Goal: Information Seeking & Learning: Learn about a topic

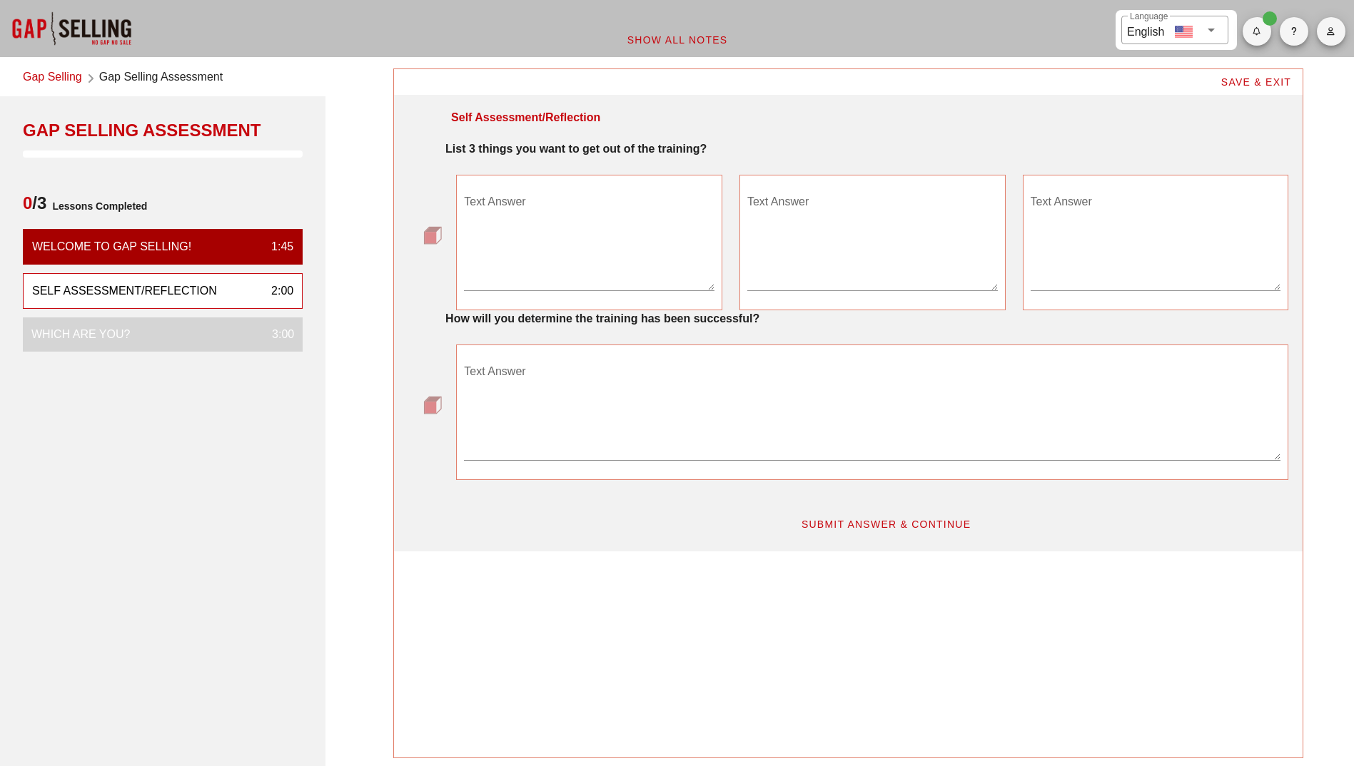
click at [562, 199] on textarea "Text Answer" at bounding box center [589, 241] width 250 height 100
type textarea "Structured approach to uncover all info consistently"
click at [828, 206] on textarea "Text Answer" at bounding box center [872, 241] width 250 height 100
type textarea "Streamlined workflow through consistency"
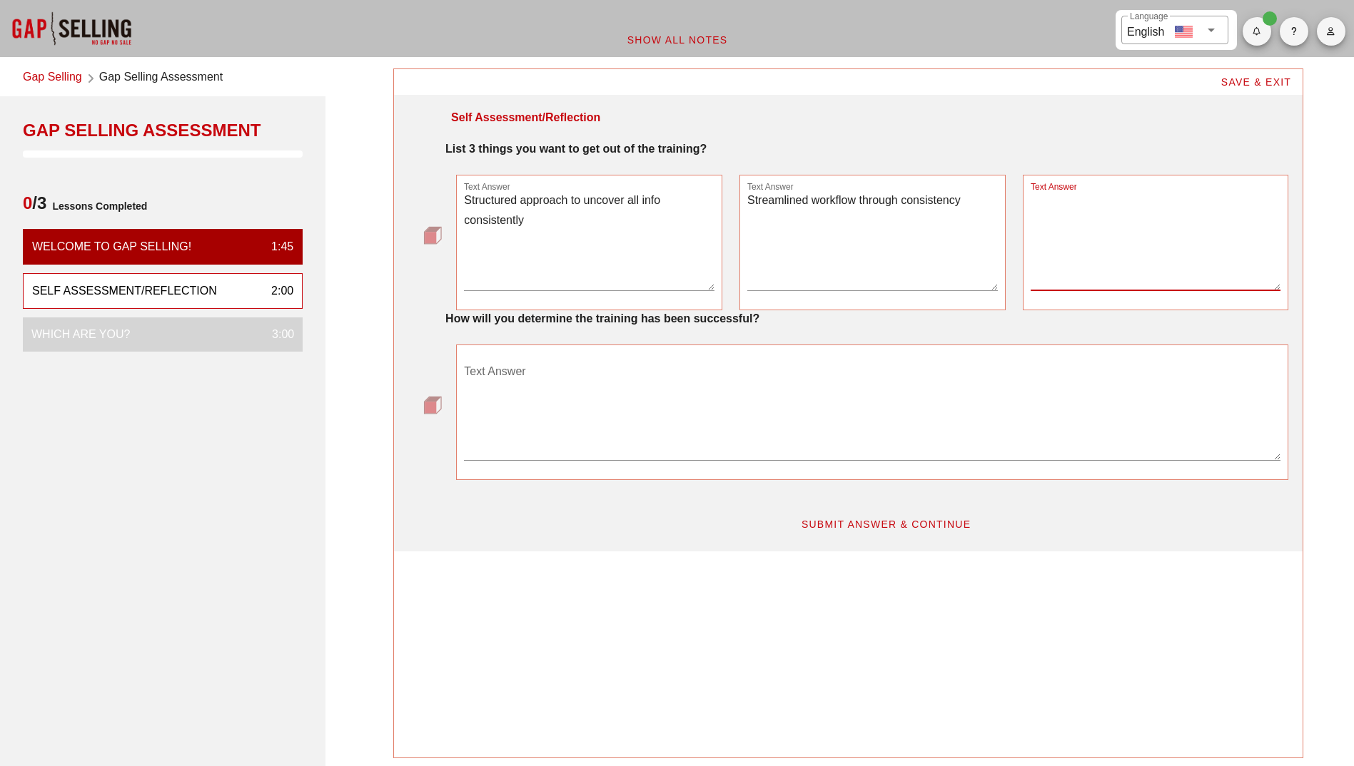
click at [1101, 217] on textarea "Text Answer" at bounding box center [1155, 241] width 250 height 100
type textarea "Happy customers through more meaningful engagement"
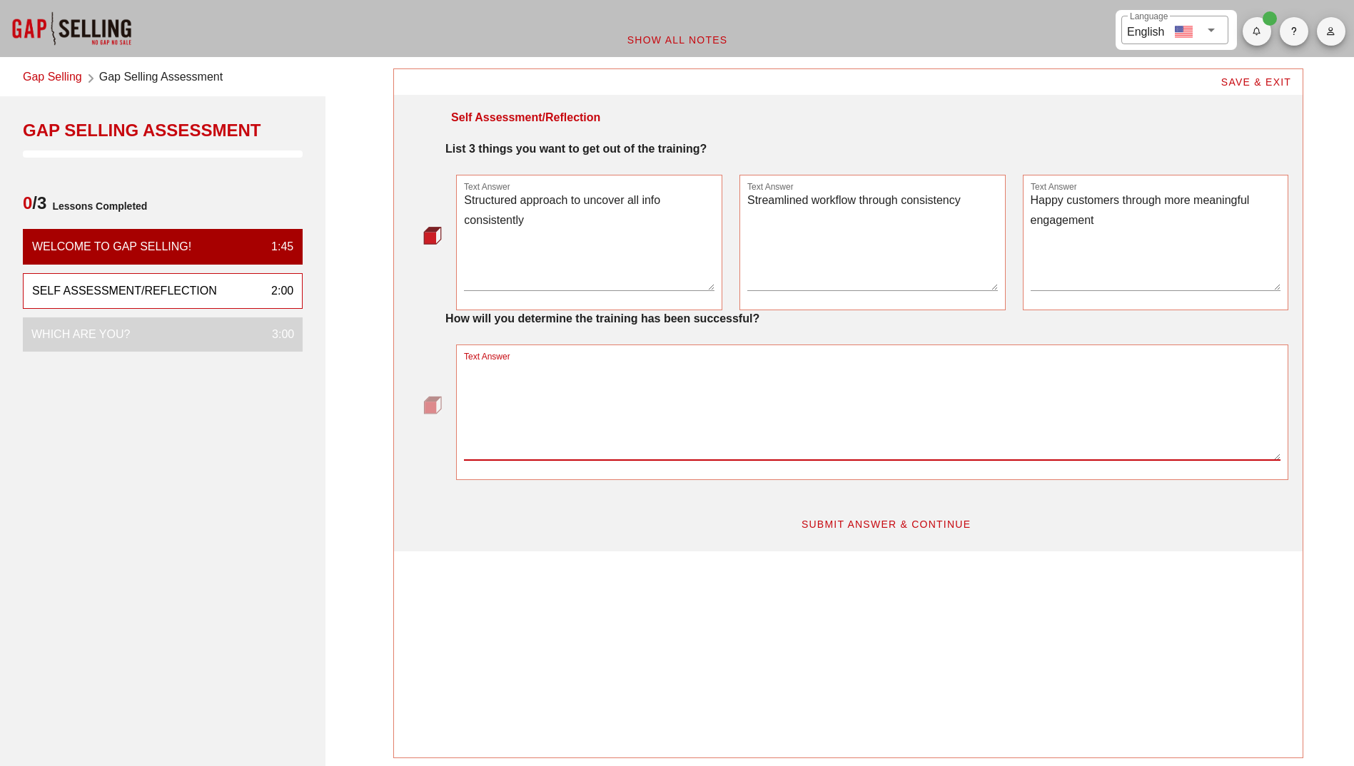
click at [536, 369] on textarea "Text Answer" at bounding box center [872, 410] width 816 height 100
type textarea "Free up time, improved customer experience and a quicker dales cycle"
click at [909, 524] on span "SUBMIT ANSWER & CONTINUE" at bounding box center [886, 524] width 171 height 11
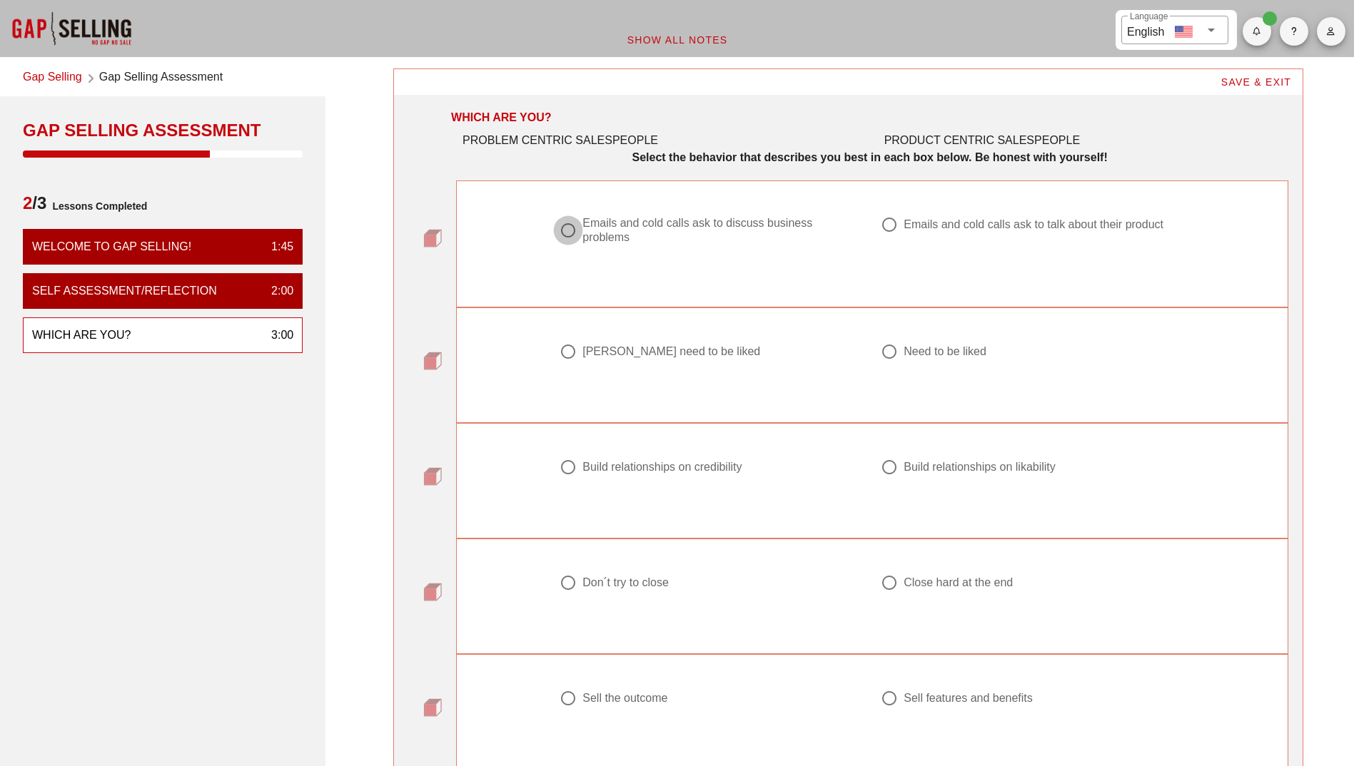
click at [572, 230] on div at bounding box center [568, 230] width 24 height 24
radio input "true"
click at [887, 355] on div at bounding box center [889, 352] width 24 height 24
radio input "true"
click at [577, 472] on div at bounding box center [568, 467] width 24 height 24
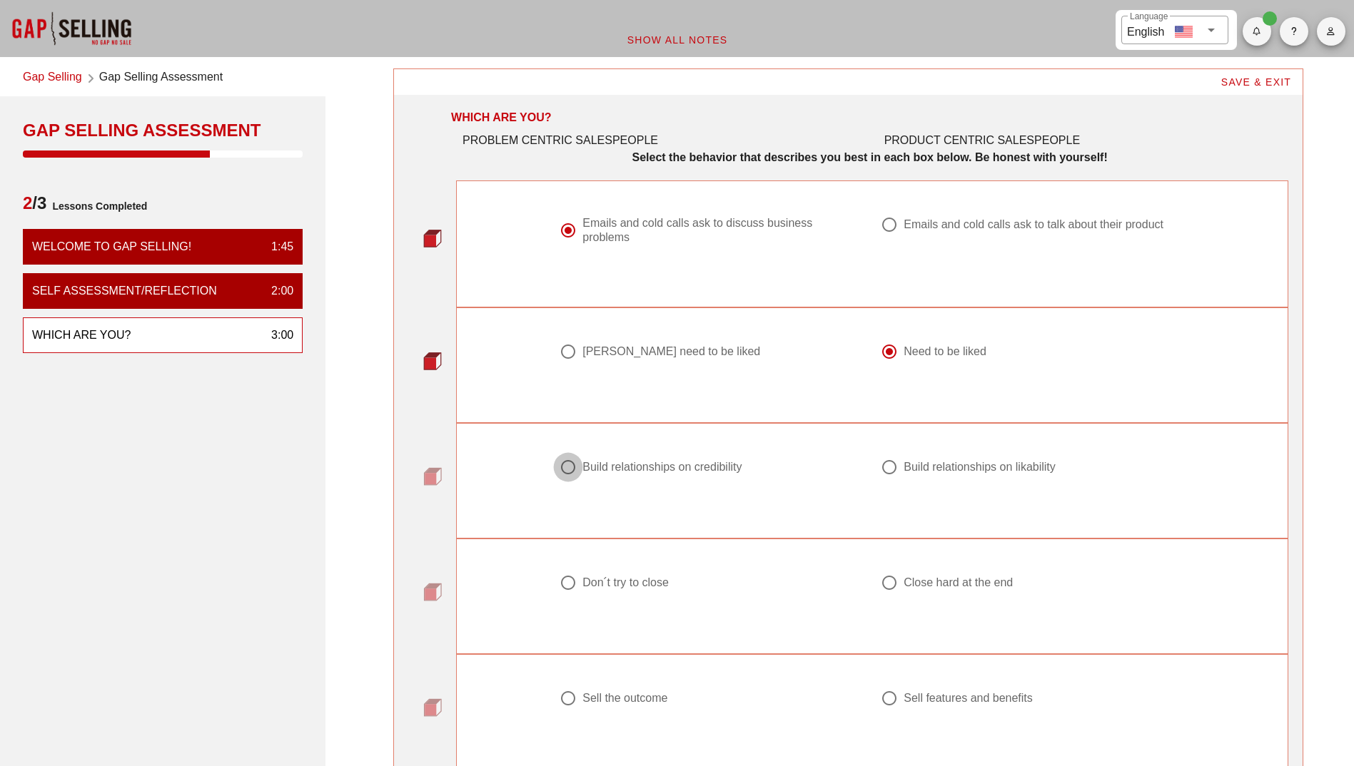
radio input "true"
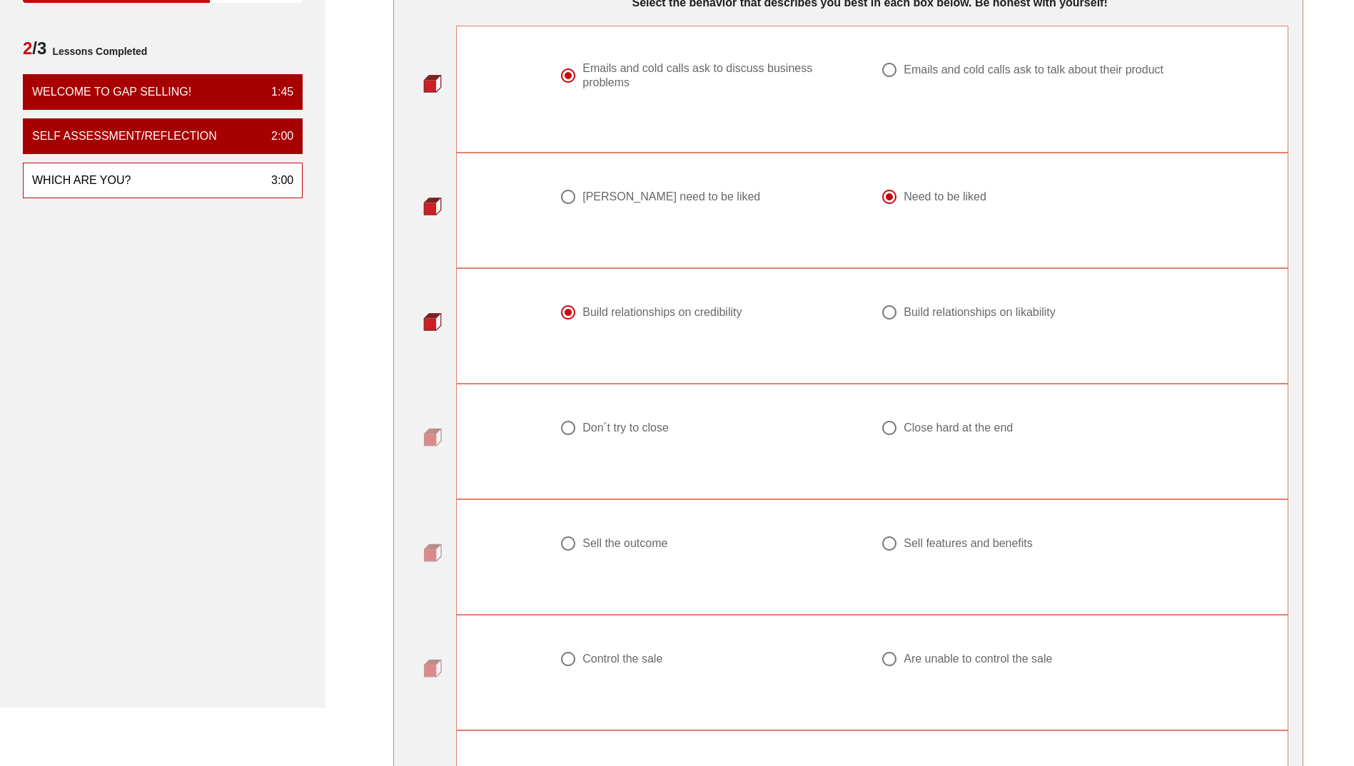
scroll to position [214, 0]
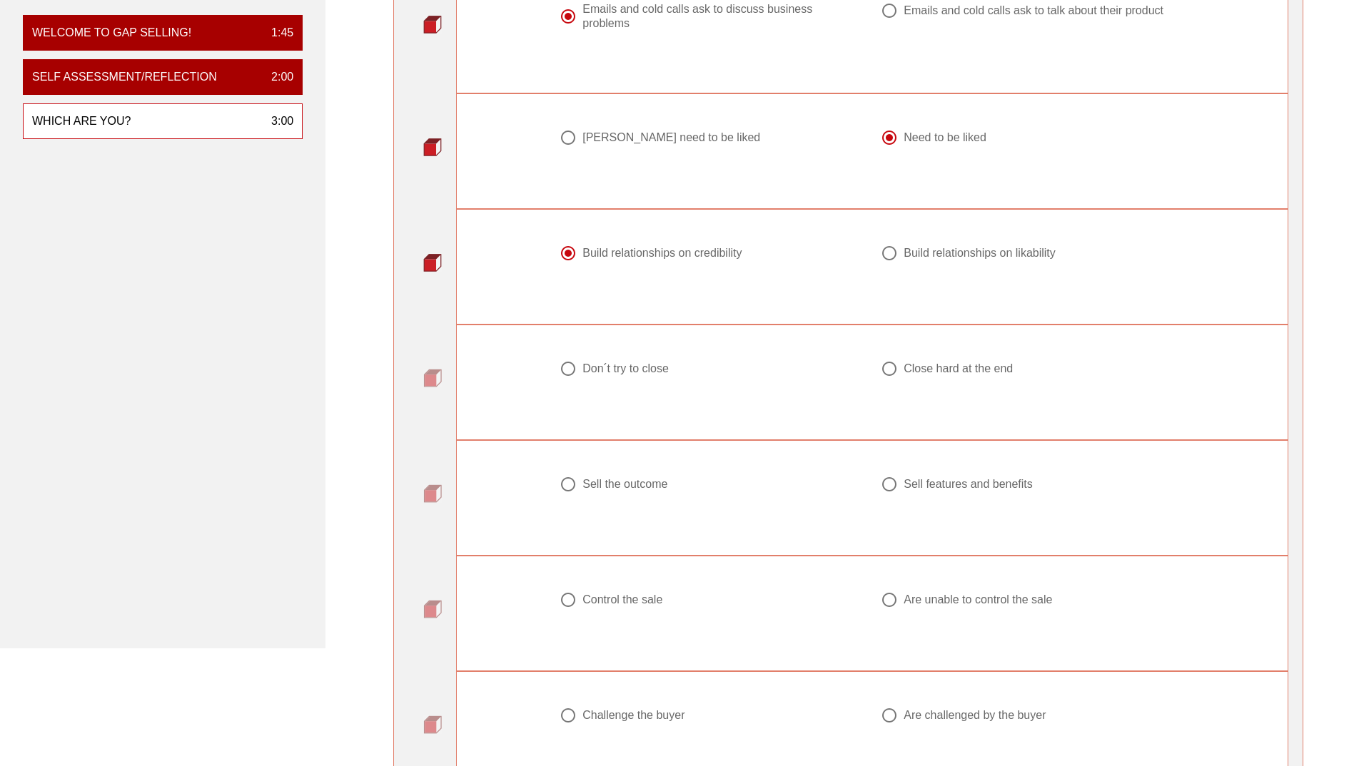
click at [569, 375] on div at bounding box center [568, 369] width 24 height 24
radio input "true"
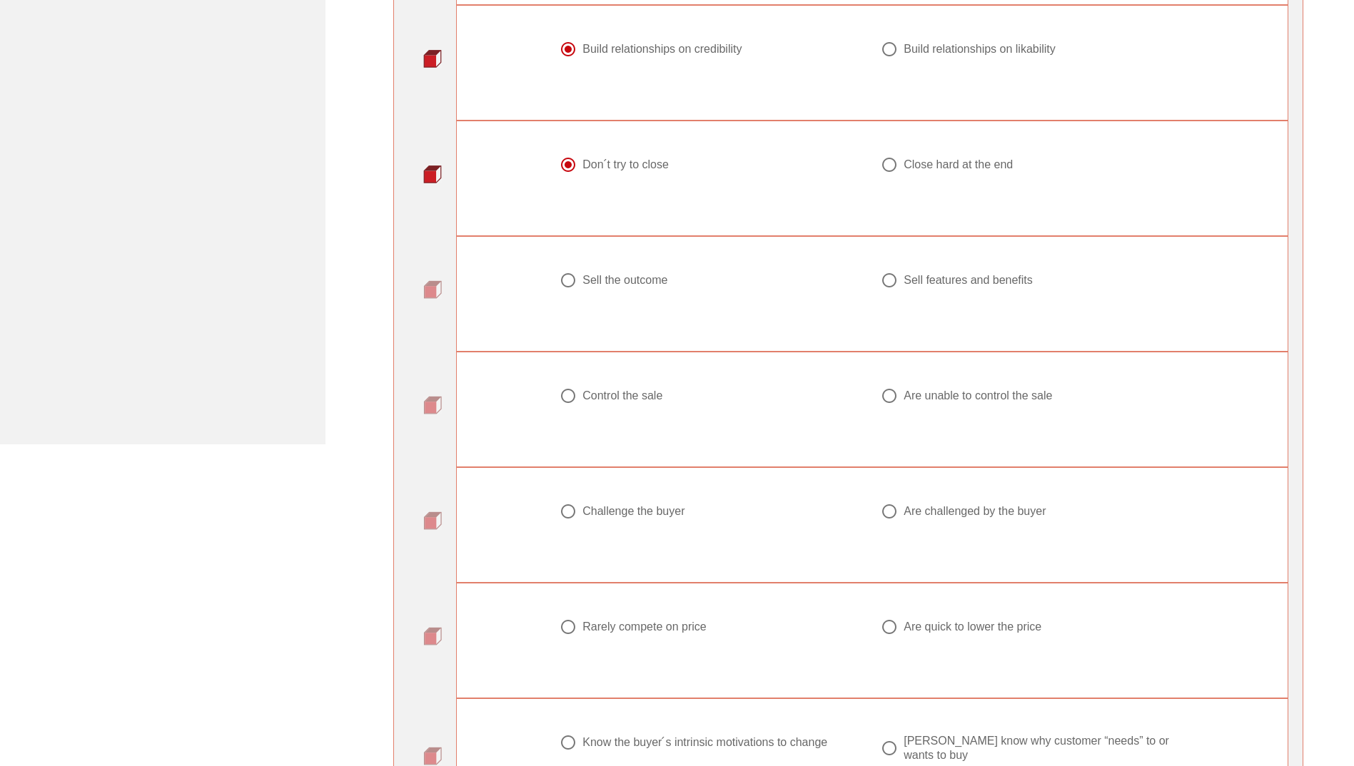
scroll to position [357, 0]
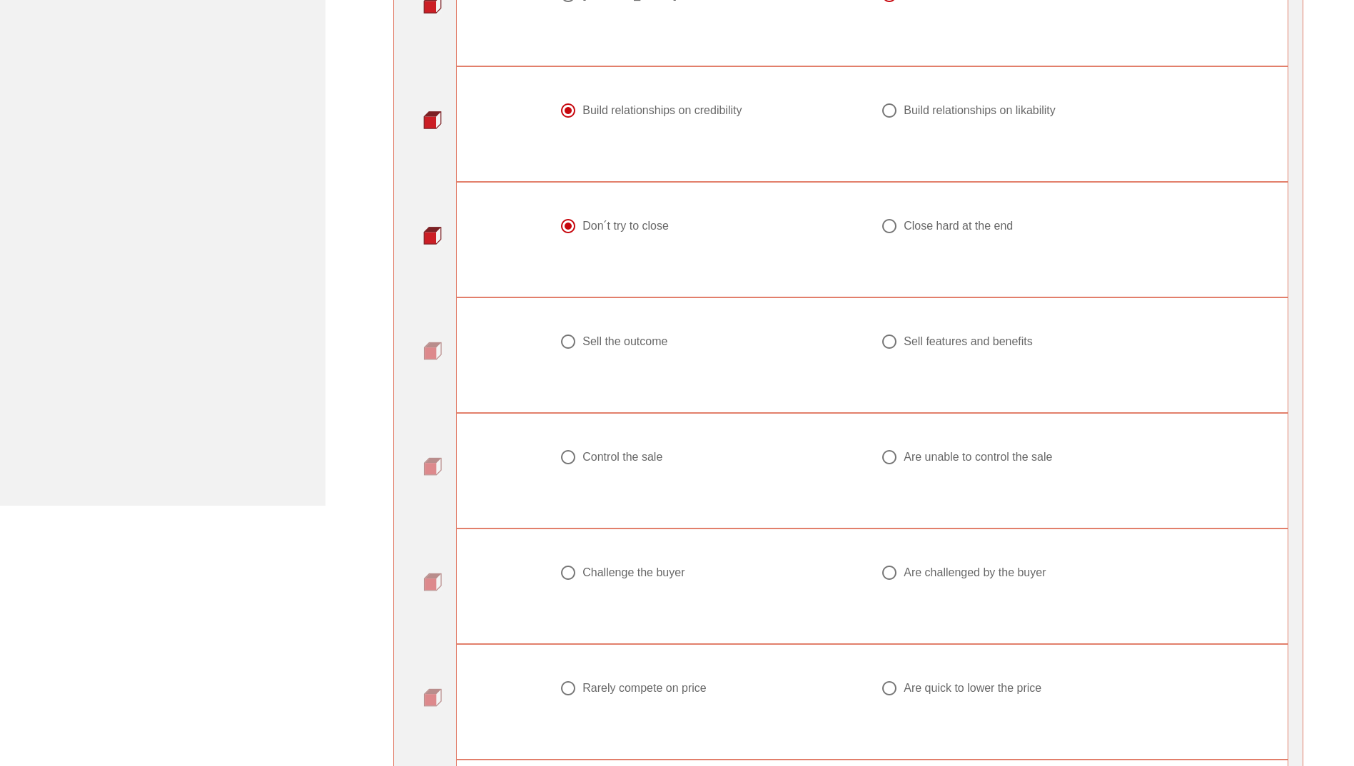
click at [893, 348] on div at bounding box center [889, 342] width 24 height 24
radio input "true"
click at [574, 460] on div at bounding box center [568, 457] width 24 height 24
radio input "true"
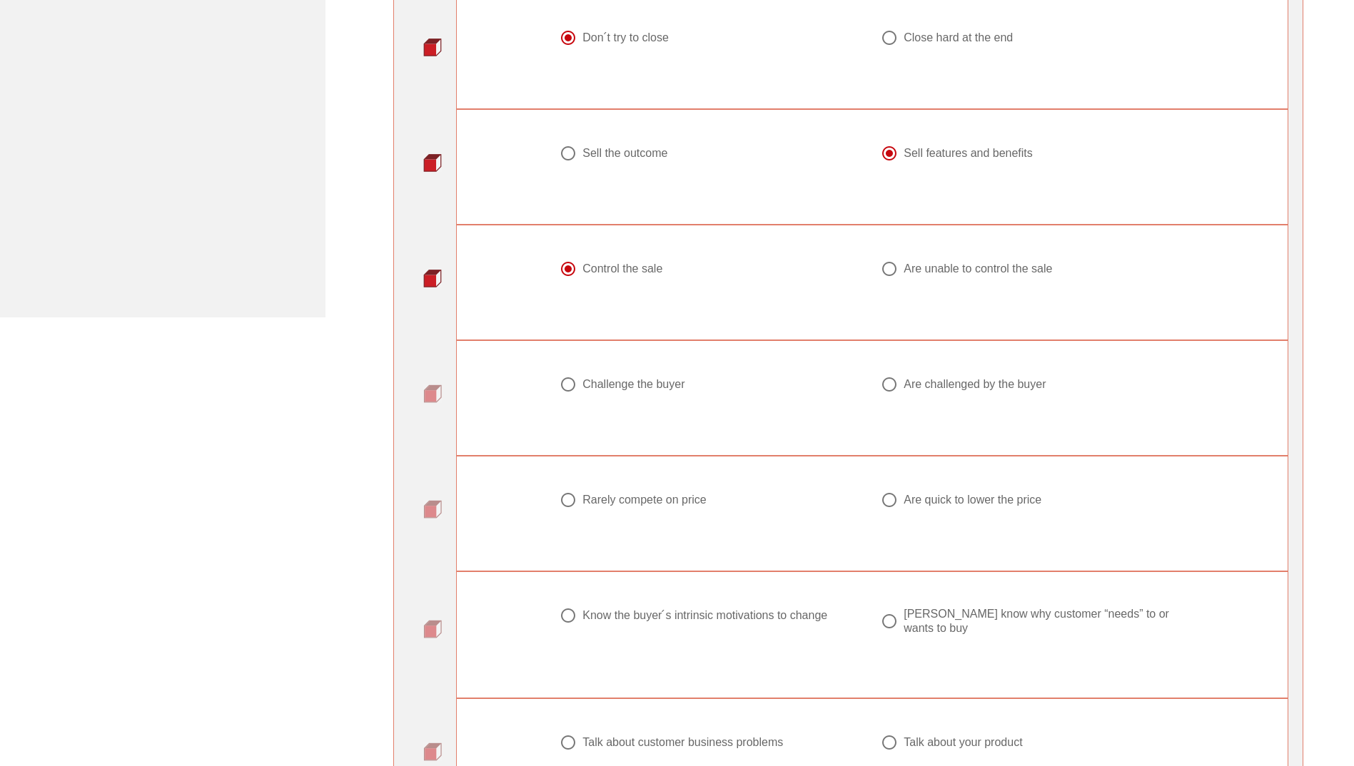
scroll to position [571, 0]
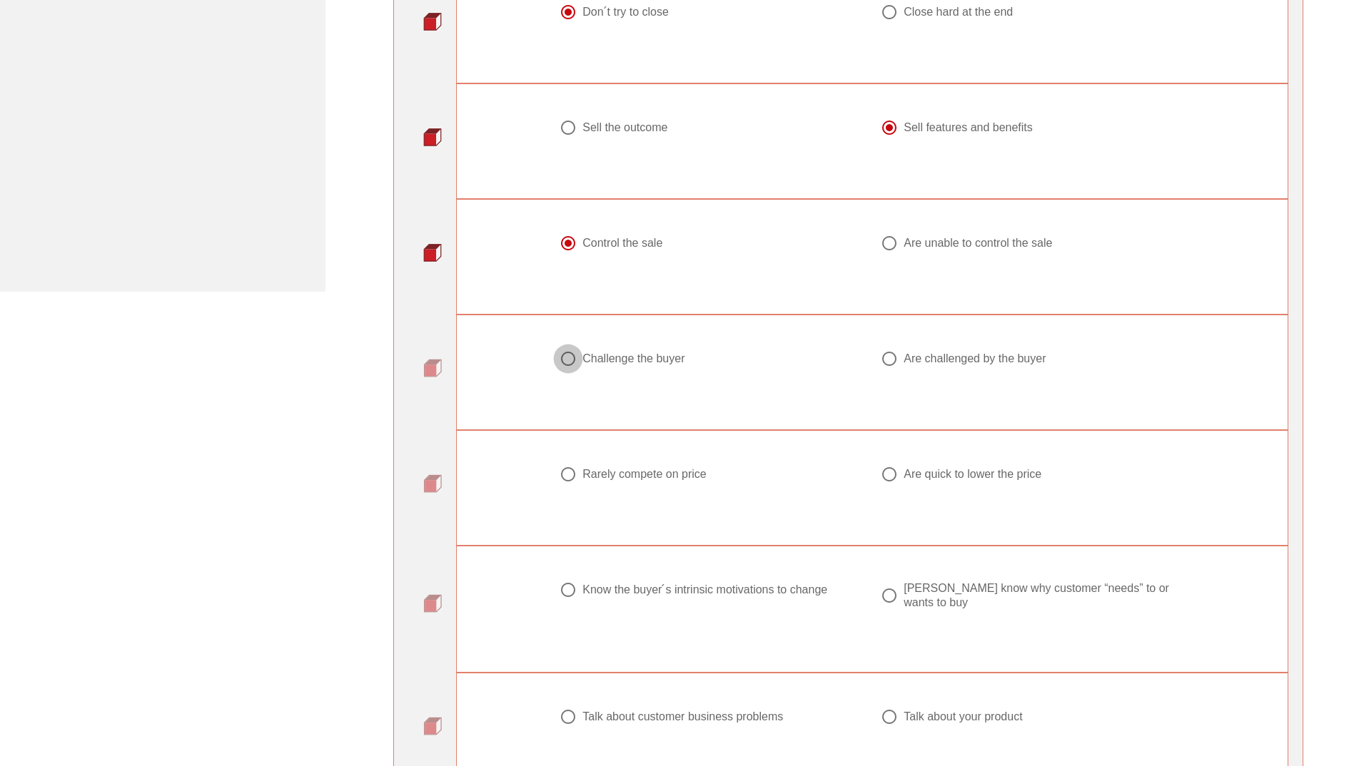
click at [574, 367] on div at bounding box center [568, 359] width 24 height 24
radio input "true"
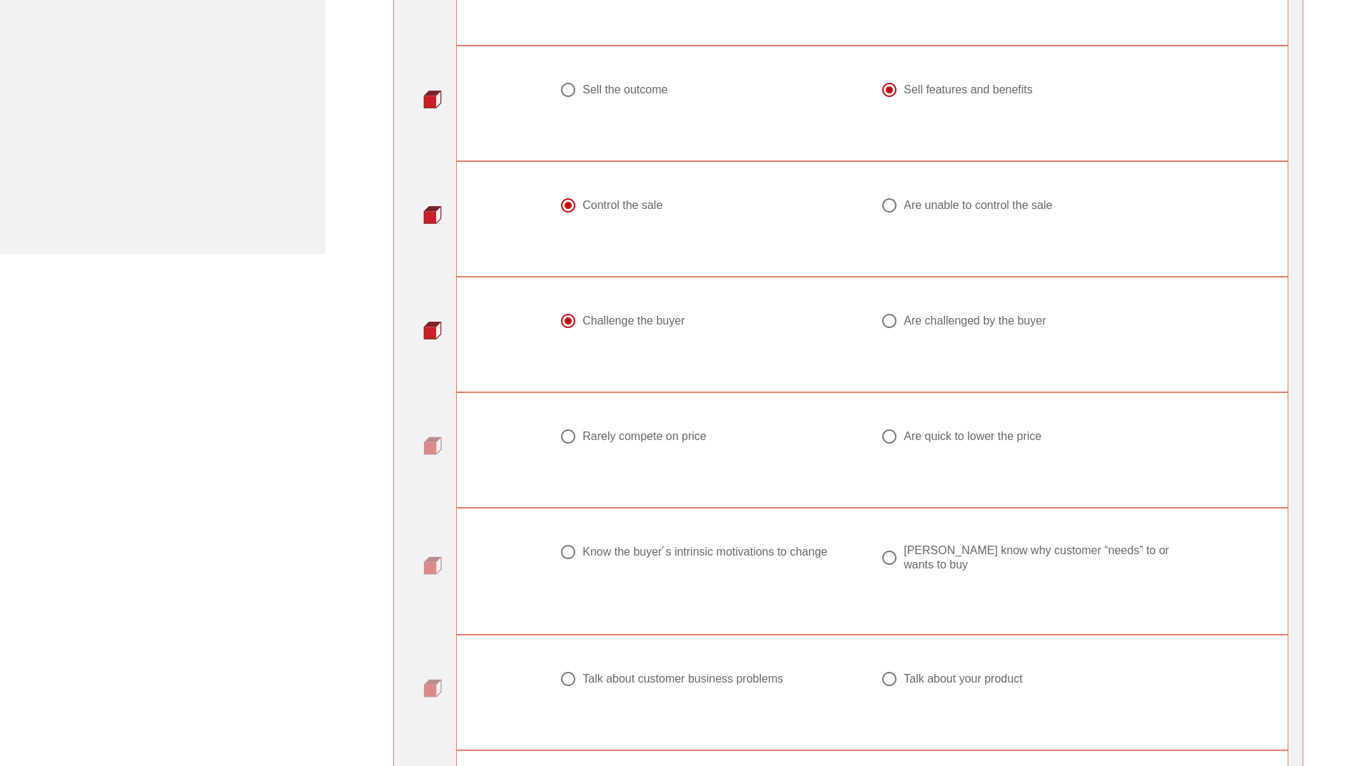
scroll to position [642, 0]
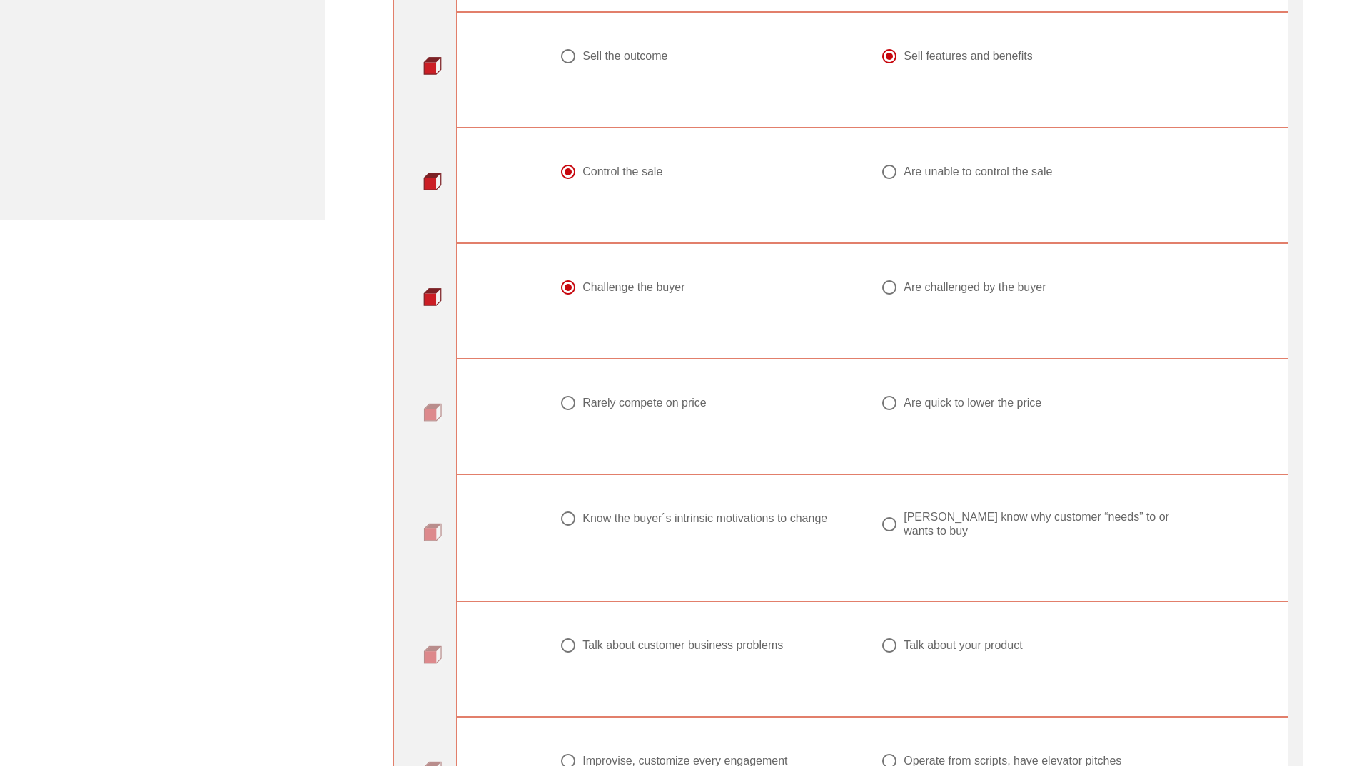
click at [566, 410] on div at bounding box center [568, 403] width 24 height 24
radio input "true"
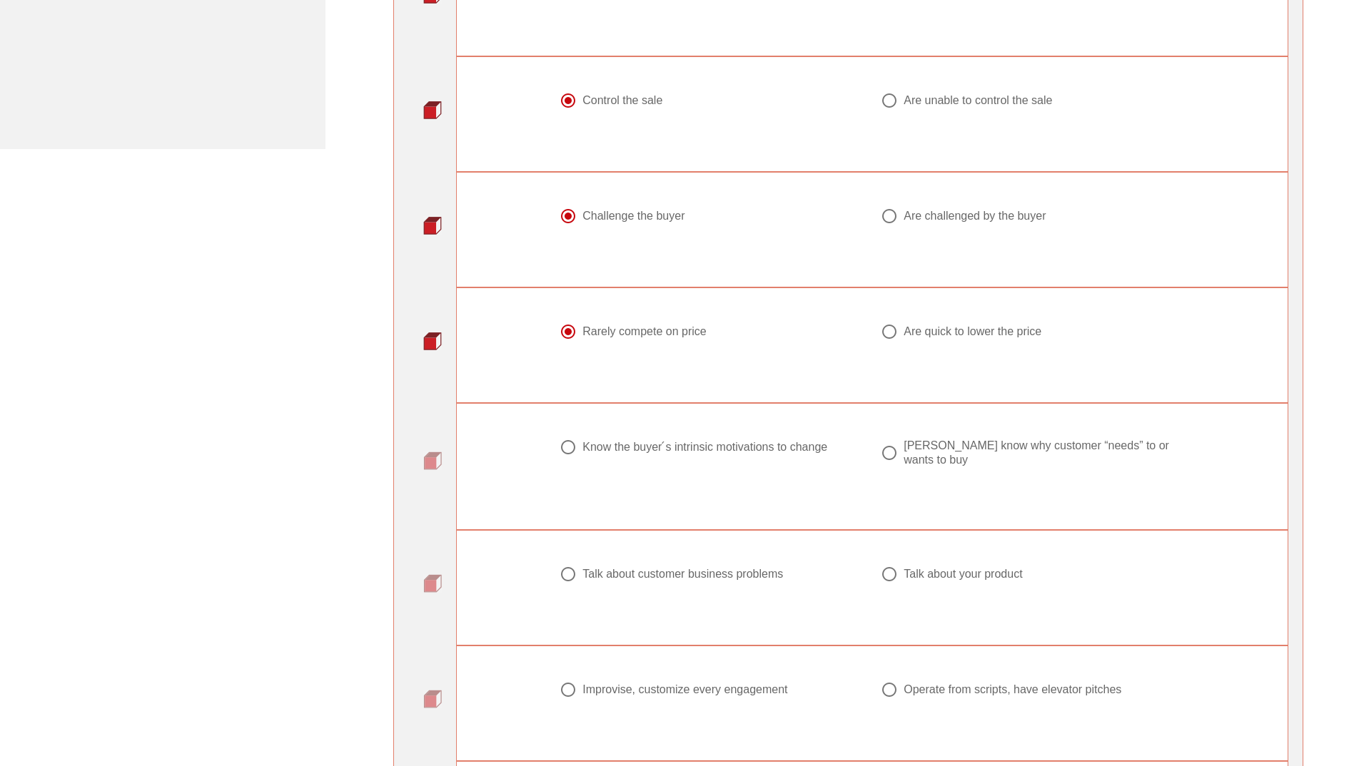
click at [557, 460] on div "Know the buyer ́s intrinsic motivations to change" at bounding box center [711, 461] width 321 height 63
click at [575, 447] on div at bounding box center [568, 447] width 24 height 24
radio input "true"
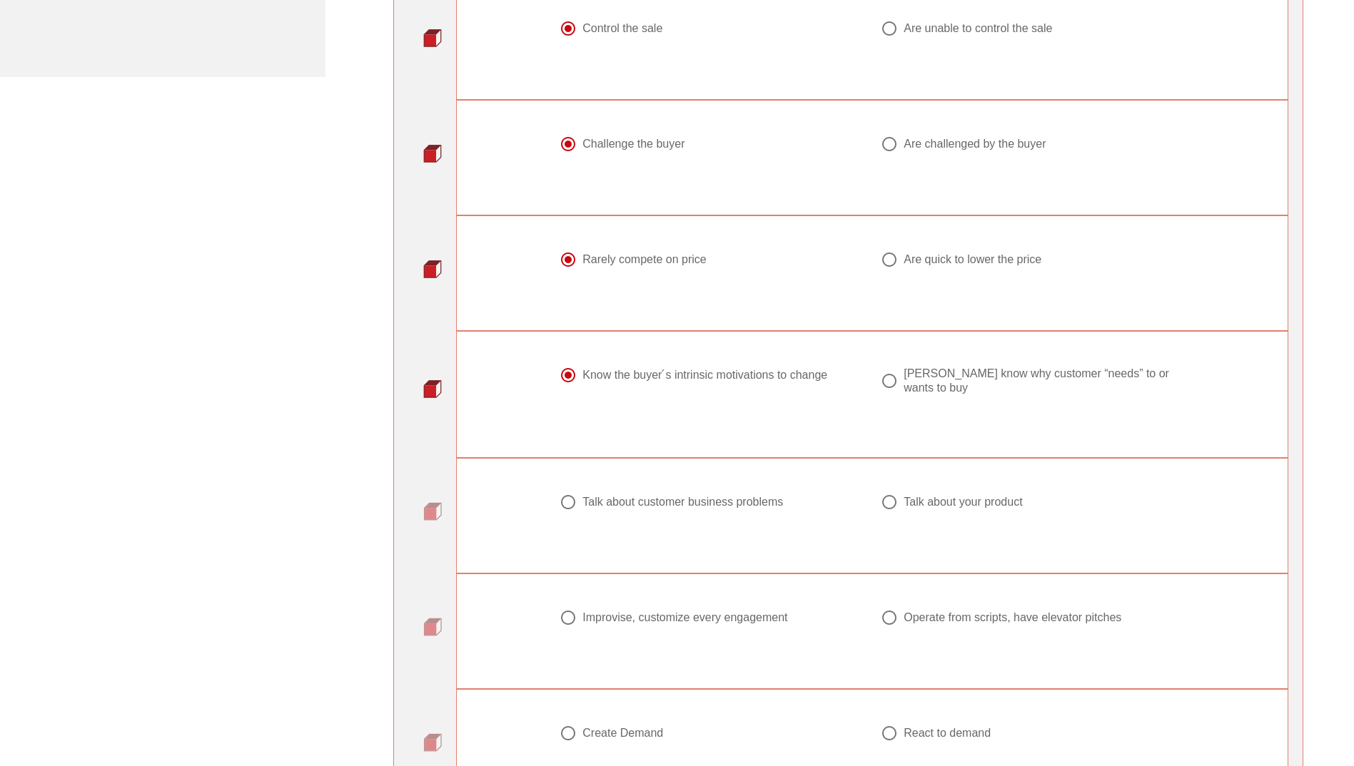
scroll to position [856, 0]
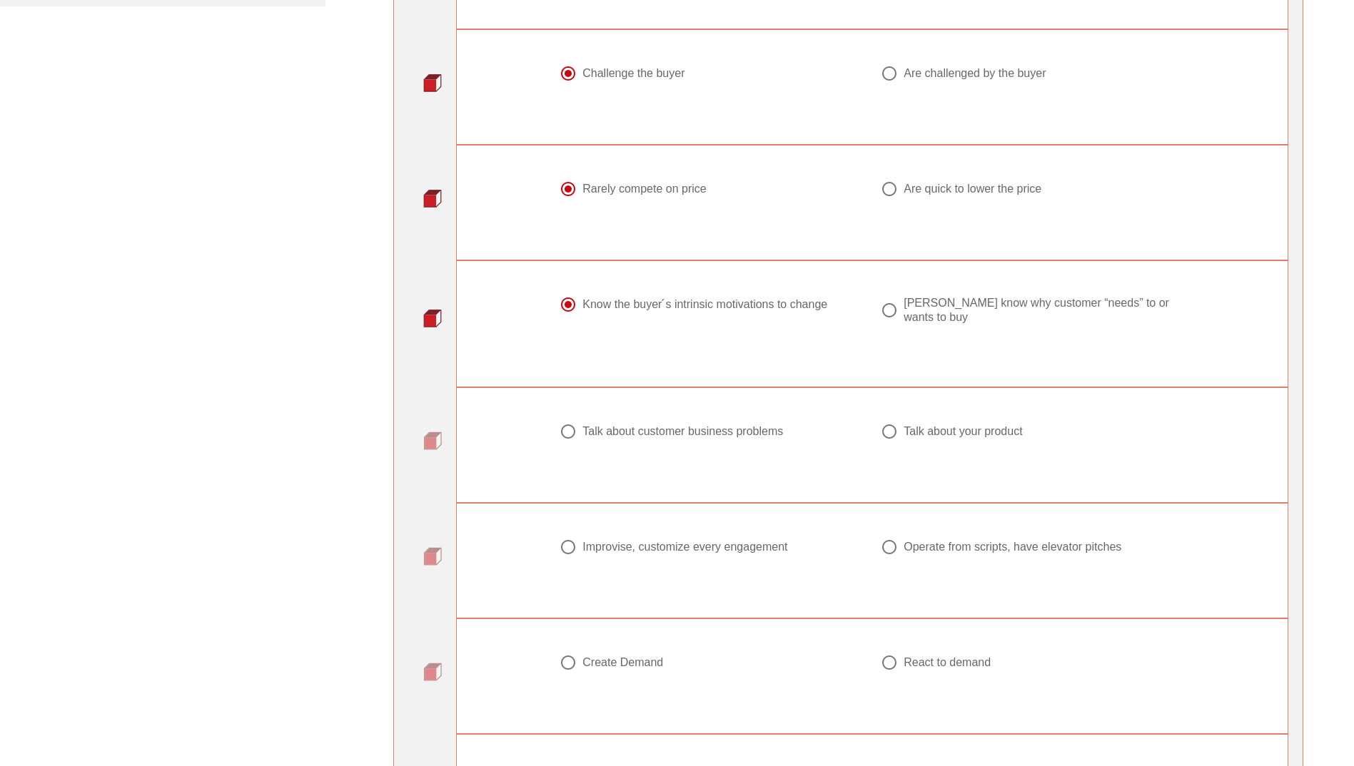
click at [562, 420] on div at bounding box center [568, 432] width 24 height 24
radio input "true"
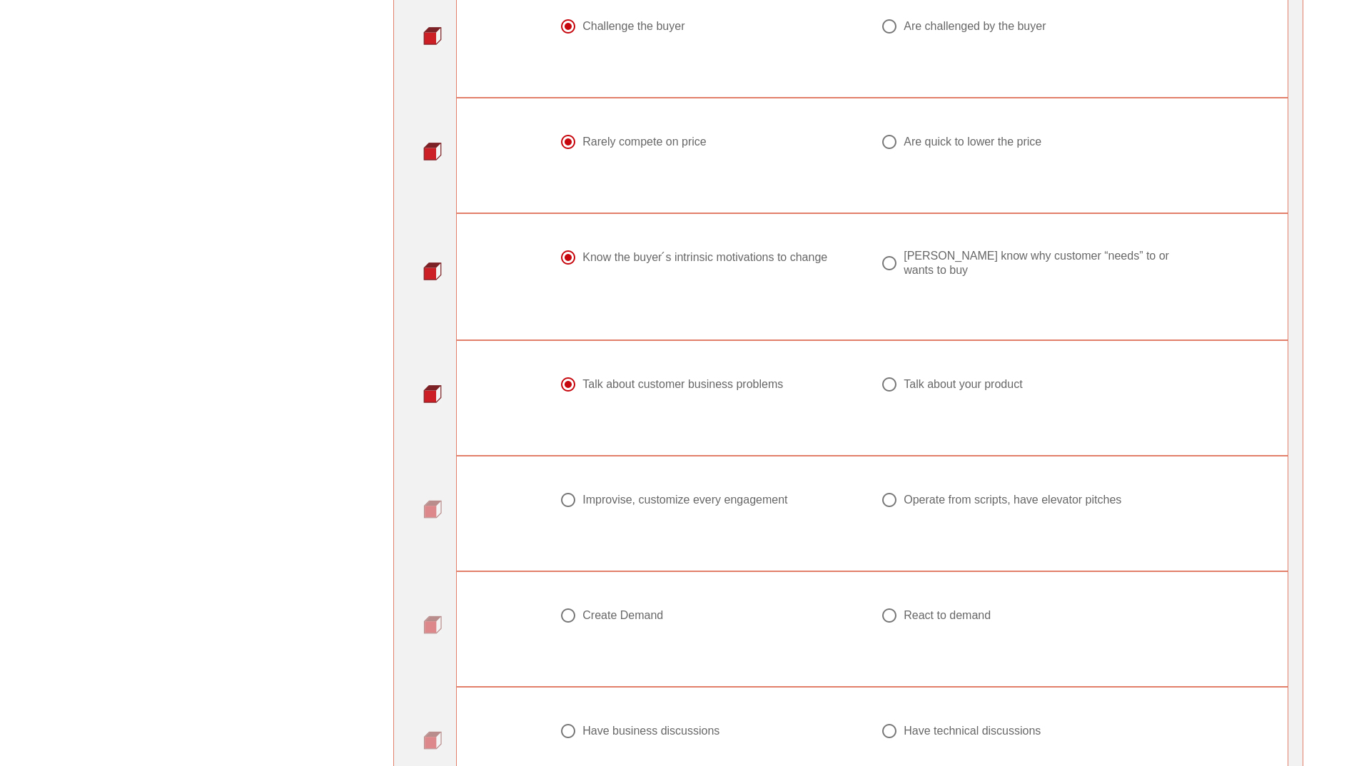
scroll to position [928, 0]
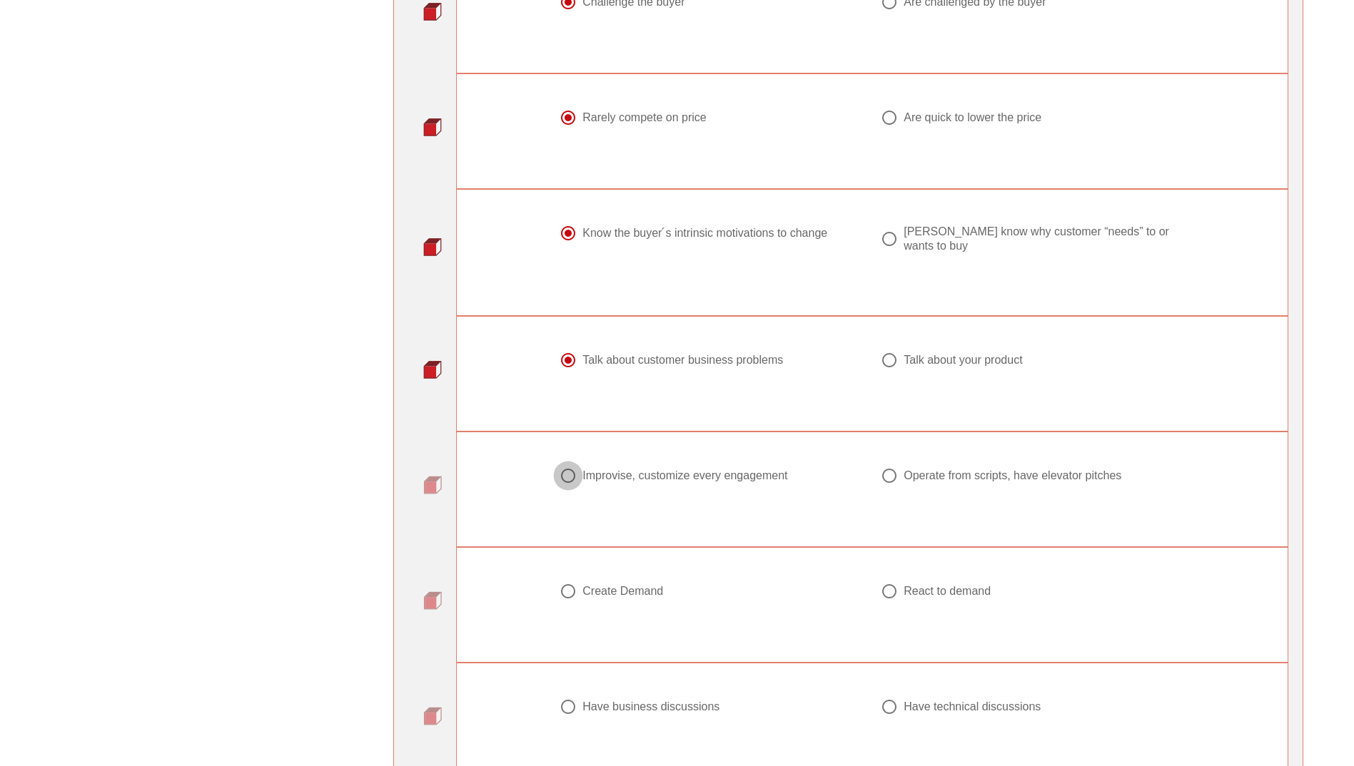
click at [559, 464] on div at bounding box center [568, 476] width 24 height 24
radio input "true"
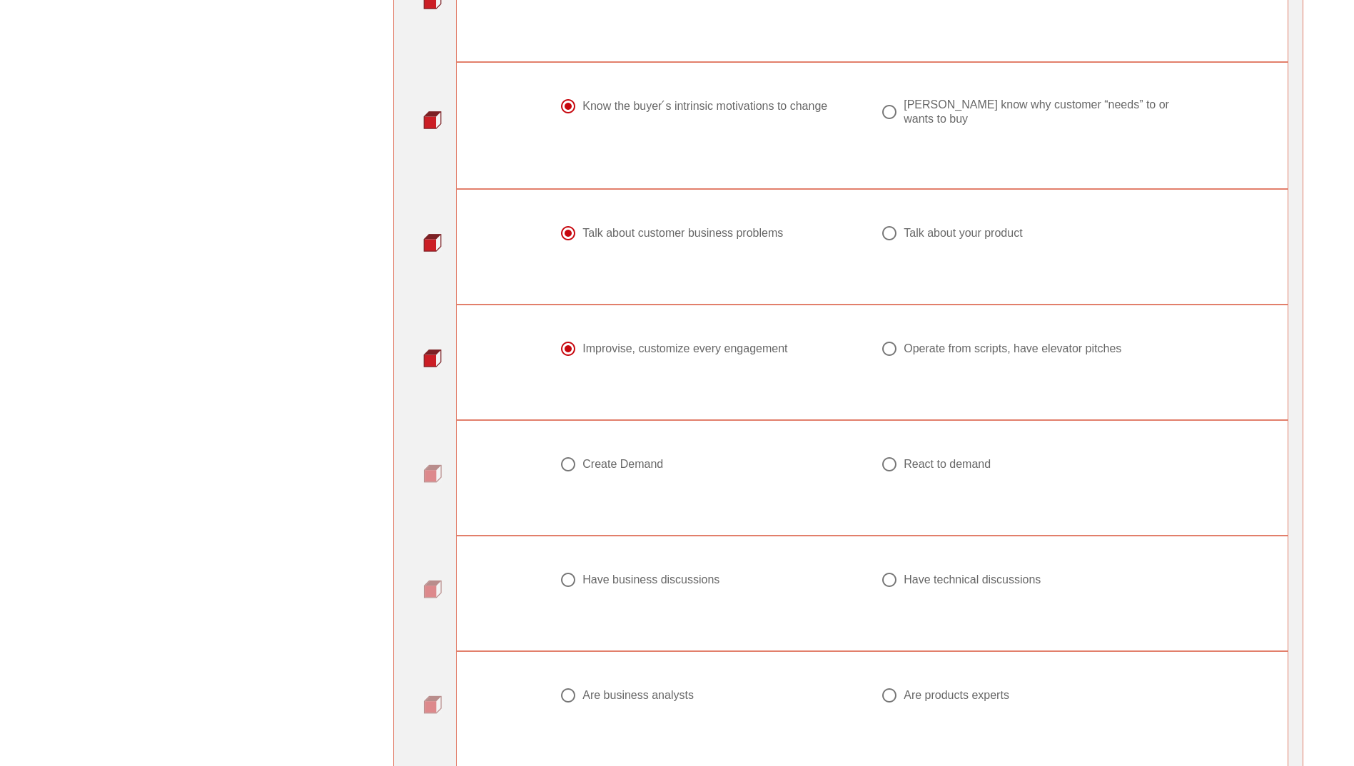
scroll to position [1070, 0]
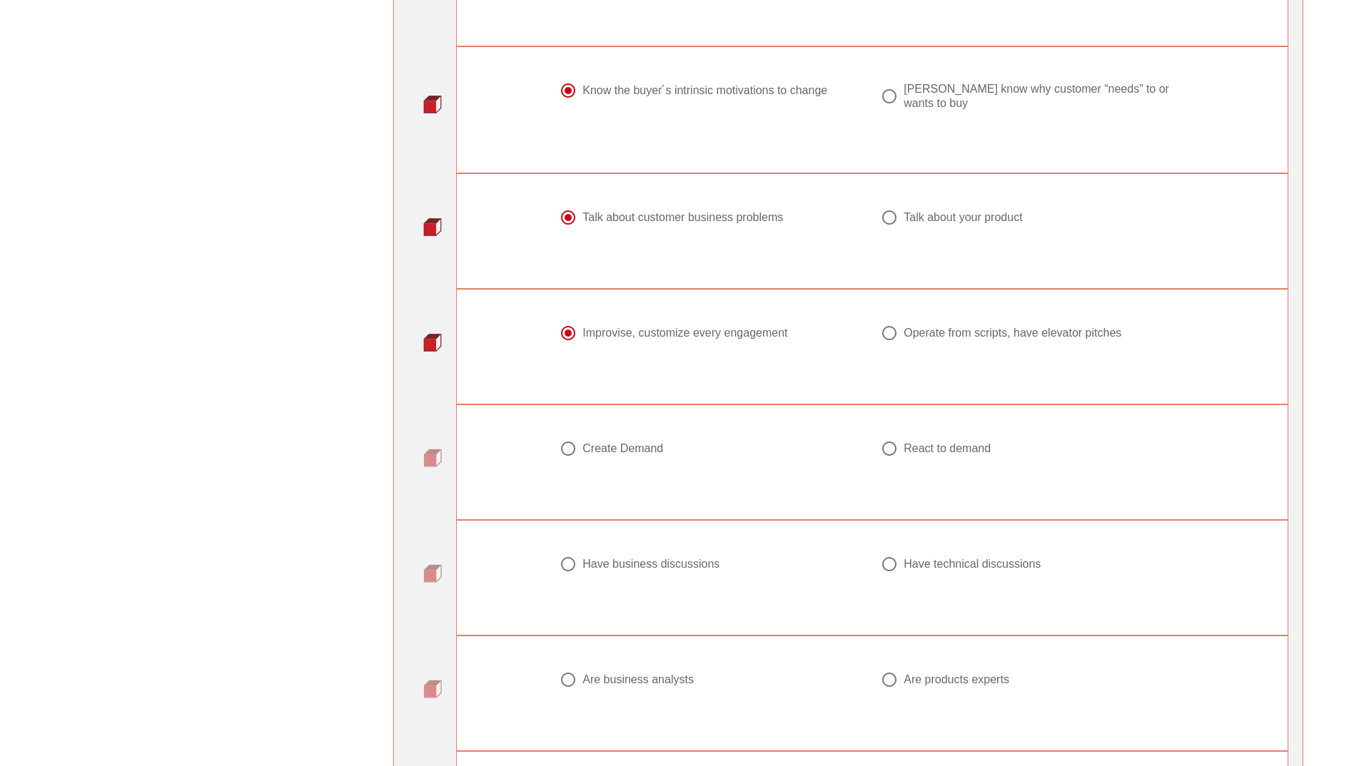
click at [572, 442] on div at bounding box center [568, 449] width 24 height 24
radio input "true"
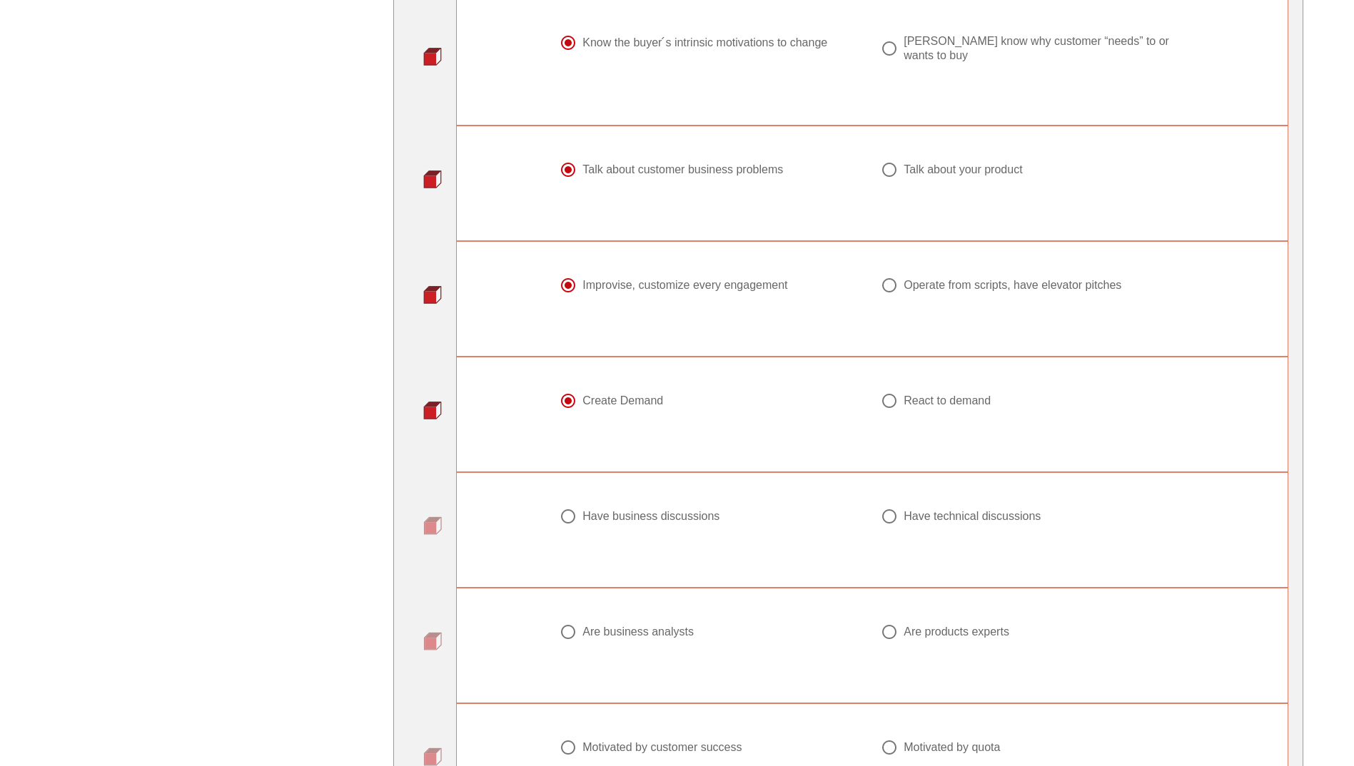
scroll to position [1142, 0]
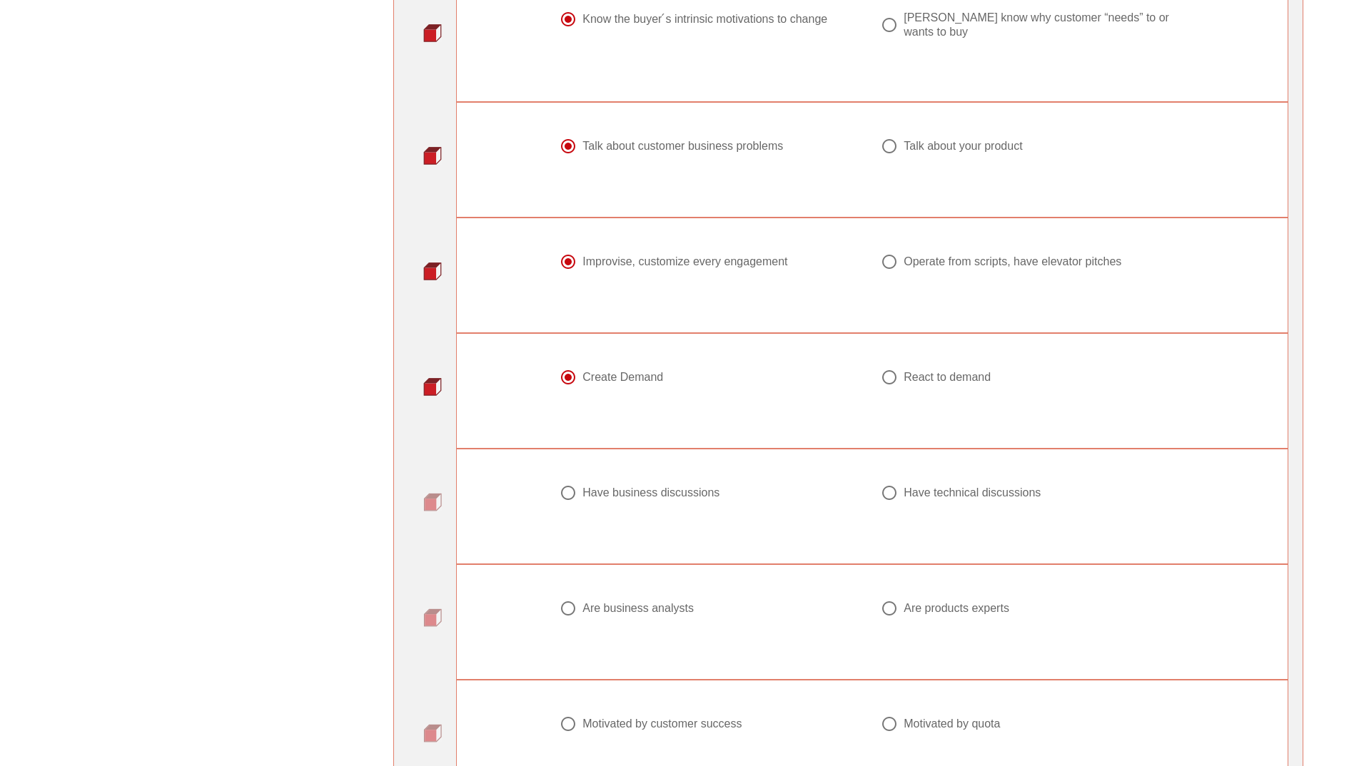
click at [561, 482] on div at bounding box center [568, 493] width 24 height 24
radio input "true"
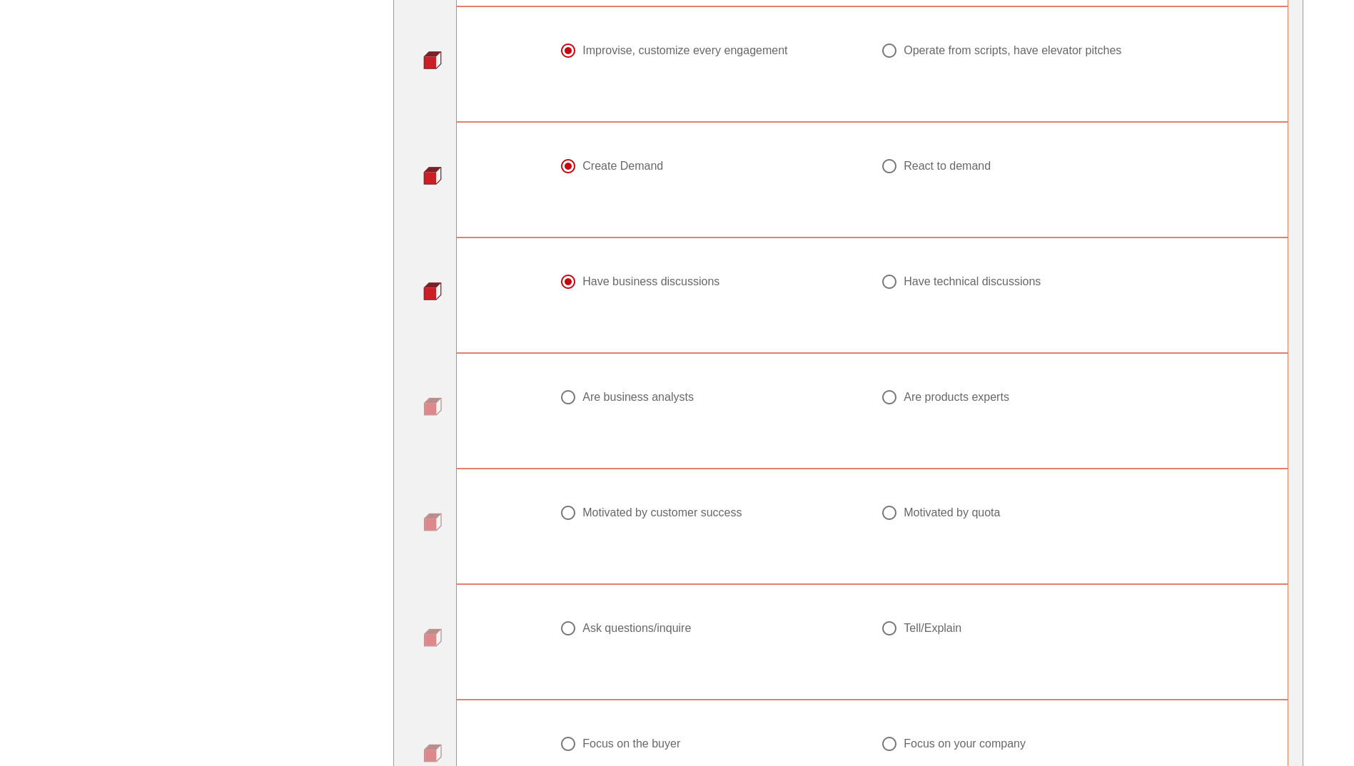
scroll to position [1356, 0]
click at [886, 391] on div at bounding box center [889, 394] width 24 height 24
radio input "true"
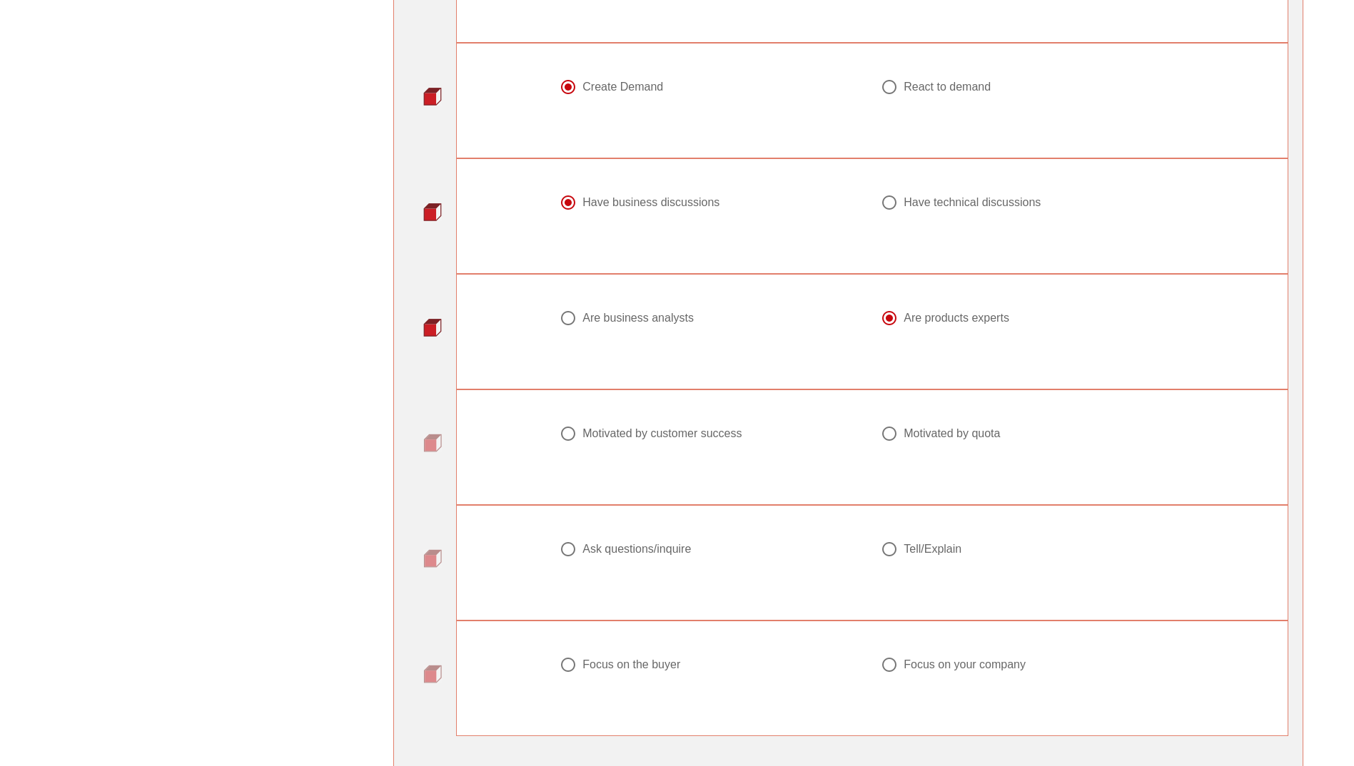
scroll to position [1427, 0]
click at [574, 432] on div at bounding box center [568, 439] width 24 height 24
radio input "true"
click at [573, 548] on div at bounding box center [568, 554] width 24 height 24
radio input "true"
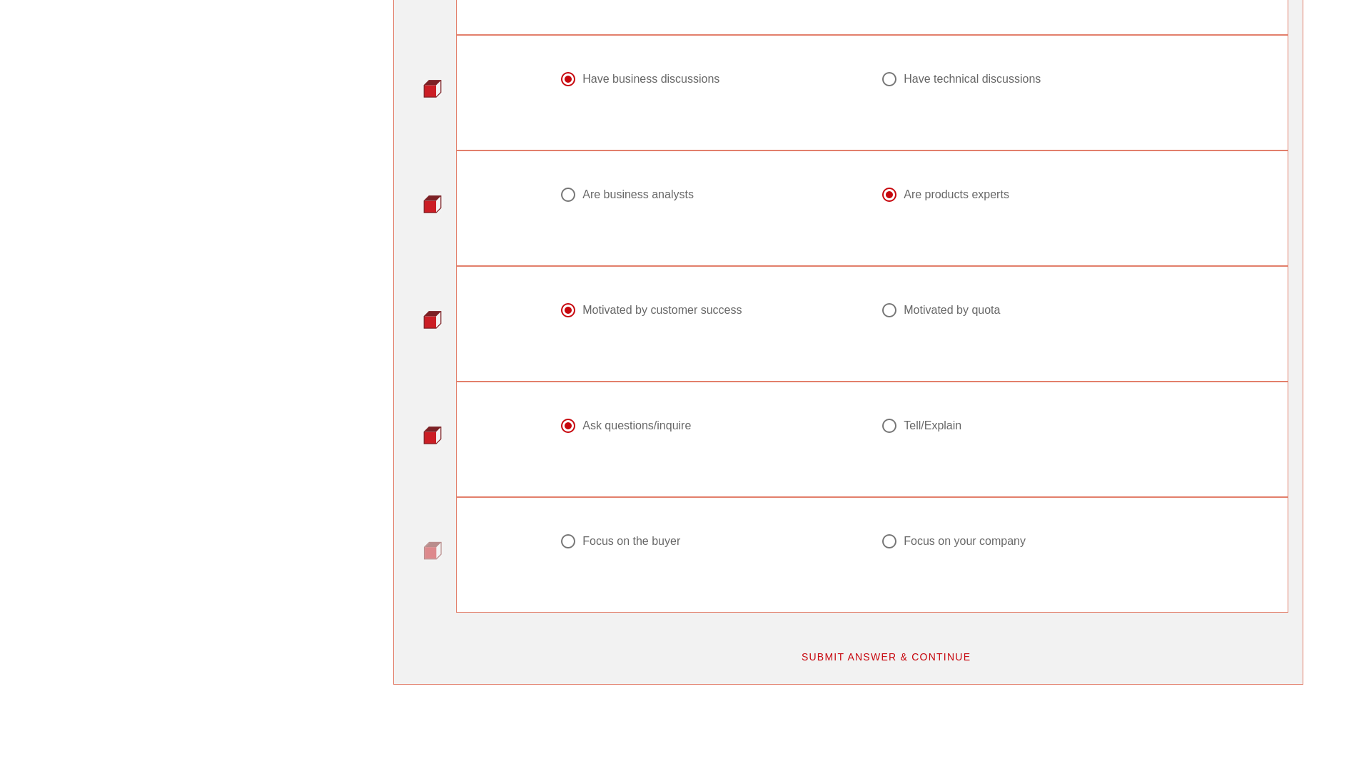
scroll to position [1570, 0]
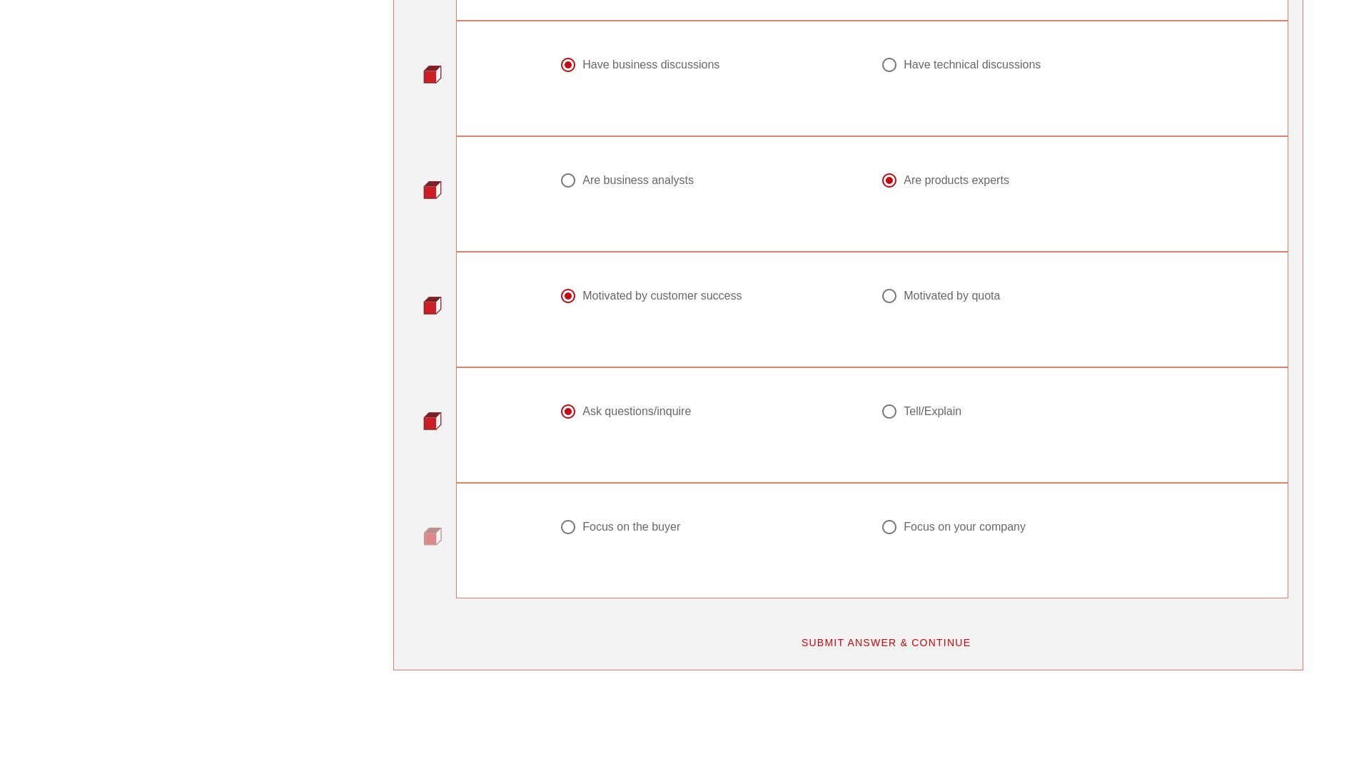
click at [572, 517] on div at bounding box center [568, 527] width 24 height 24
radio input "true"
click at [891, 637] on span "SUBMIT ANSWER & CONTINUE" at bounding box center [886, 642] width 171 height 11
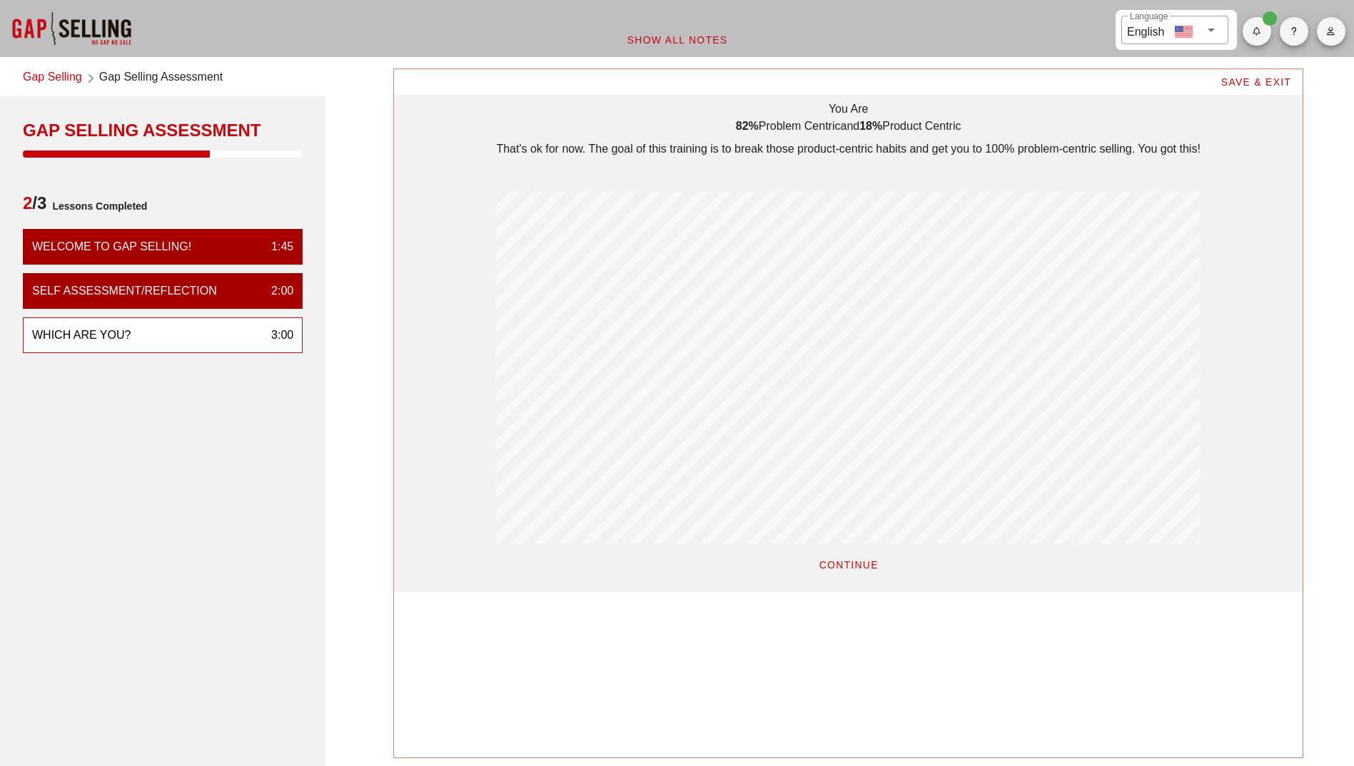
scroll to position [523, 908]
click at [858, 570] on span "CONTINUE" at bounding box center [848, 564] width 60 height 11
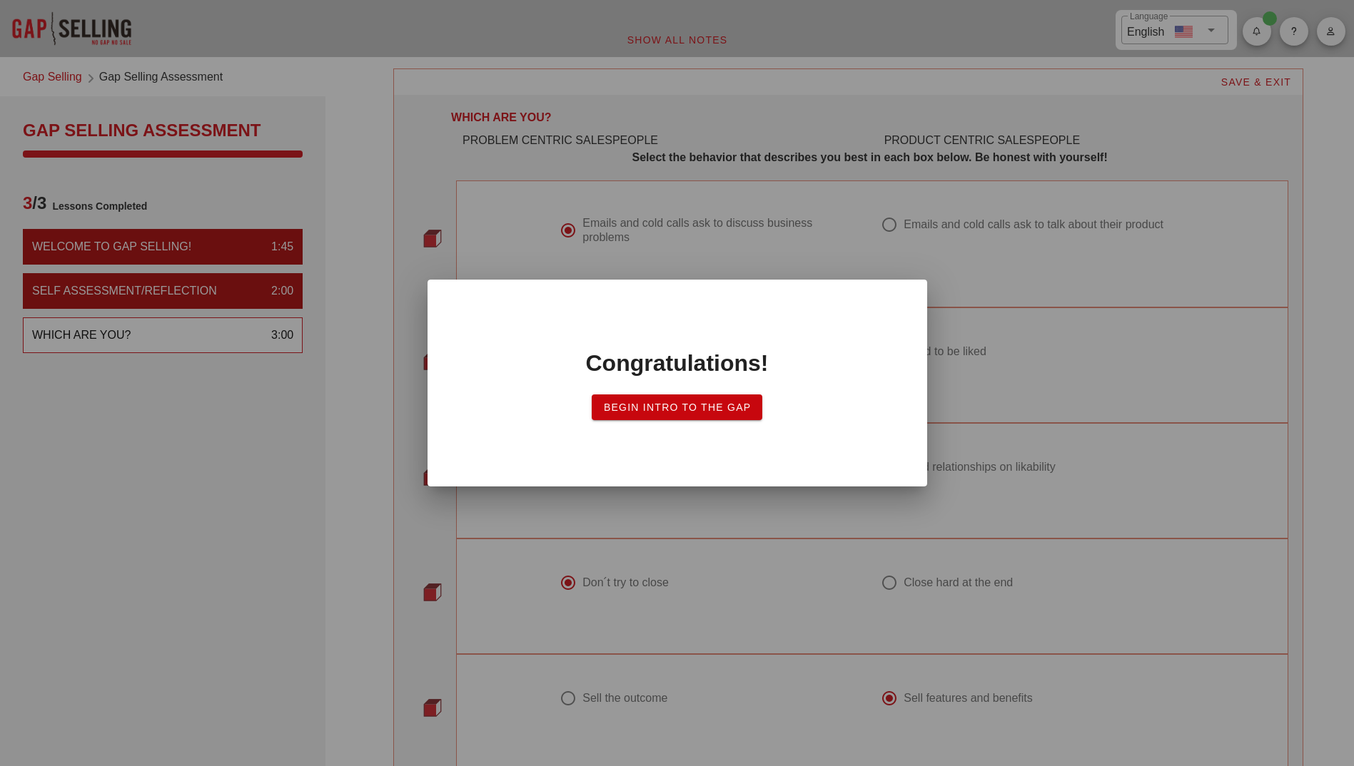
click at [679, 415] on button "Begin Intro to the Gap" at bounding box center [677, 408] width 171 height 26
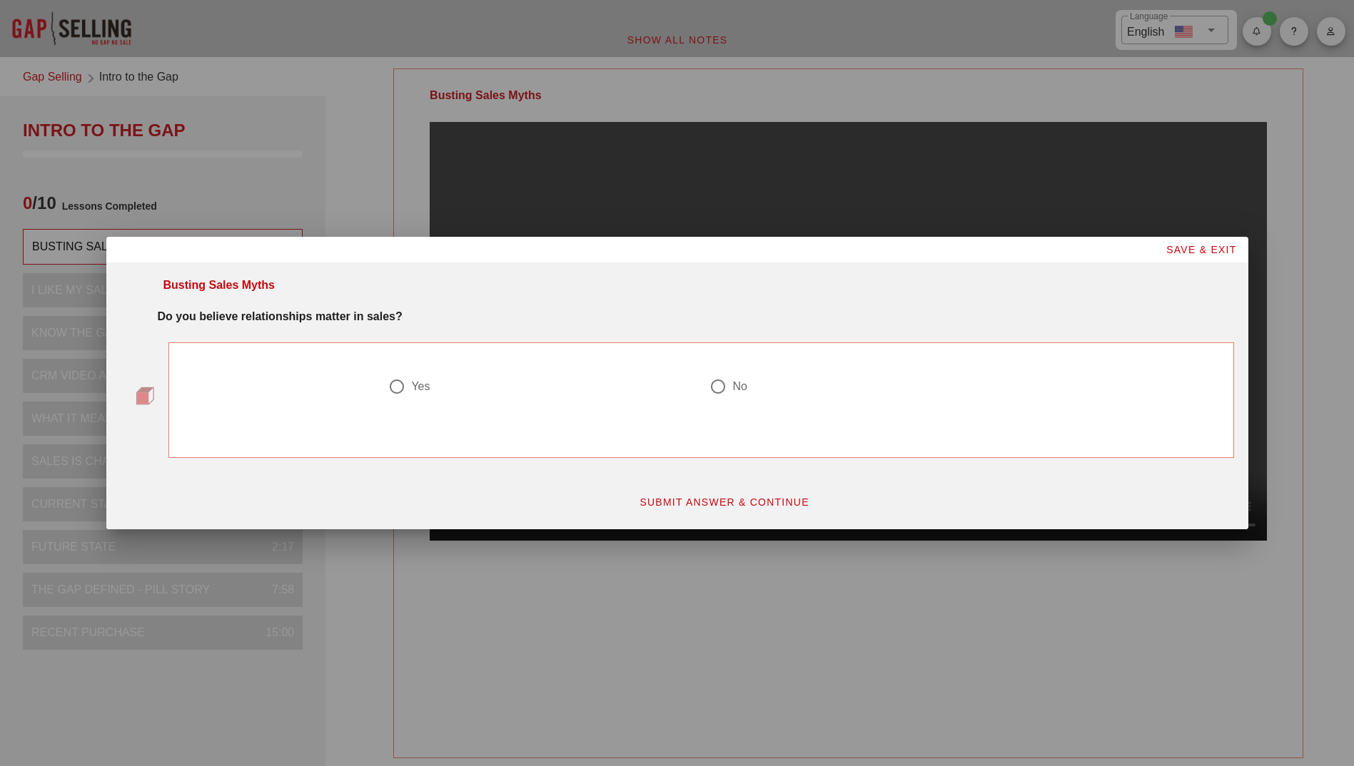
click at [397, 387] on div at bounding box center [397, 387] width 24 height 24
radio input "true"
click at [706, 506] on span "SUBMIT ANSWER & CONTINUE" at bounding box center [724, 502] width 171 height 11
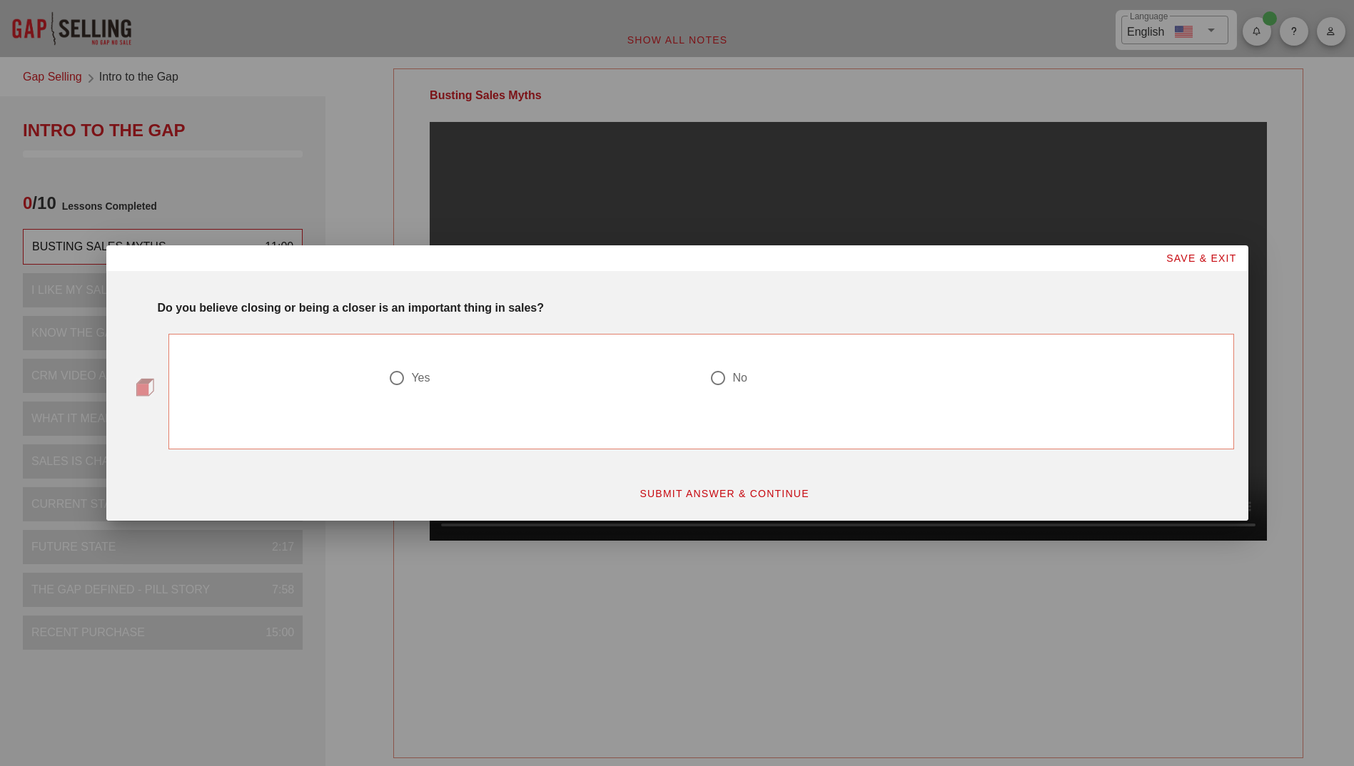
click at [392, 377] on div at bounding box center [397, 378] width 24 height 24
radio input "true"
click at [704, 495] on span "SUBMIT ANSWER & CONTINUE" at bounding box center [724, 493] width 171 height 11
click at [400, 381] on div at bounding box center [397, 378] width 24 height 24
radio input "true"
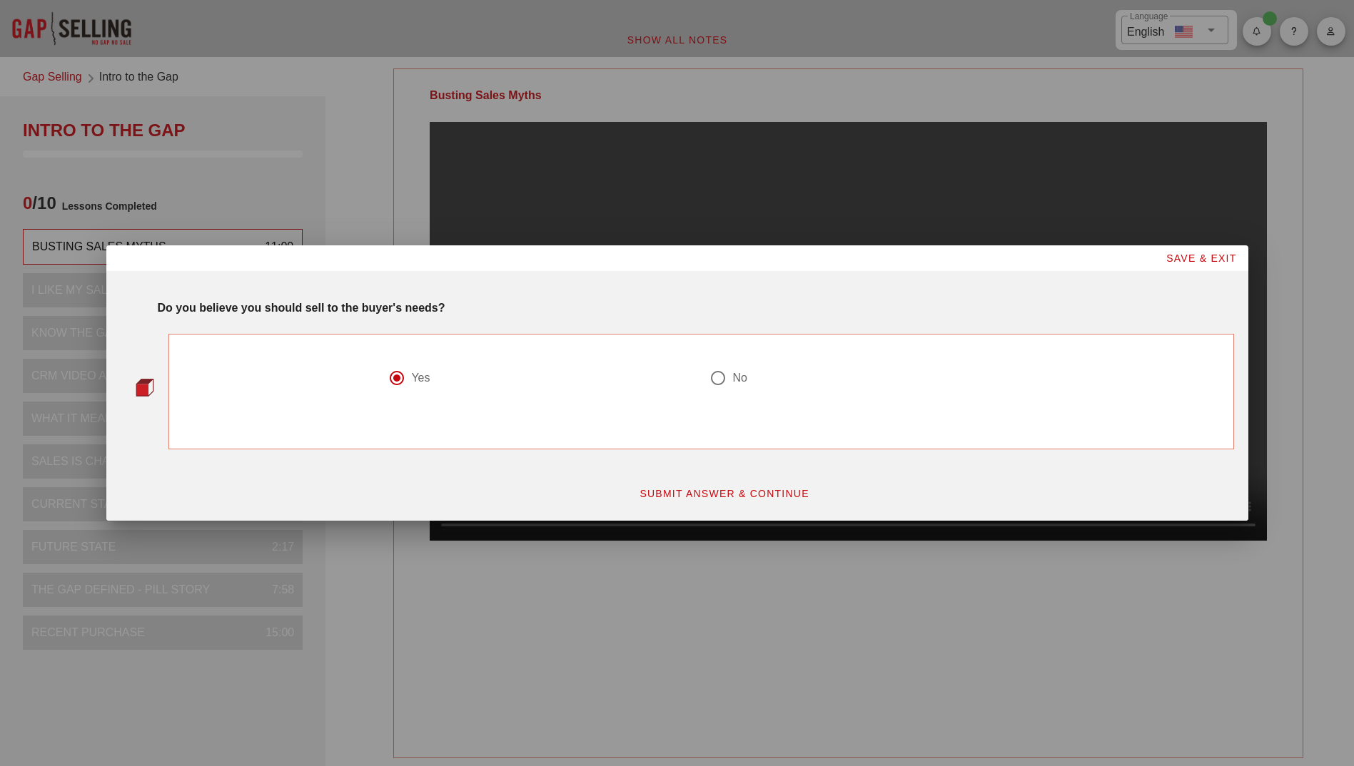
click at [733, 495] on span "SUBMIT ANSWER & CONTINUE" at bounding box center [724, 493] width 171 height 11
click at [716, 380] on div at bounding box center [718, 378] width 24 height 24
radio input "true"
click at [744, 489] on span "SUBMIT ANSWER & CONTINUE" at bounding box center [724, 493] width 171 height 11
click at [721, 380] on div at bounding box center [718, 378] width 24 height 24
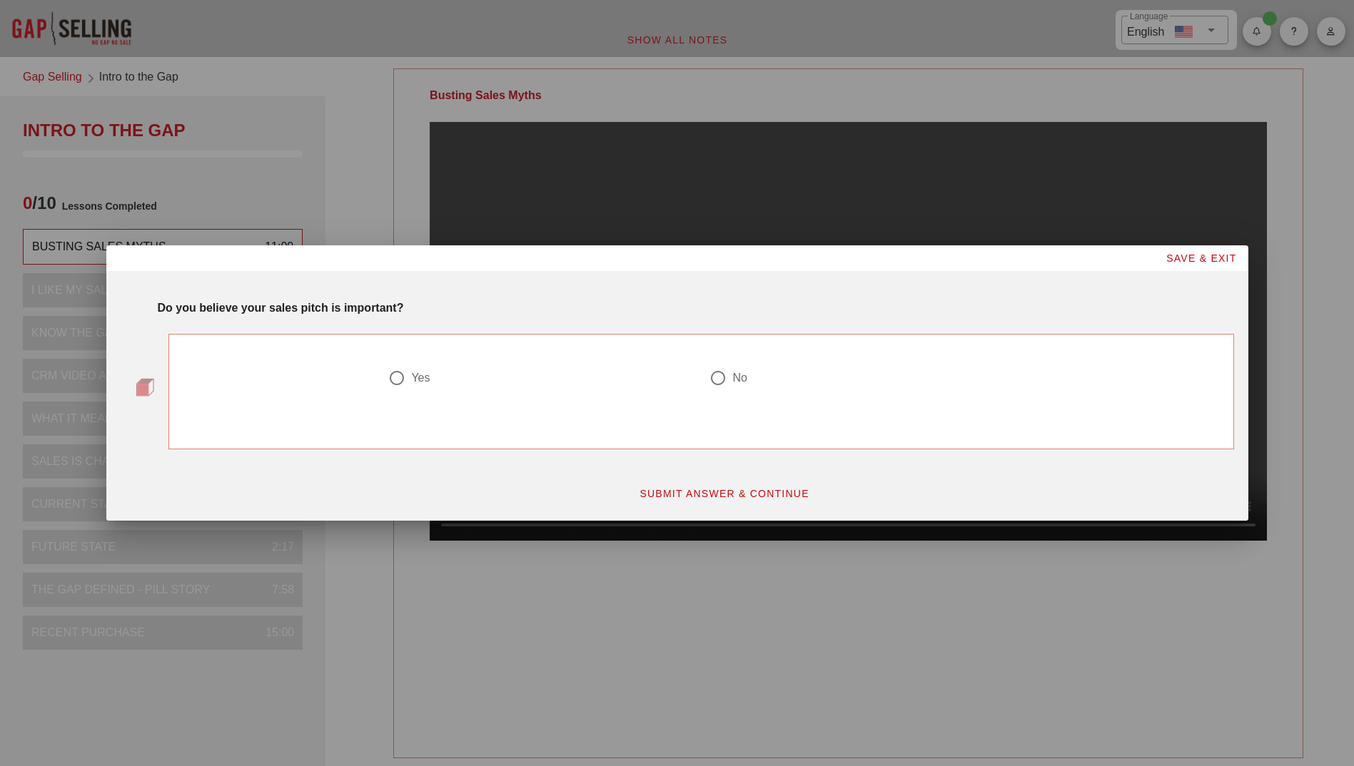
radio input "true"
click at [735, 496] on span "SUBMIT ANSWER & CONTINUE" at bounding box center [724, 493] width 171 height 11
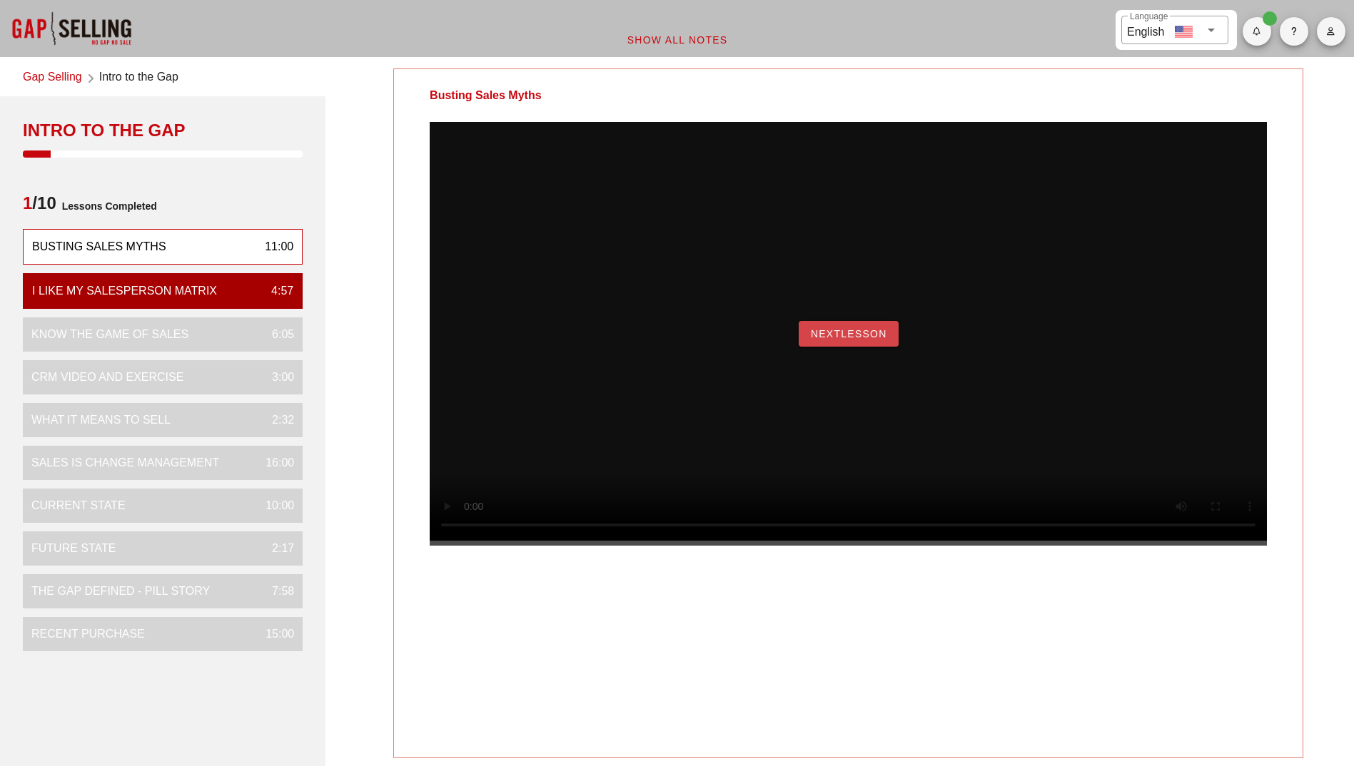
click at [858, 340] on span "NextLesson" at bounding box center [848, 333] width 77 height 11
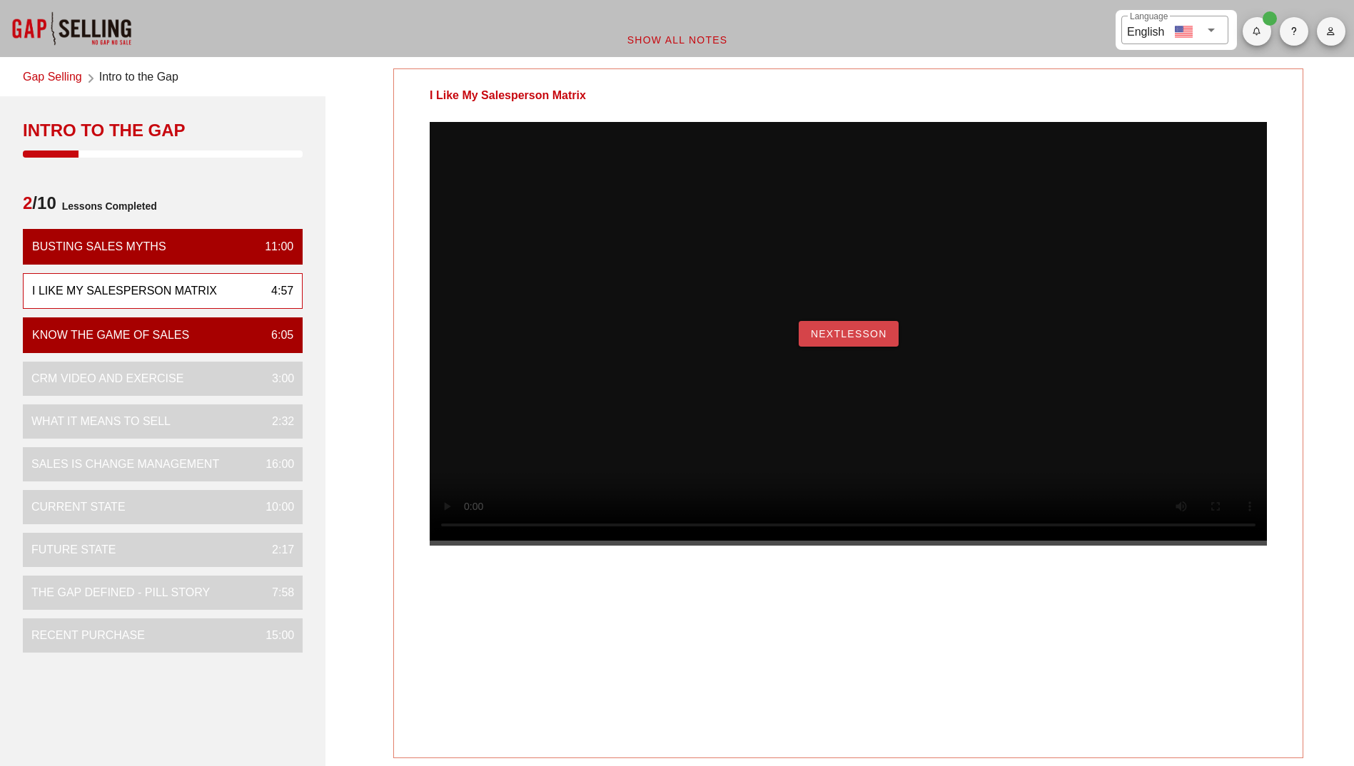
click at [855, 340] on span "NextLesson" at bounding box center [848, 333] width 77 height 11
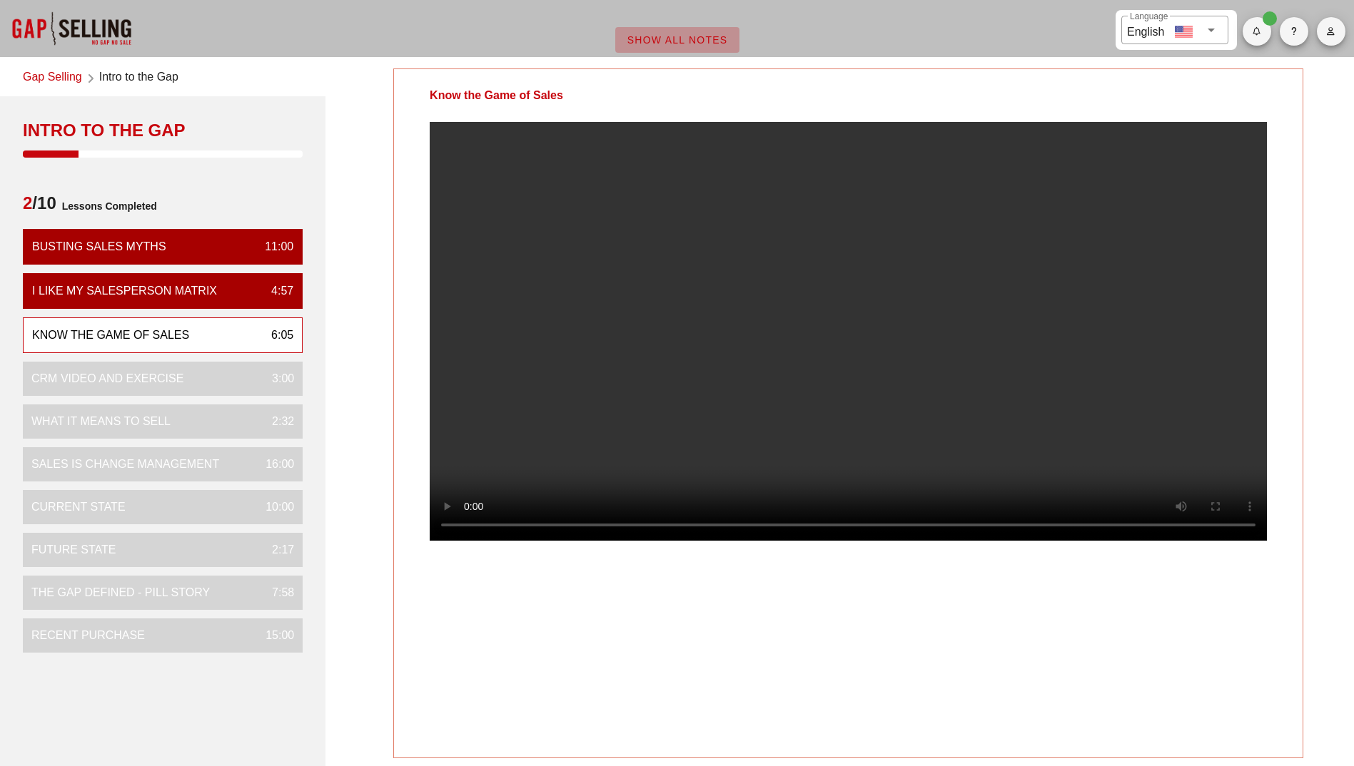
click at [716, 43] on span "Show All Notes" at bounding box center [677, 39] width 101 height 11
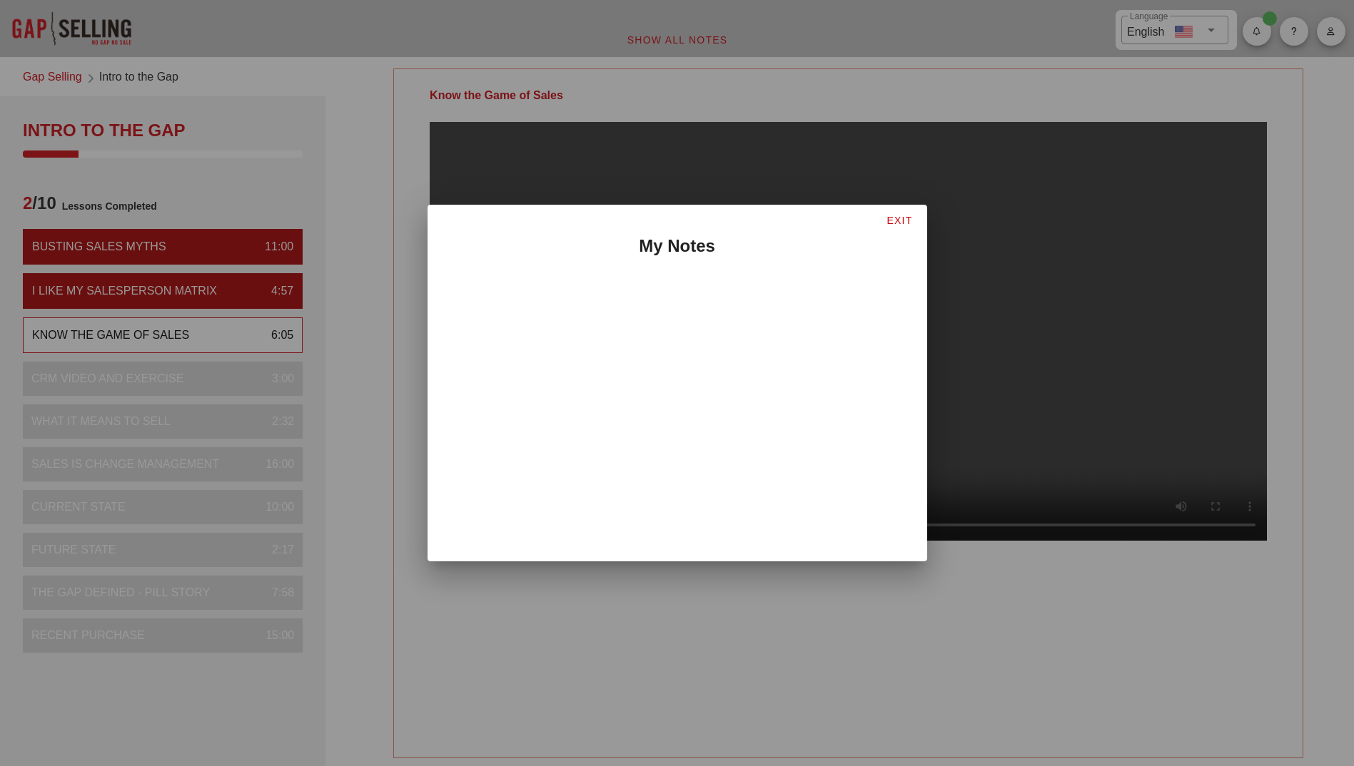
click at [896, 215] on span "EXIT" at bounding box center [899, 220] width 26 height 11
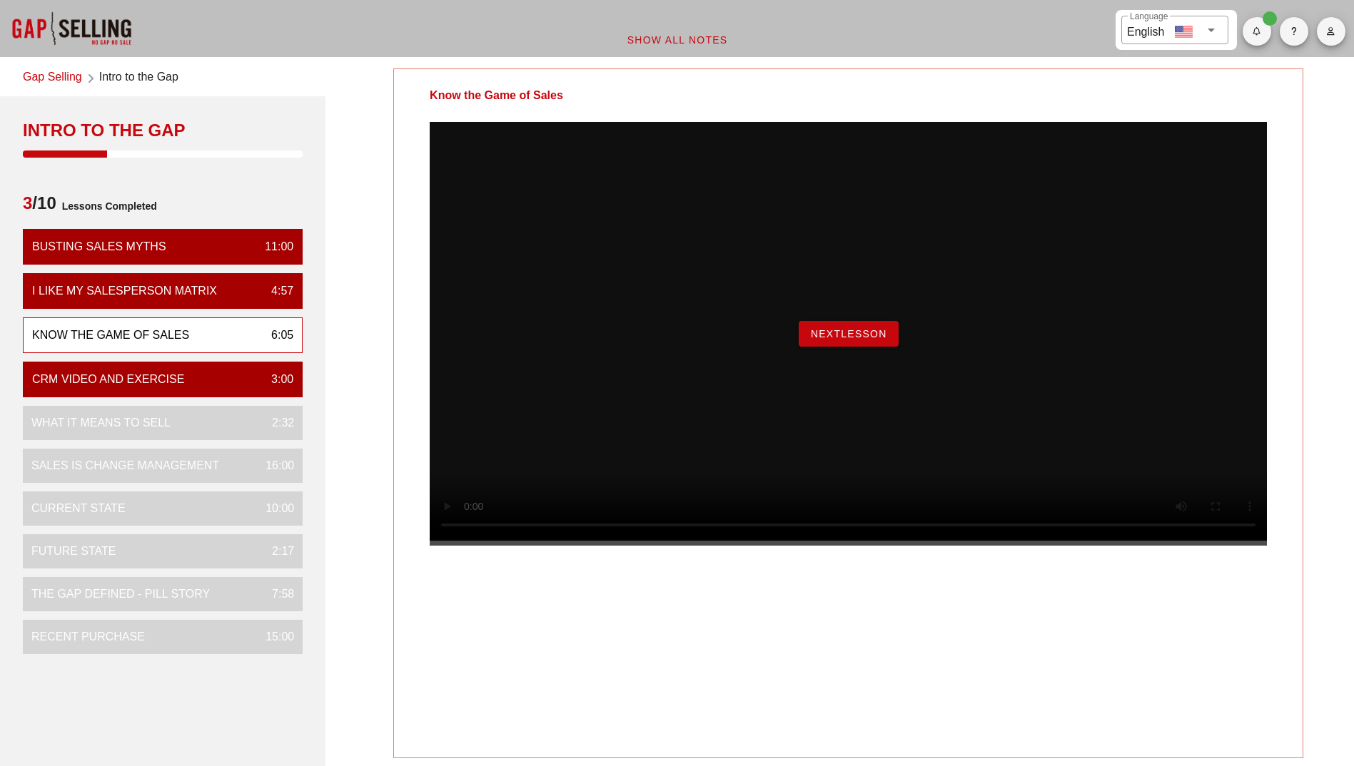
click at [840, 340] on span "NextLesson" at bounding box center [848, 333] width 77 height 11
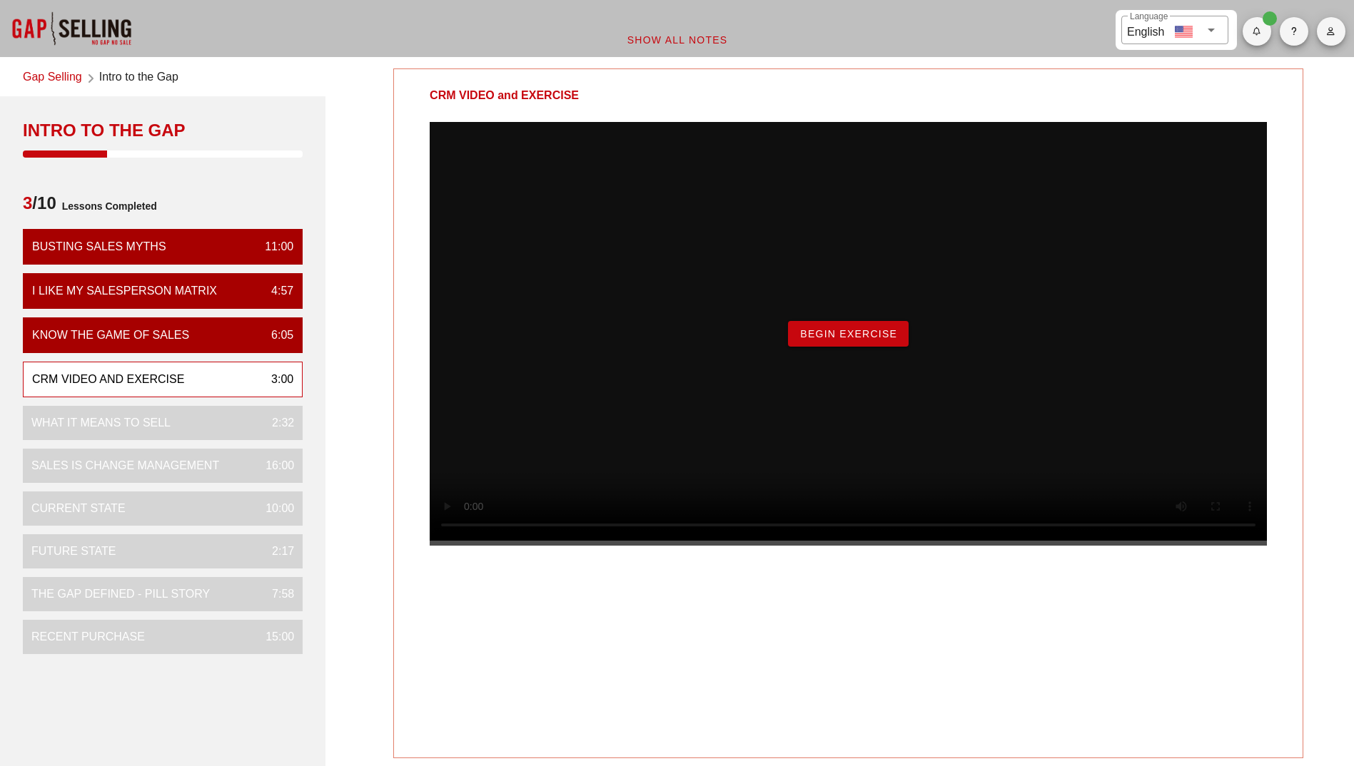
click at [862, 340] on span "Begin Exercise" at bounding box center [848, 333] width 98 height 11
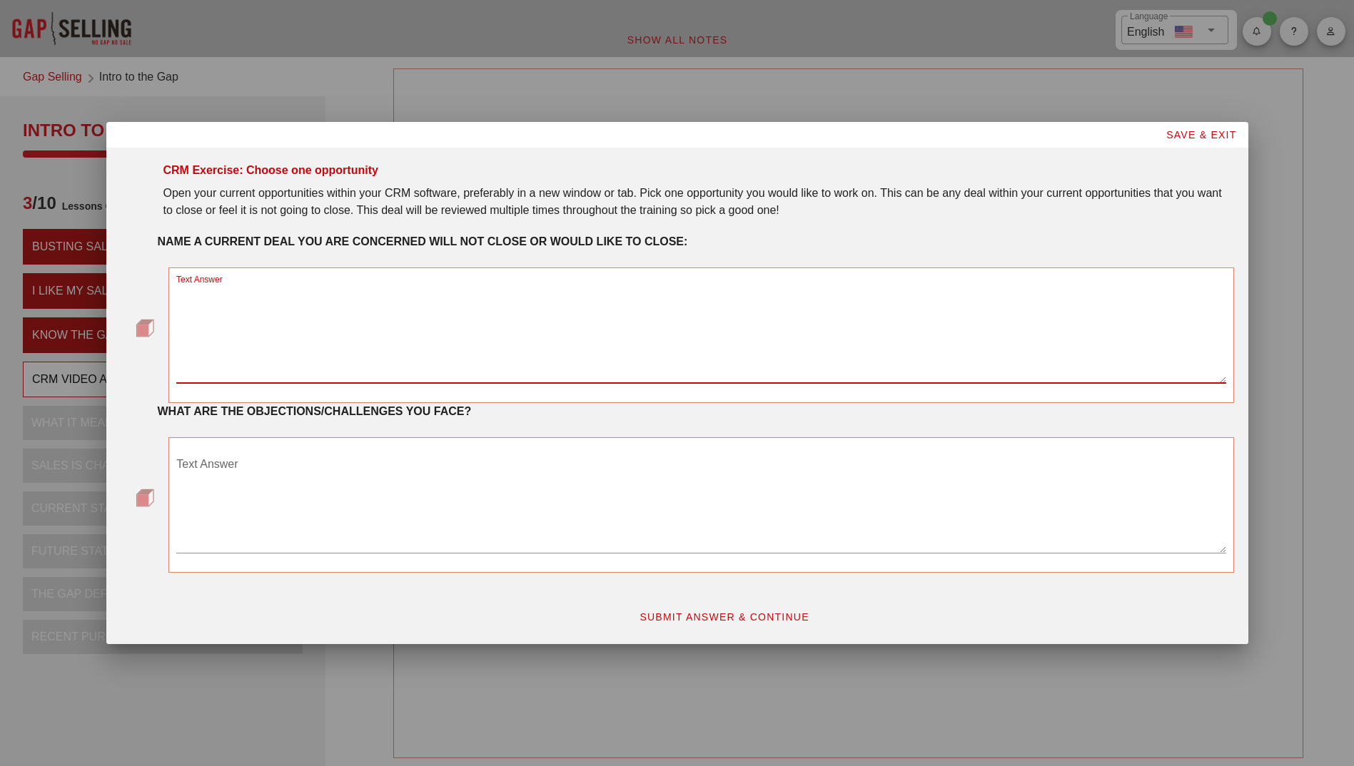
click at [249, 292] on textarea "Text Answer" at bounding box center [700, 333] width 1049 height 100
type textarea "BHP 775G Magshield"
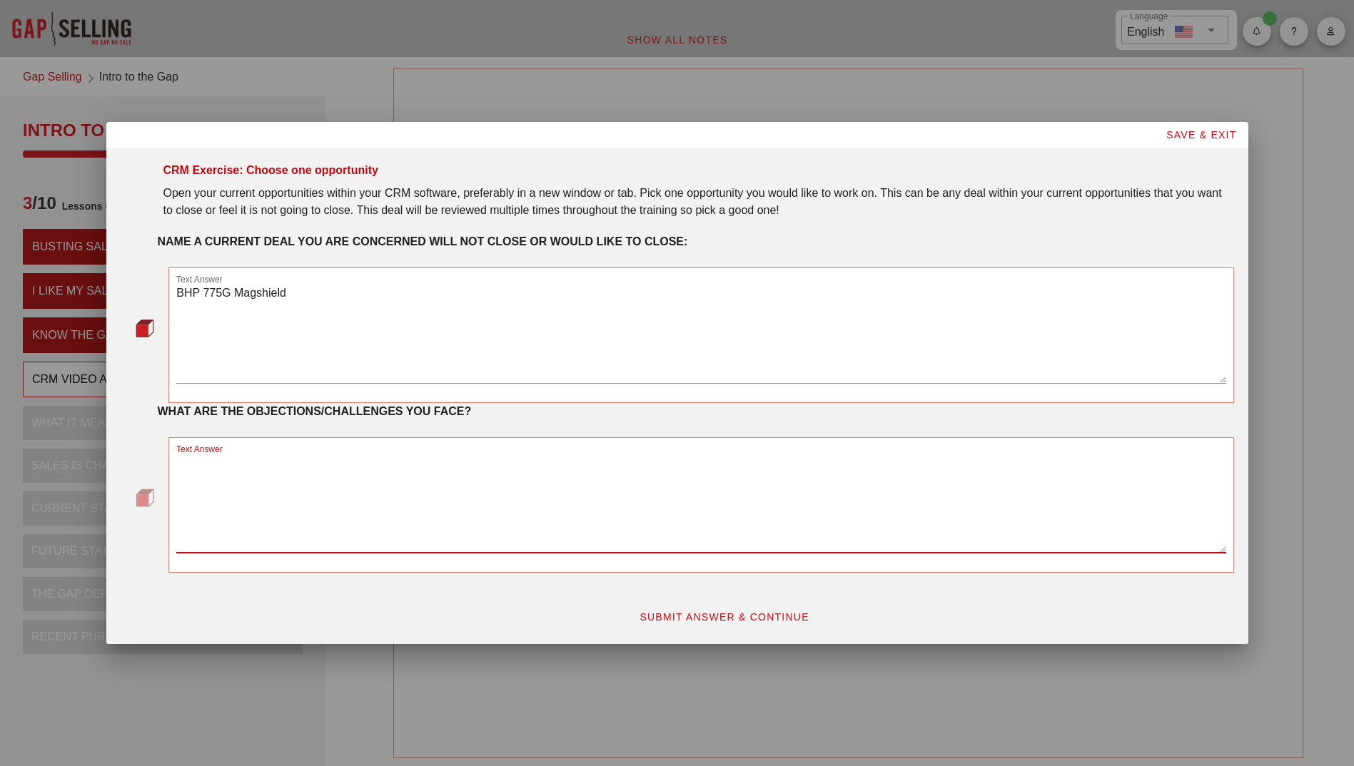
click at [248, 470] on textarea "Text Answer" at bounding box center [700, 503] width 1049 height 100
type textarea "We don't have a solution yet - it's in product roadmap but not ready"
click at [691, 614] on span "SUBMIT ANSWER & CONTINUE" at bounding box center [724, 617] width 171 height 11
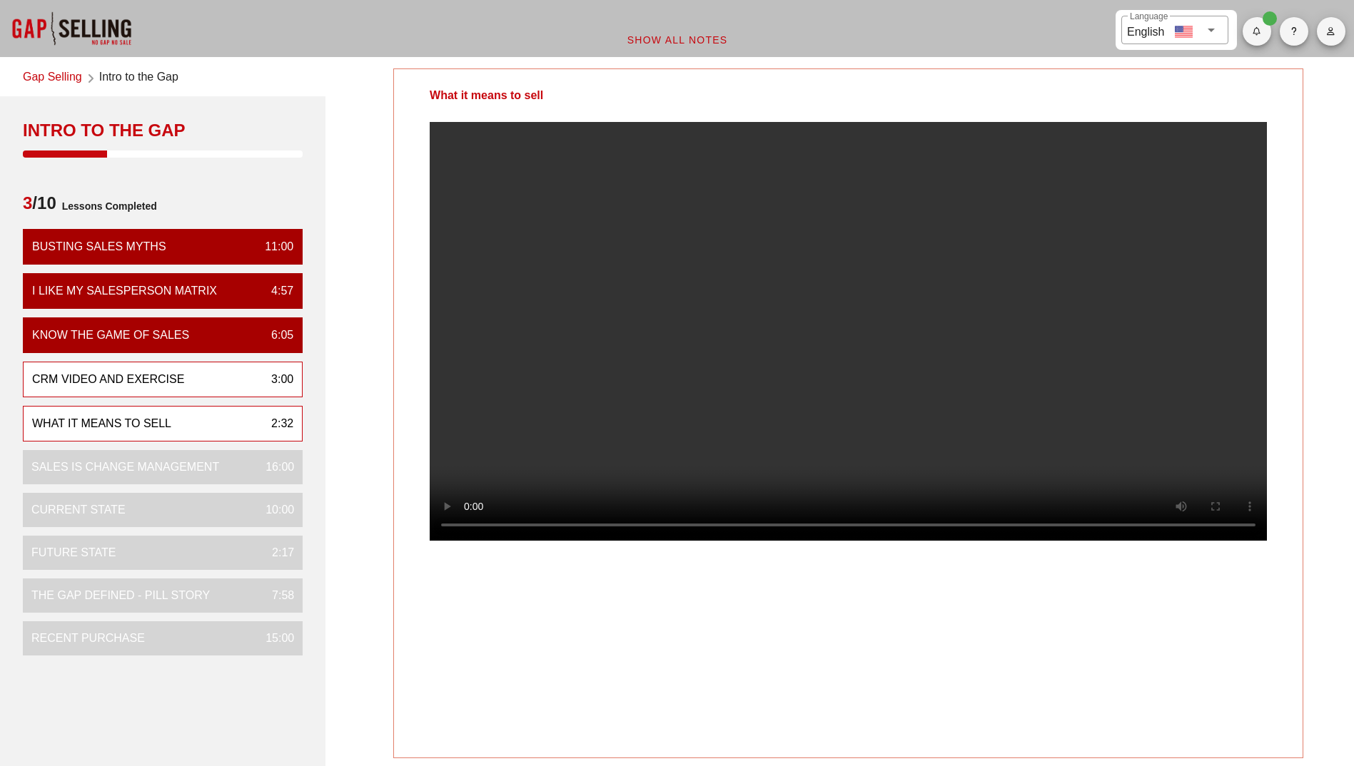
click at [223, 382] on div "CRM VIDEO and EXERCISE 3:00" at bounding box center [163, 380] width 280 height 36
click at [1120, 647] on div "CRM VIDEO and EXERCISE" at bounding box center [848, 414] width 910 height 690
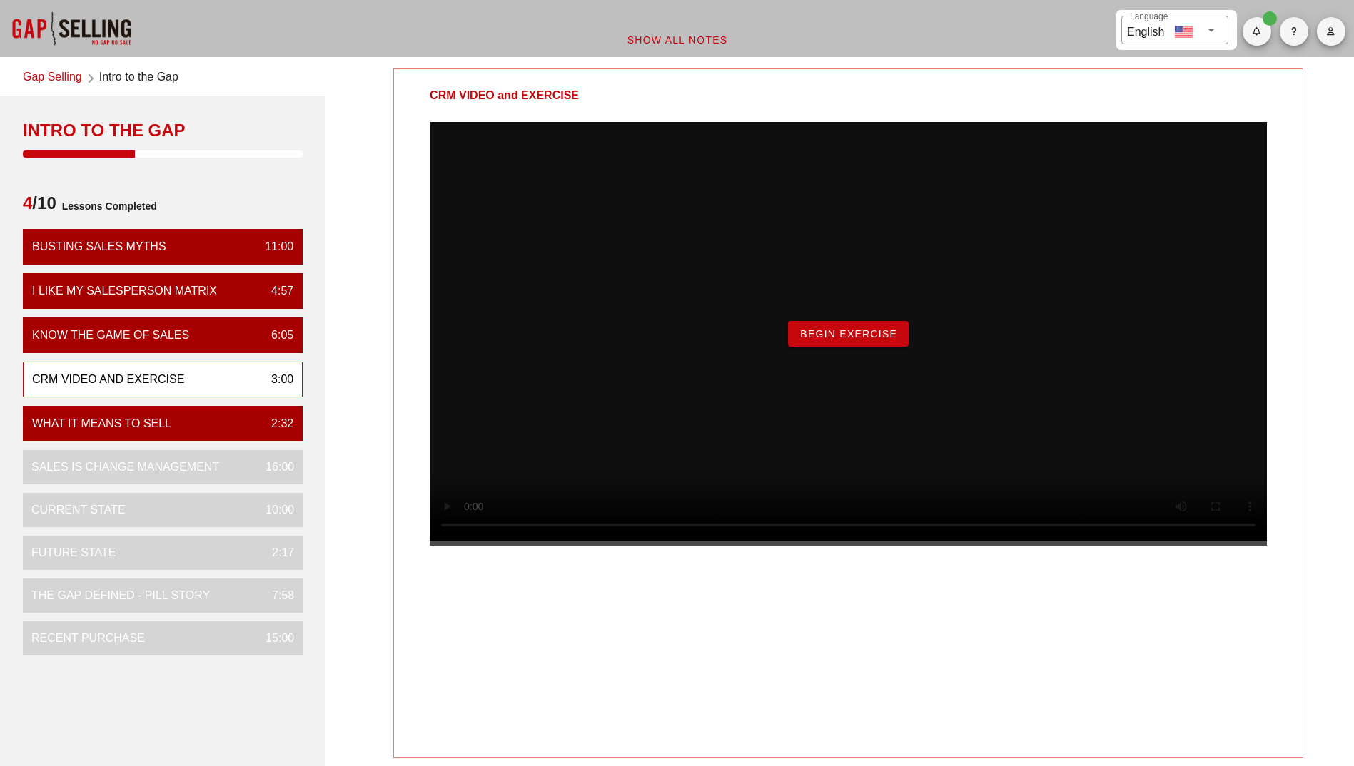
click at [846, 347] on button "Begin Exercise" at bounding box center [848, 334] width 121 height 26
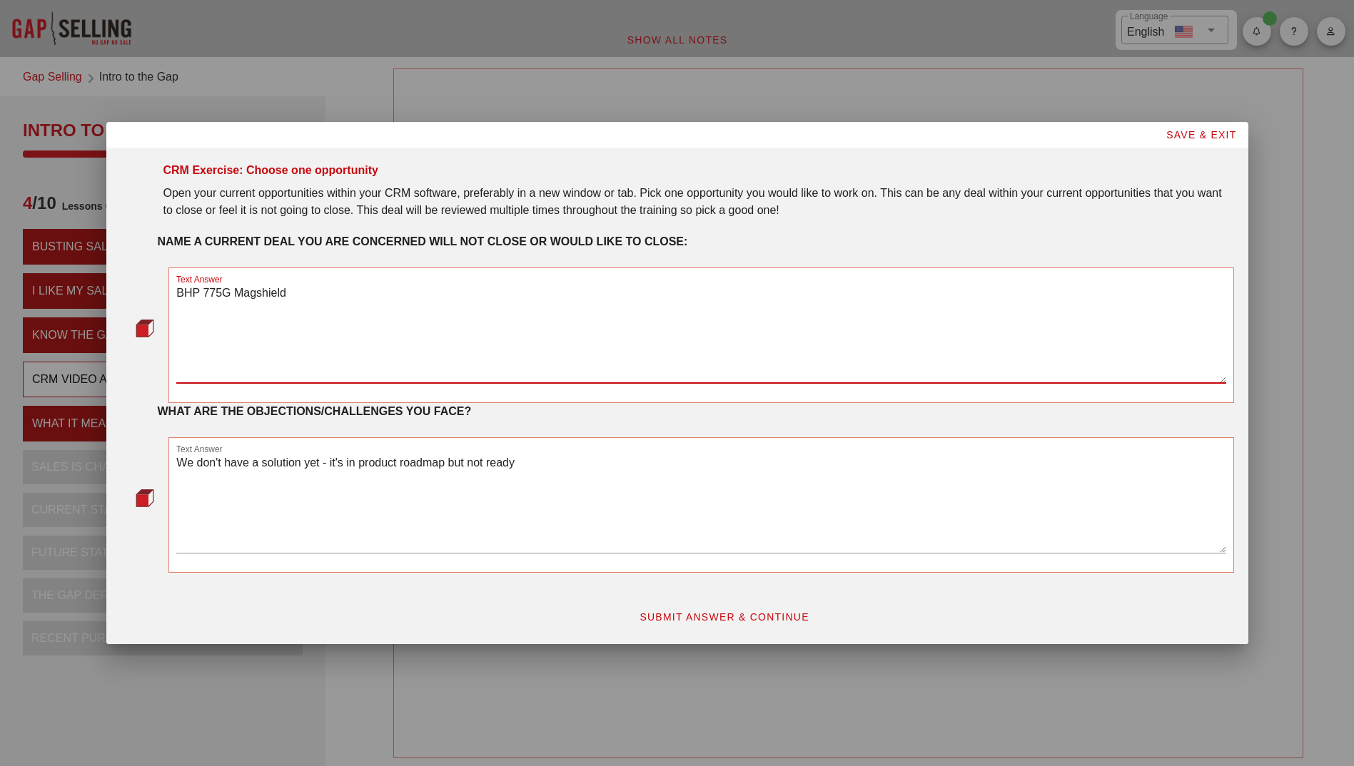
drag, startPoint x: 285, startPoint y: 295, endPoint x: 152, endPoint y: 300, distance: 132.8
click at [152, 300] on div "Text Answer BHP 775G Magshield" at bounding box center [677, 336] width 1113 height 136
type textarea "Glencore Cat 6060"
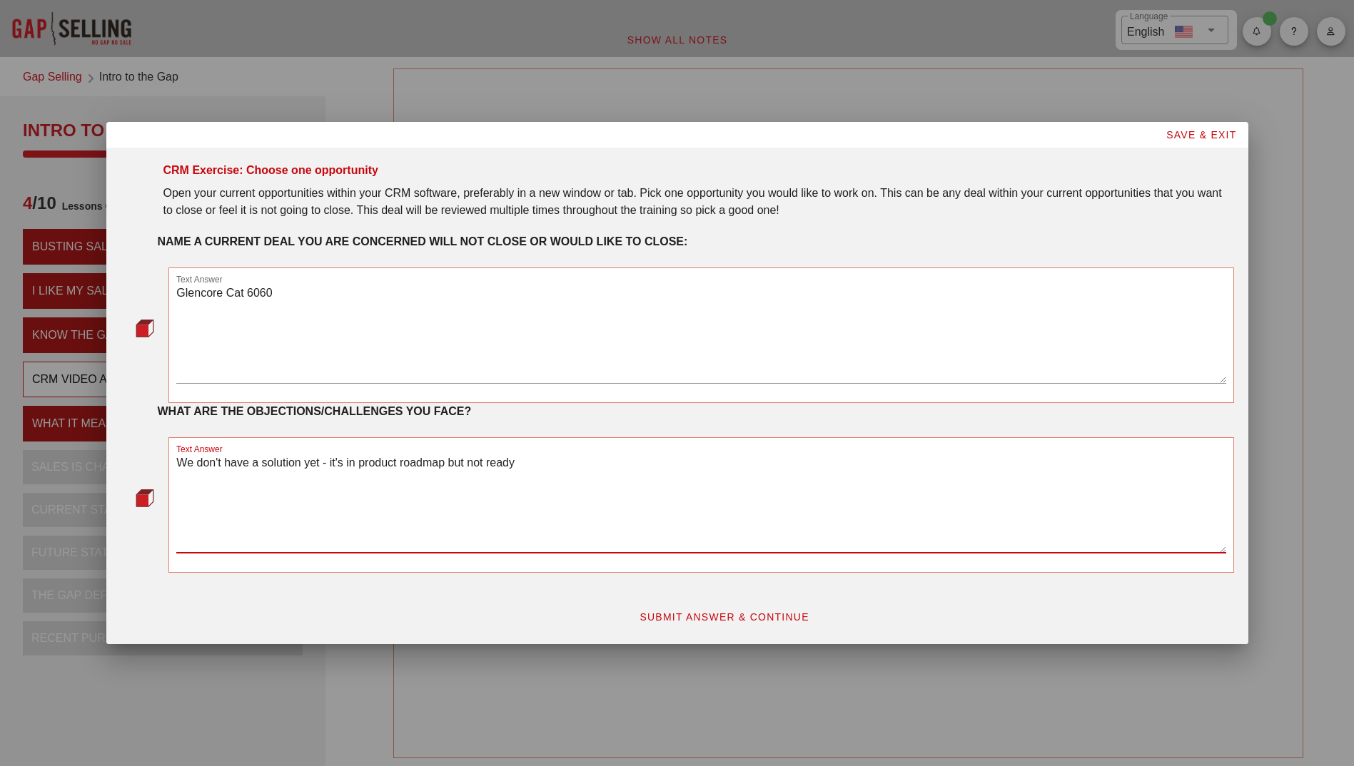
drag, startPoint x: 547, startPoint y: 461, endPoint x: 161, endPoint y: 437, distance: 387.5
click at [161, 437] on div "Text Answer We don't have a solution yet - it's in product roadmap but not ready" at bounding box center [701, 505] width 1082 height 153
type textarea "Mine based sale - being ghosted"
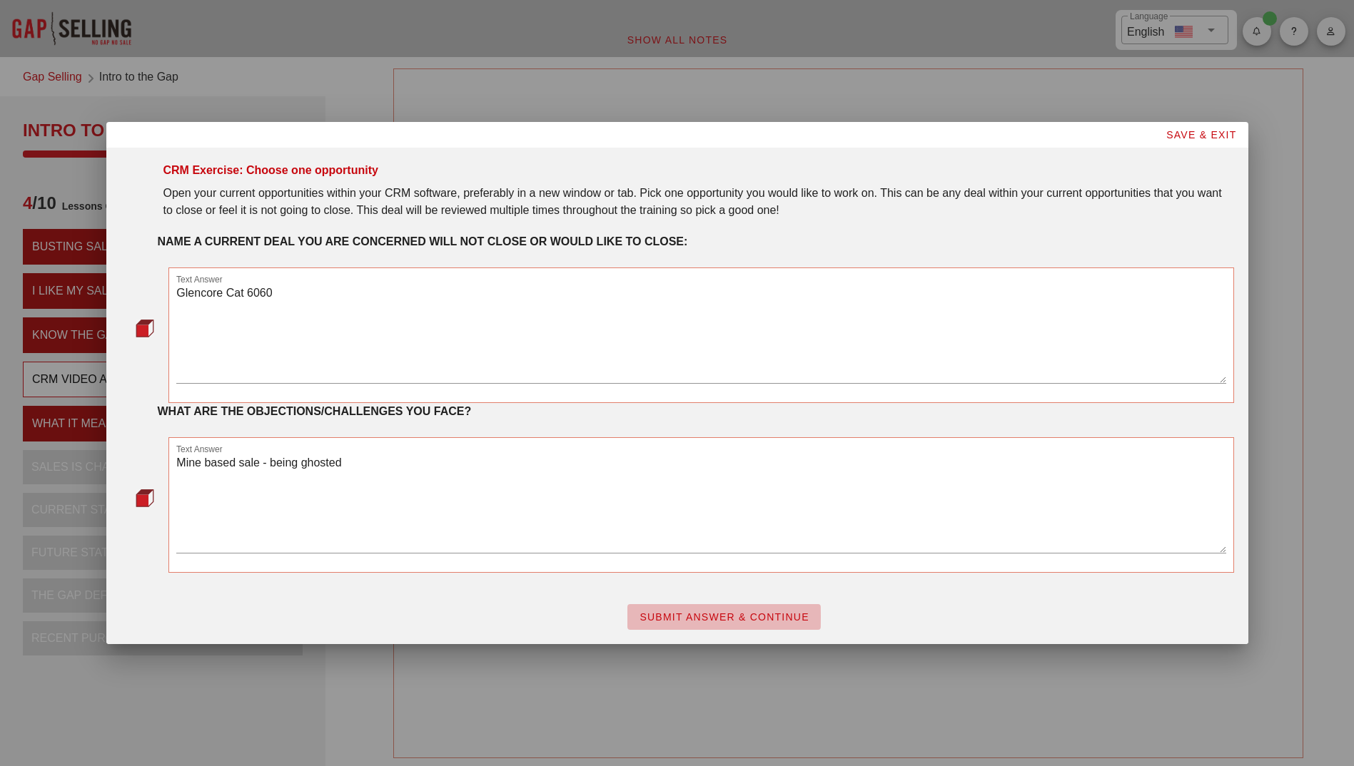
click at [701, 615] on span "SUBMIT ANSWER & CONTINUE" at bounding box center [724, 617] width 171 height 11
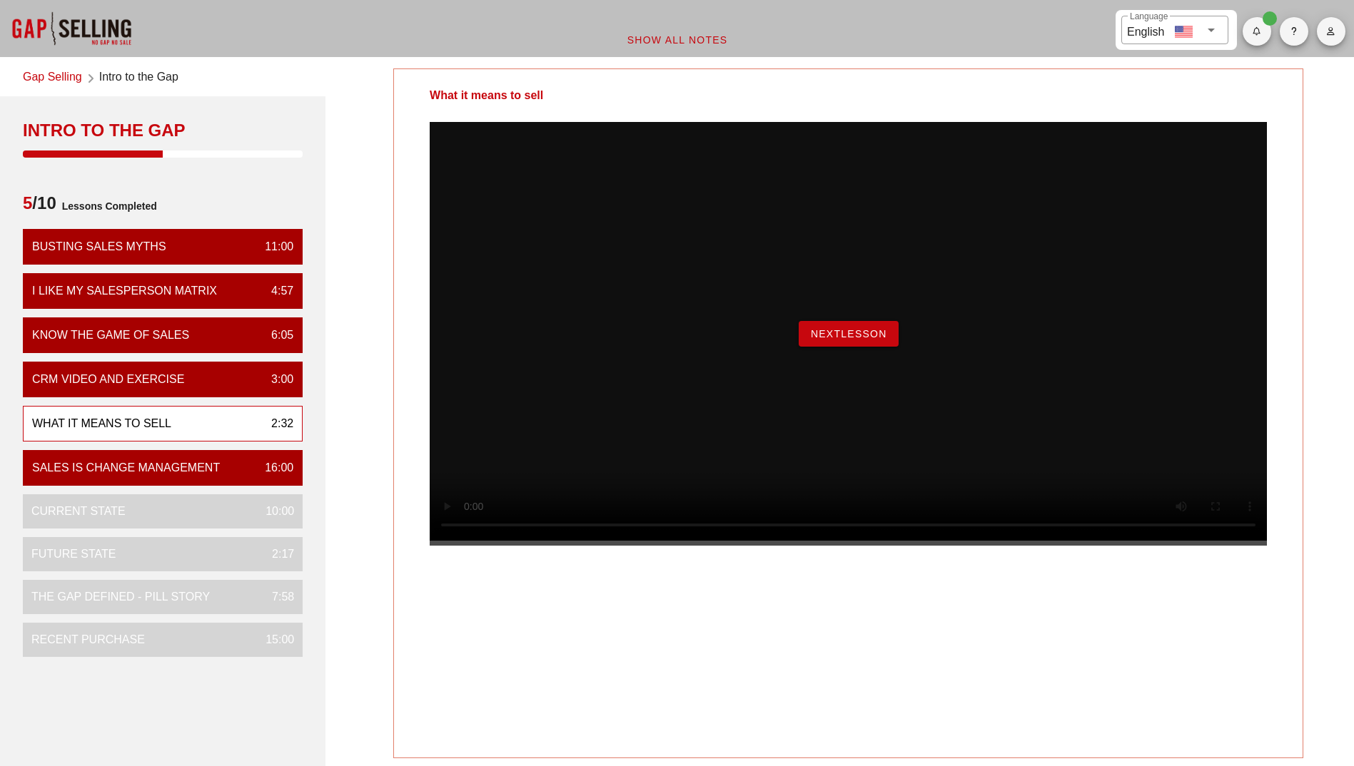
click at [844, 340] on span "NextLesson" at bounding box center [848, 333] width 77 height 11
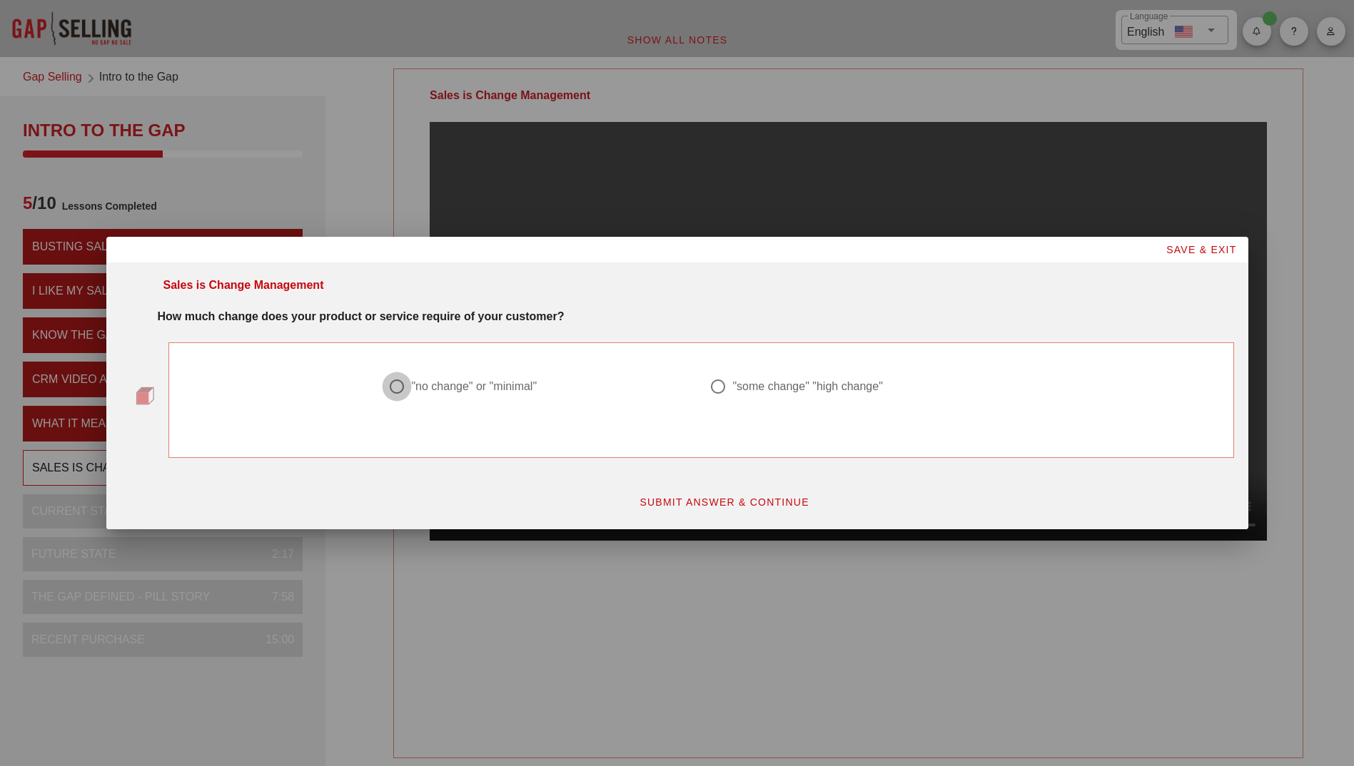
click at [393, 388] on div at bounding box center [397, 387] width 24 height 24
radio input "true"
click at [722, 498] on span "SUBMIT ANSWER & CONTINUE" at bounding box center [724, 502] width 171 height 11
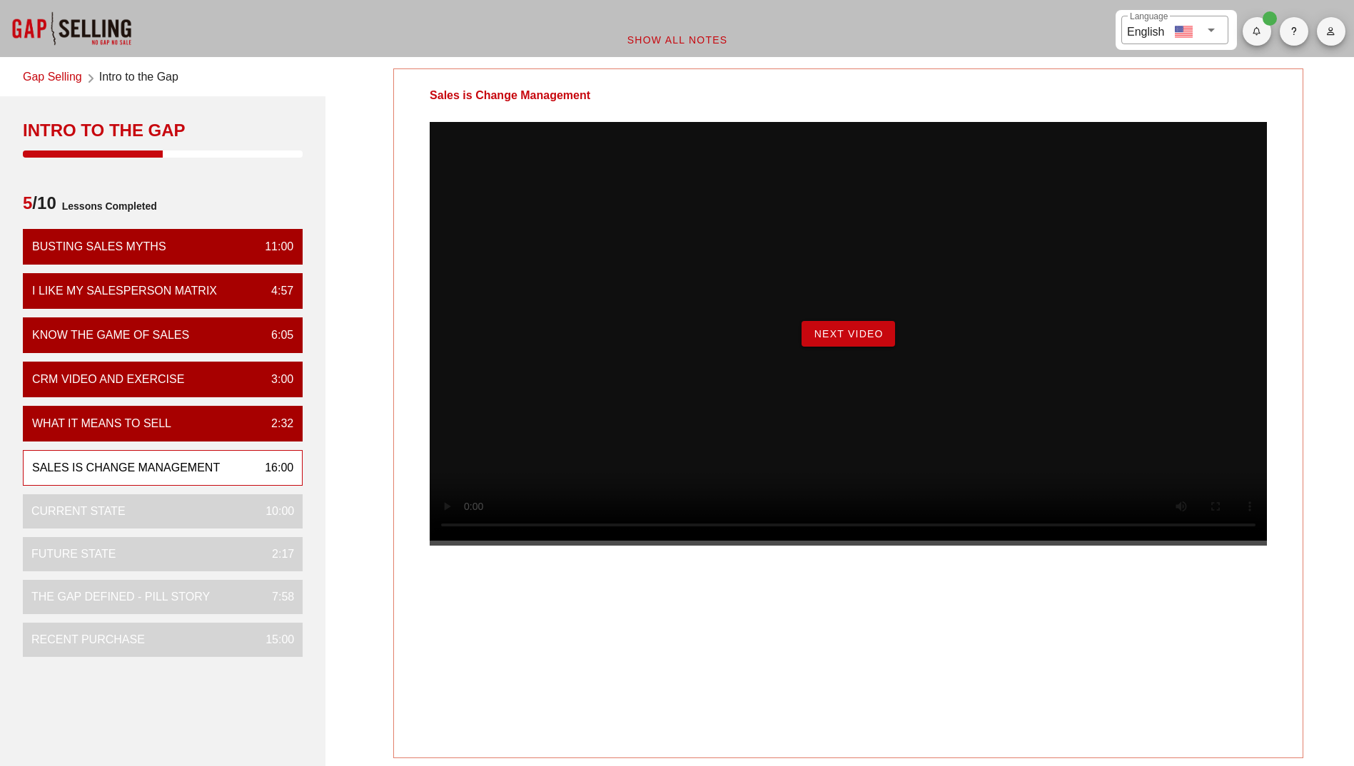
click at [842, 340] on span "Next Video" at bounding box center [848, 333] width 70 height 11
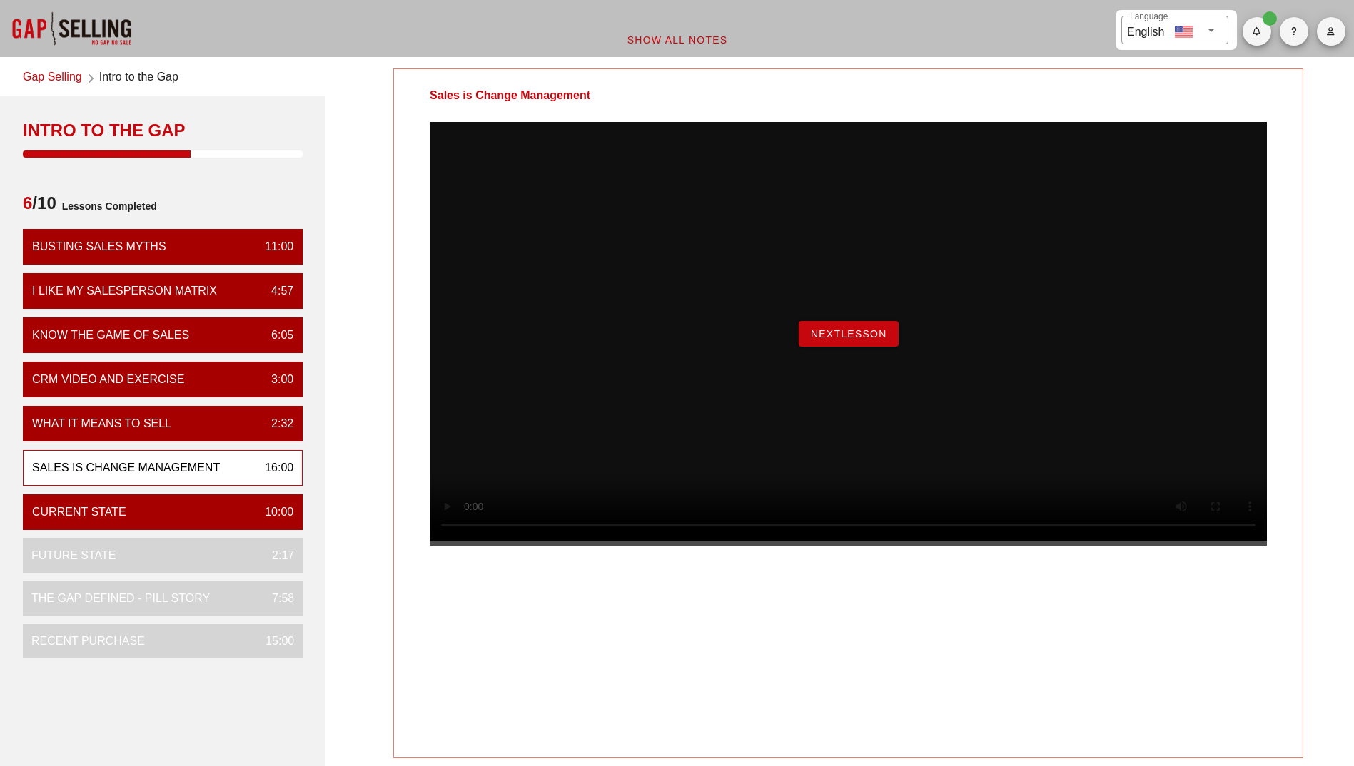
click at [874, 340] on span "NextLesson" at bounding box center [848, 333] width 77 height 11
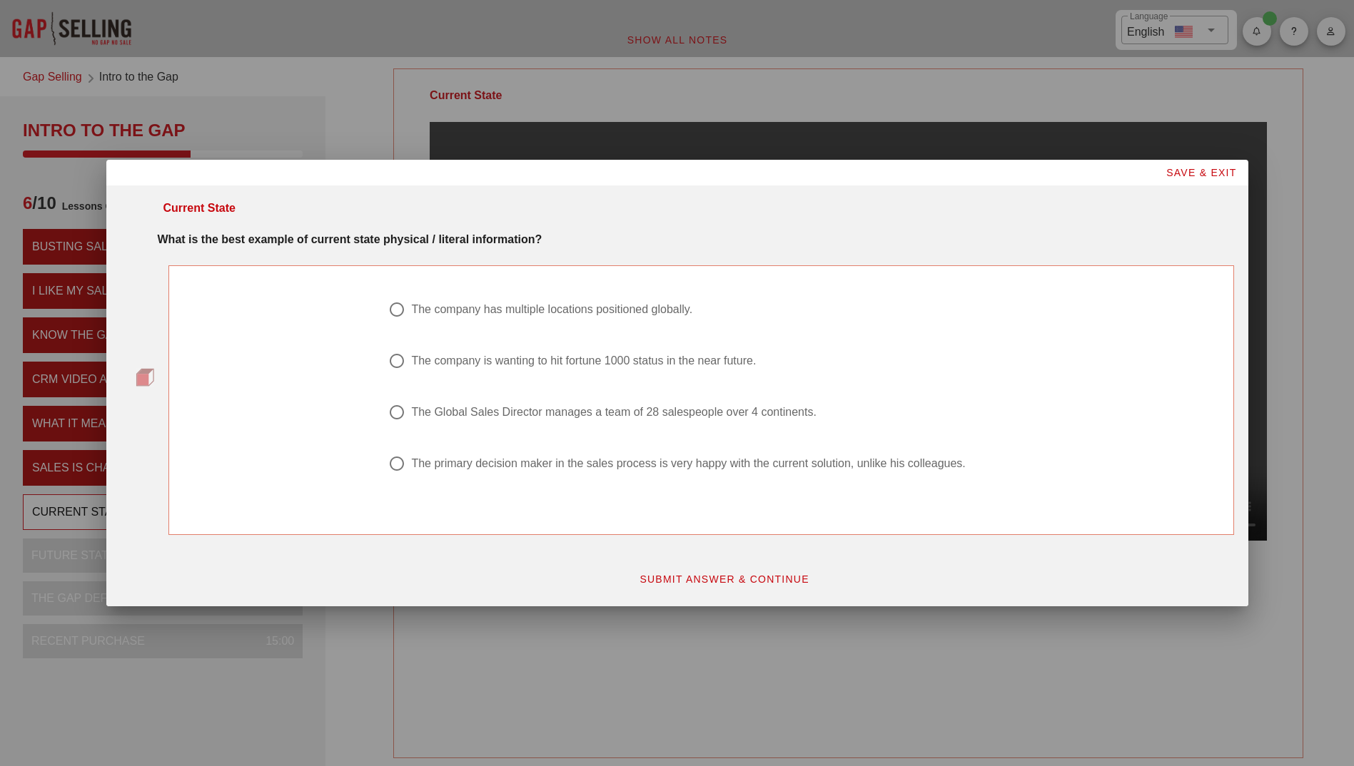
click at [400, 466] on div at bounding box center [397, 464] width 24 height 24
radio input "true"
click at [692, 574] on span "SUBMIT ANSWER & CONTINUE" at bounding box center [724, 579] width 171 height 11
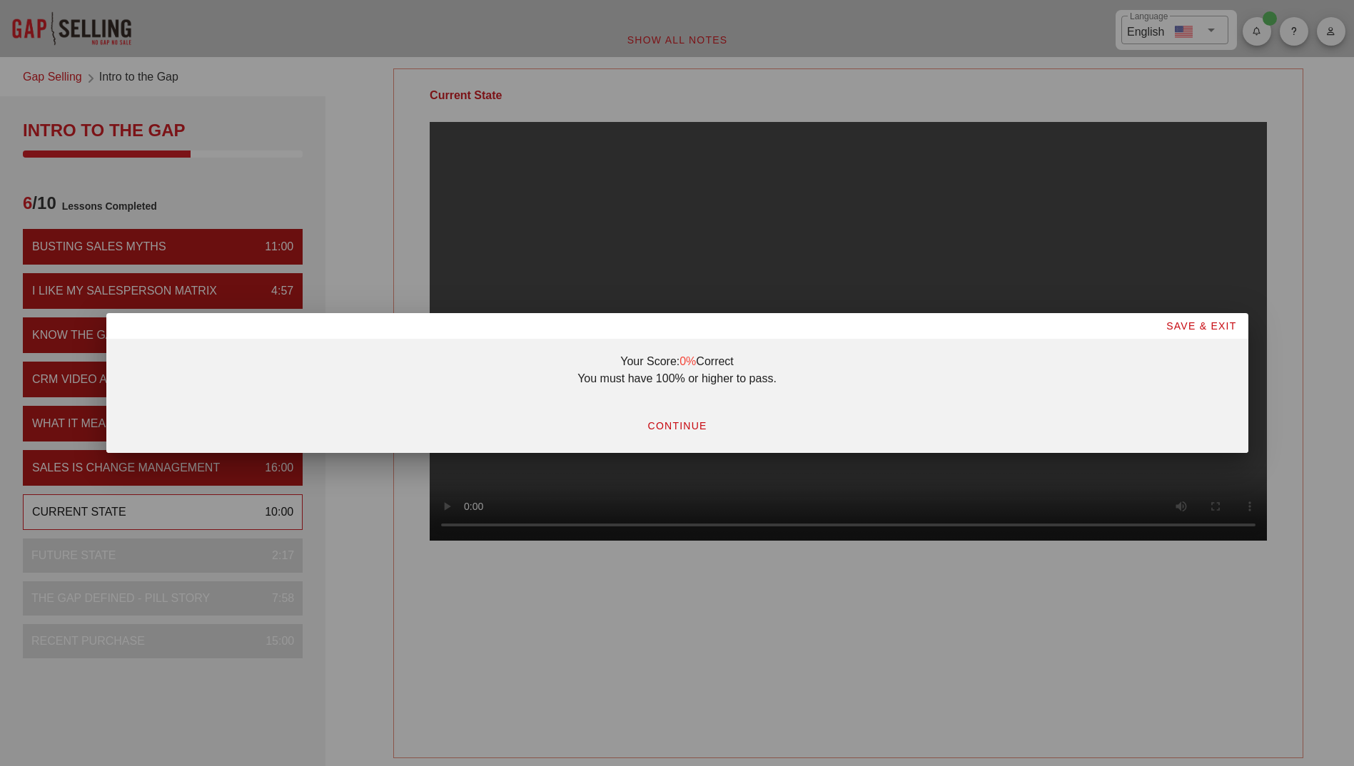
click at [691, 430] on span "CONTINUE" at bounding box center [676, 425] width 60 height 11
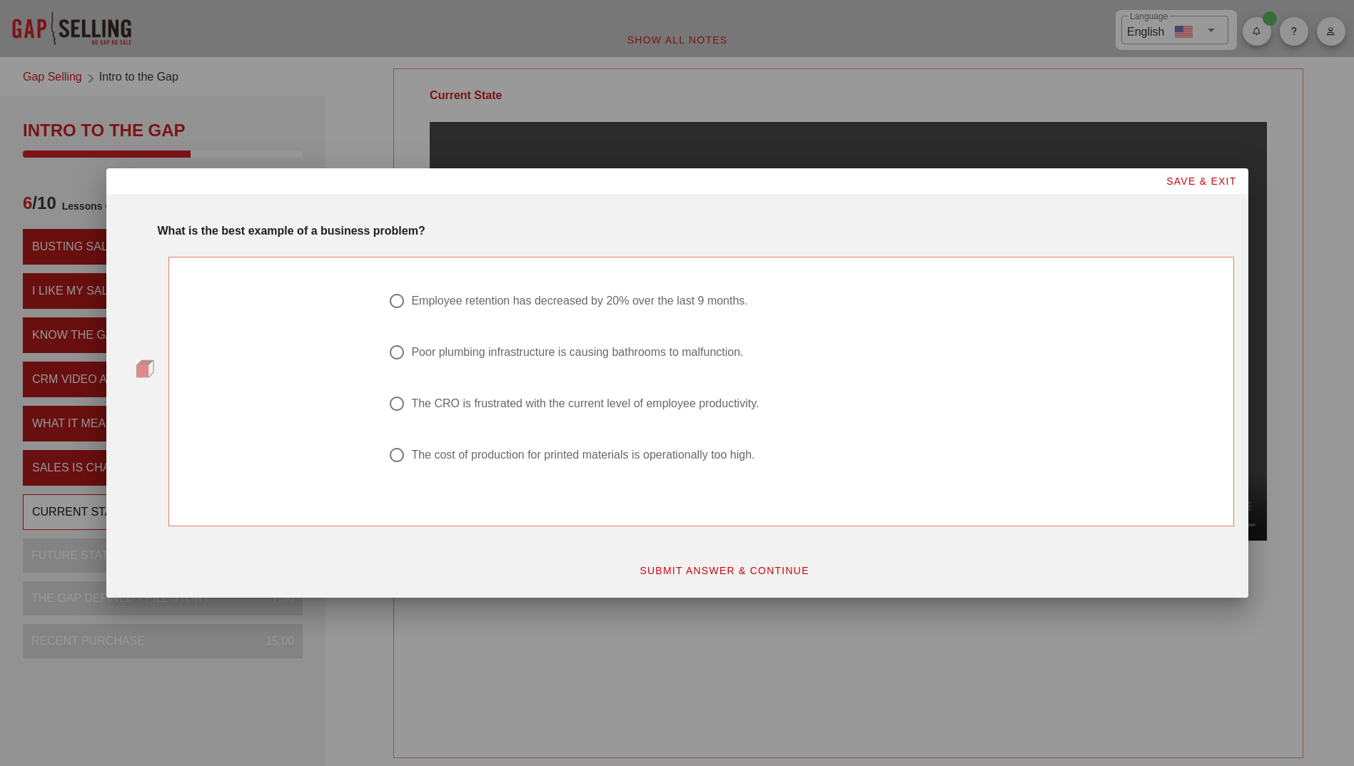
click at [399, 405] on div at bounding box center [397, 404] width 24 height 24
radio input "true"
click at [711, 570] on span "SUBMIT ANSWER & CONTINUE" at bounding box center [724, 570] width 171 height 11
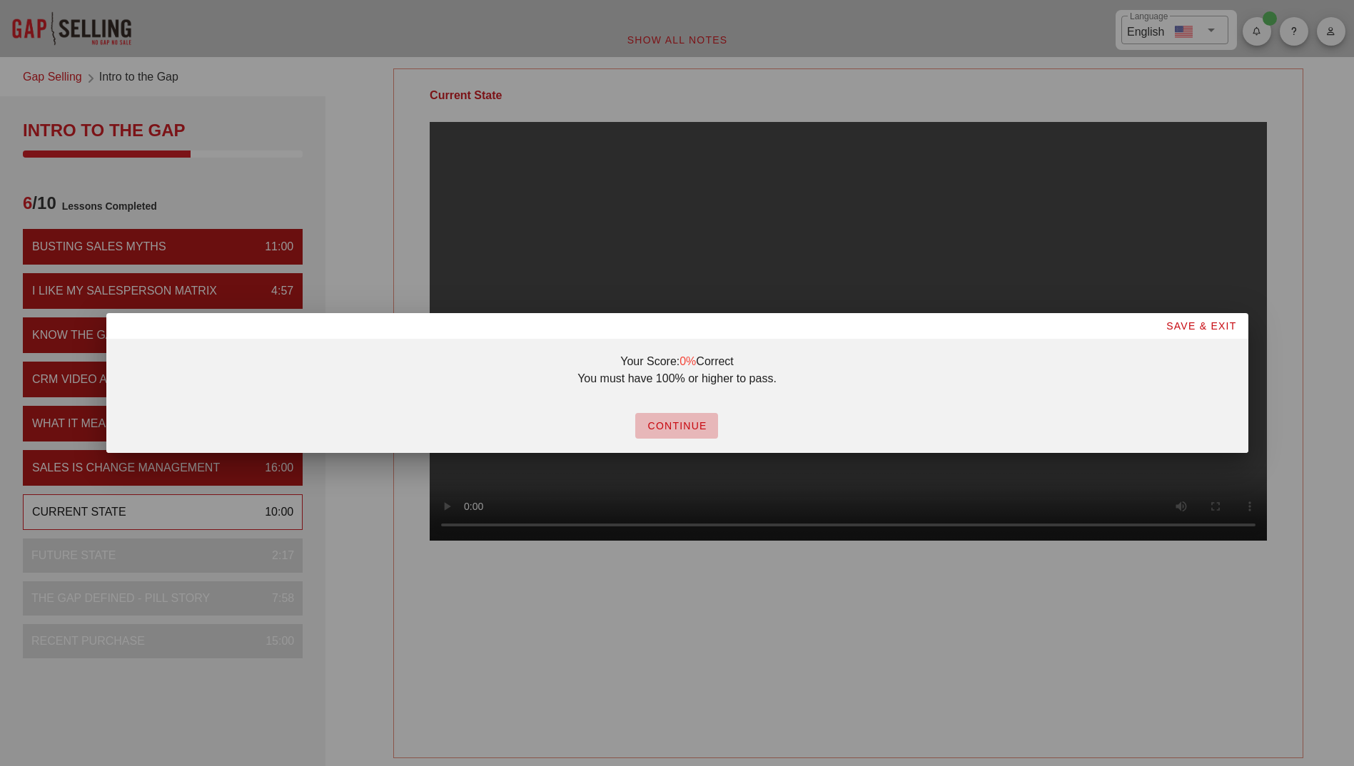
click at [691, 425] on span "CONTINUE" at bounding box center [676, 425] width 60 height 11
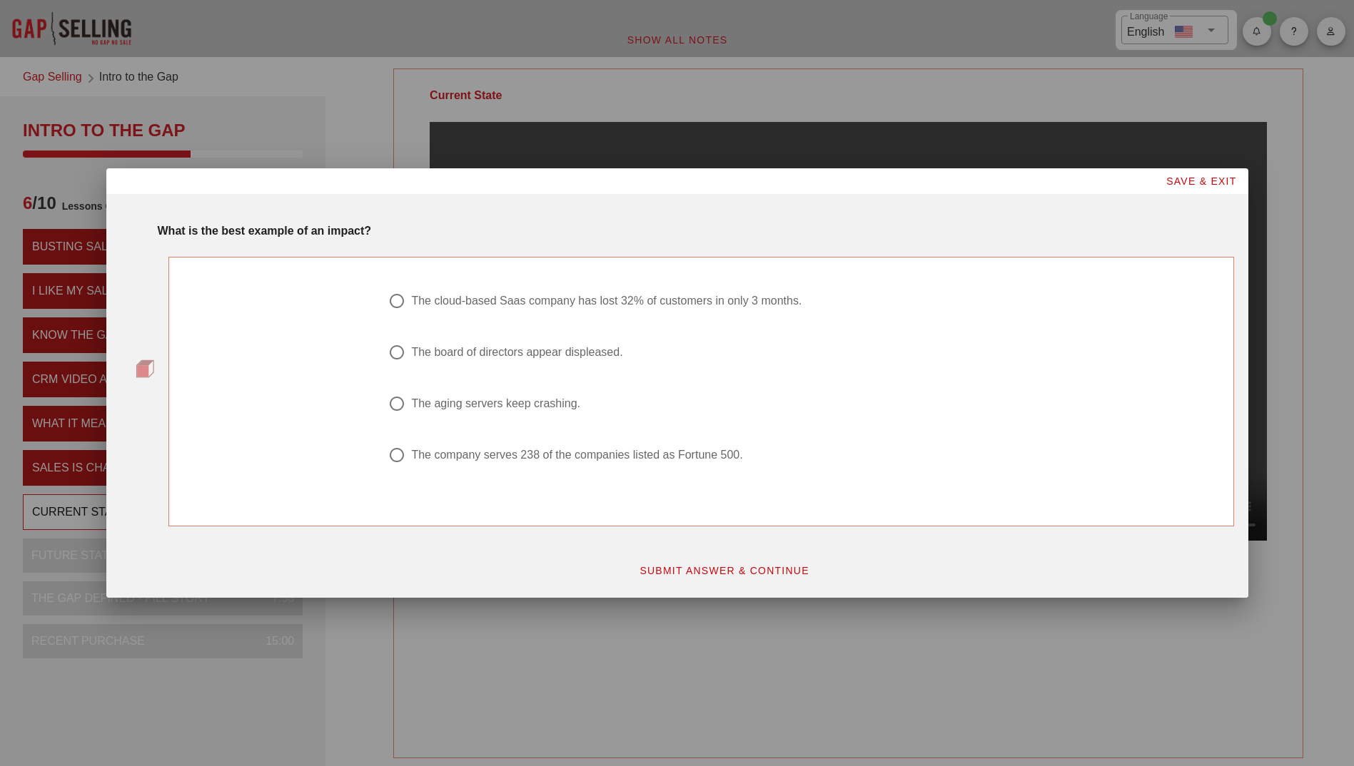
click at [397, 302] on div at bounding box center [397, 301] width 24 height 24
radio input "true"
click at [671, 569] on span "SUBMIT ANSWER & CONTINUE" at bounding box center [724, 570] width 171 height 11
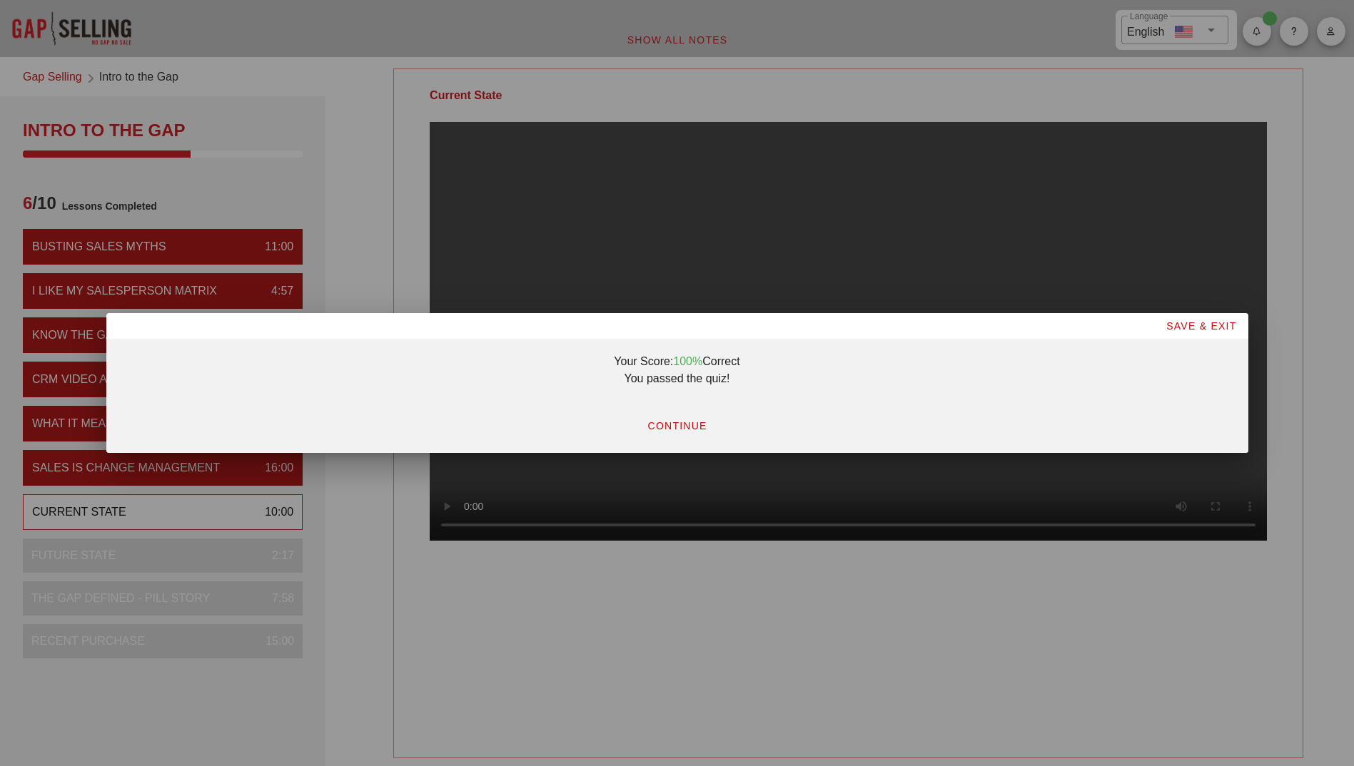
click at [666, 428] on span "CONTINUE" at bounding box center [676, 425] width 60 height 11
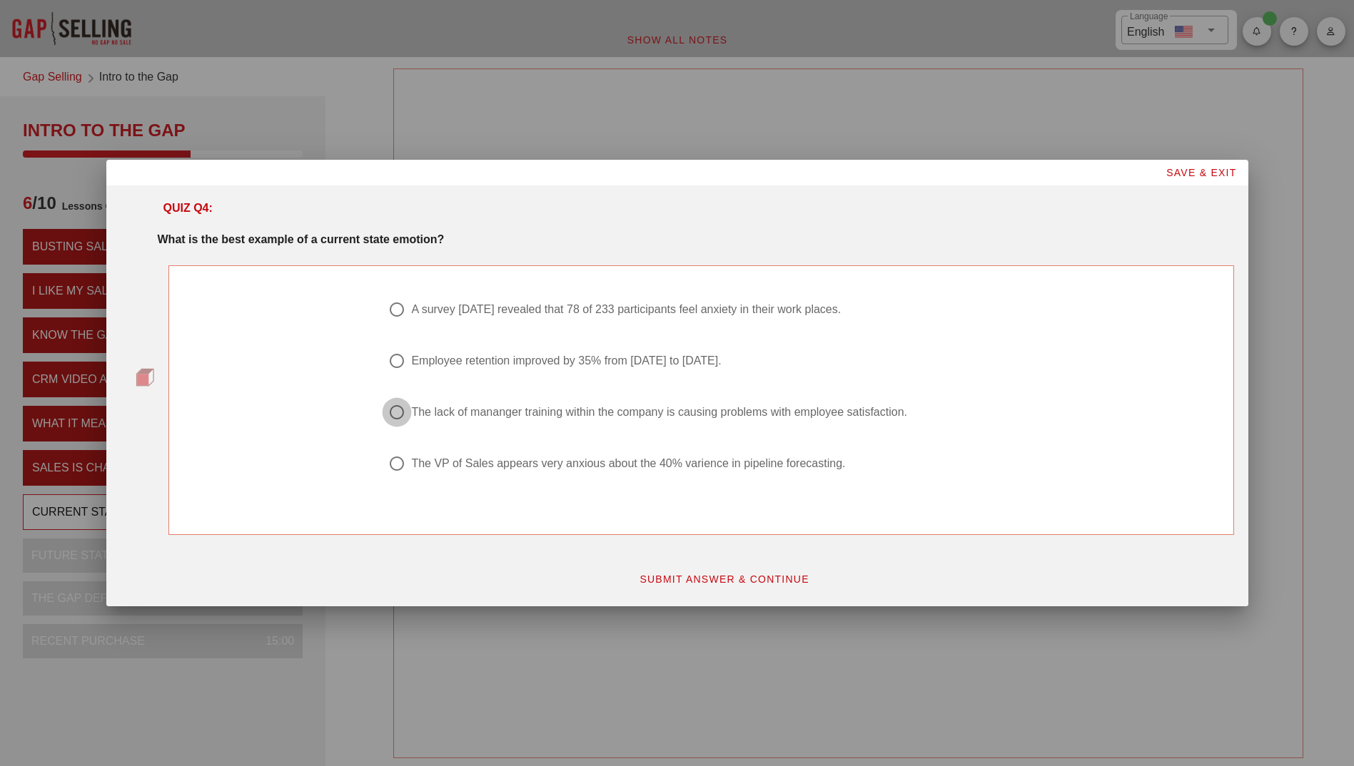
click at [392, 409] on div at bounding box center [397, 412] width 24 height 24
radio input "true"
click at [671, 584] on span "SUBMIT ANSWER & CONTINUE" at bounding box center [724, 579] width 171 height 11
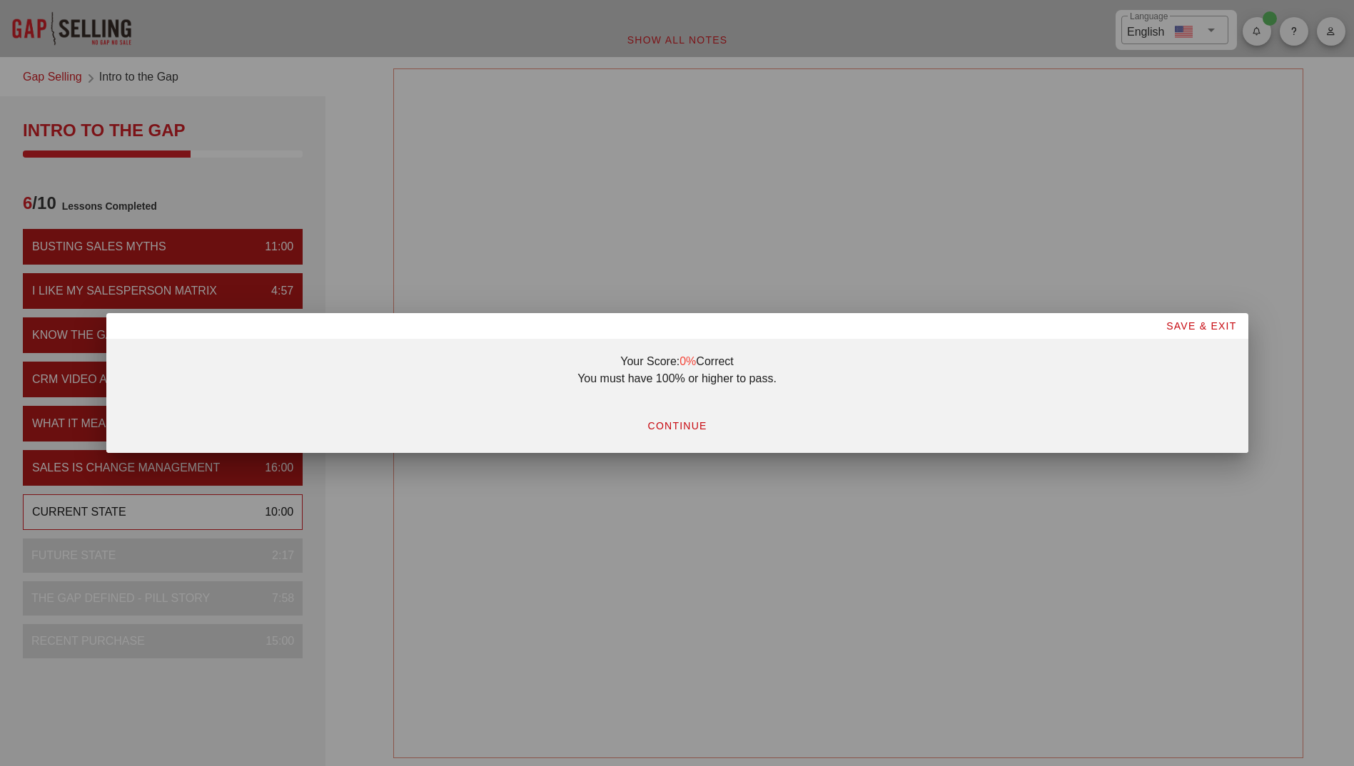
click at [667, 428] on span "CONTINUE" at bounding box center [676, 425] width 60 height 11
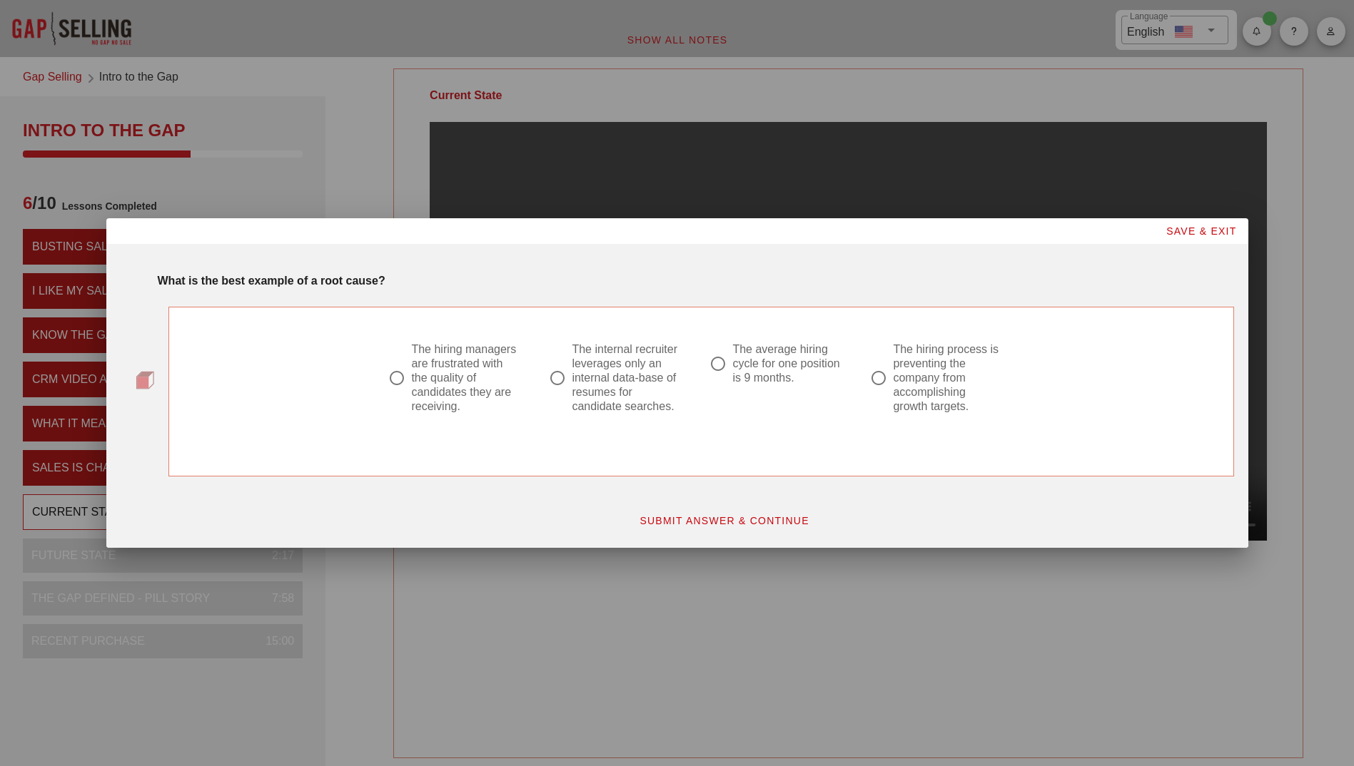
click at [561, 376] on div at bounding box center [557, 378] width 24 height 24
radio input "true"
click at [679, 525] on span "SUBMIT ANSWER & CONTINUE" at bounding box center [724, 520] width 171 height 11
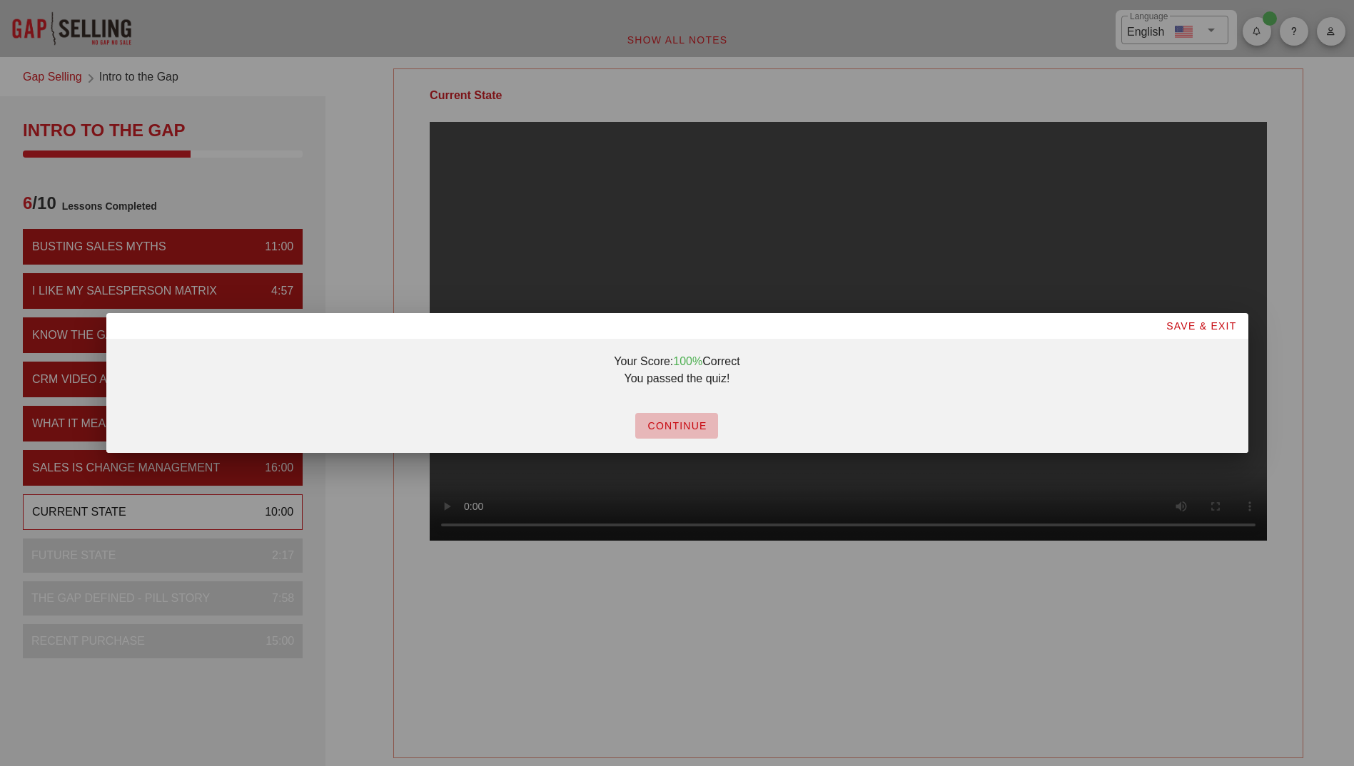
click at [672, 425] on span "CONTINUE" at bounding box center [676, 425] width 60 height 11
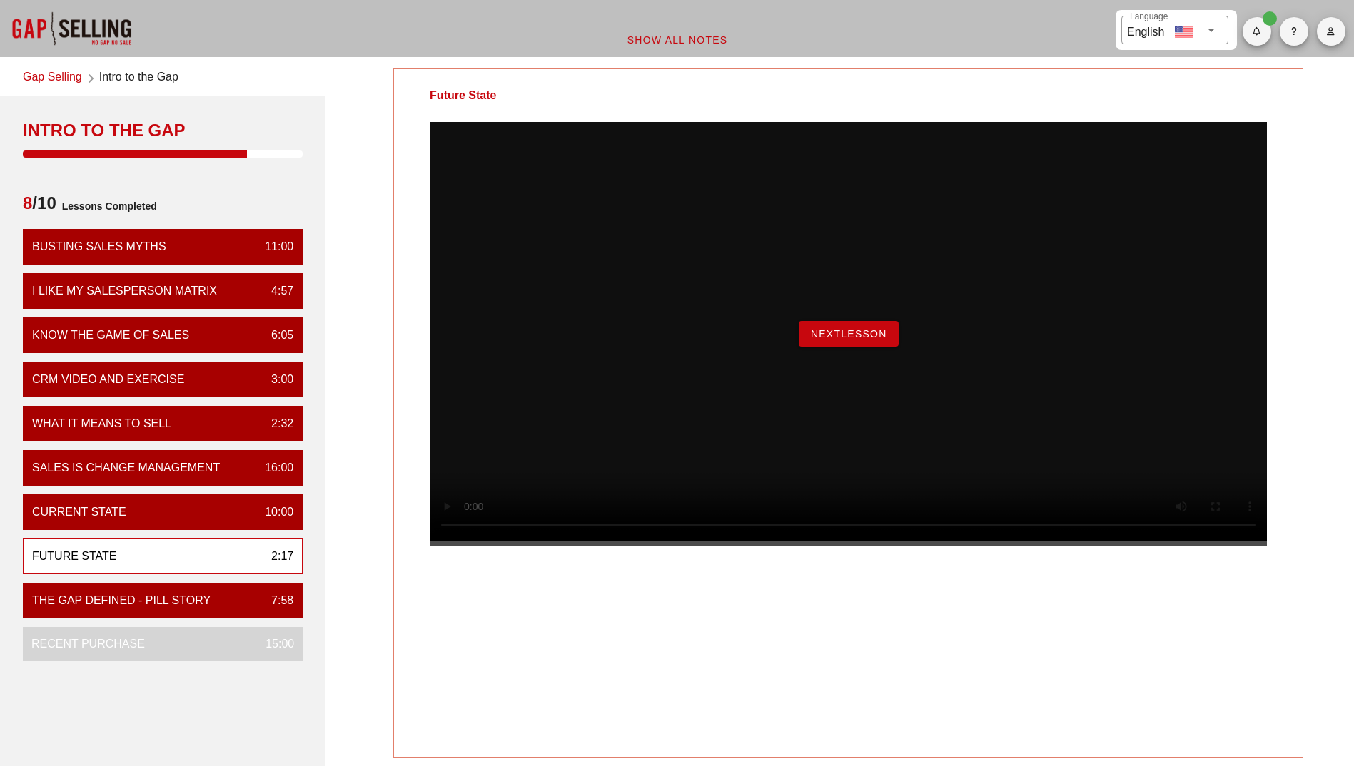
click at [859, 347] on button "NextLesson" at bounding box center [848, 334] width 100 height 26
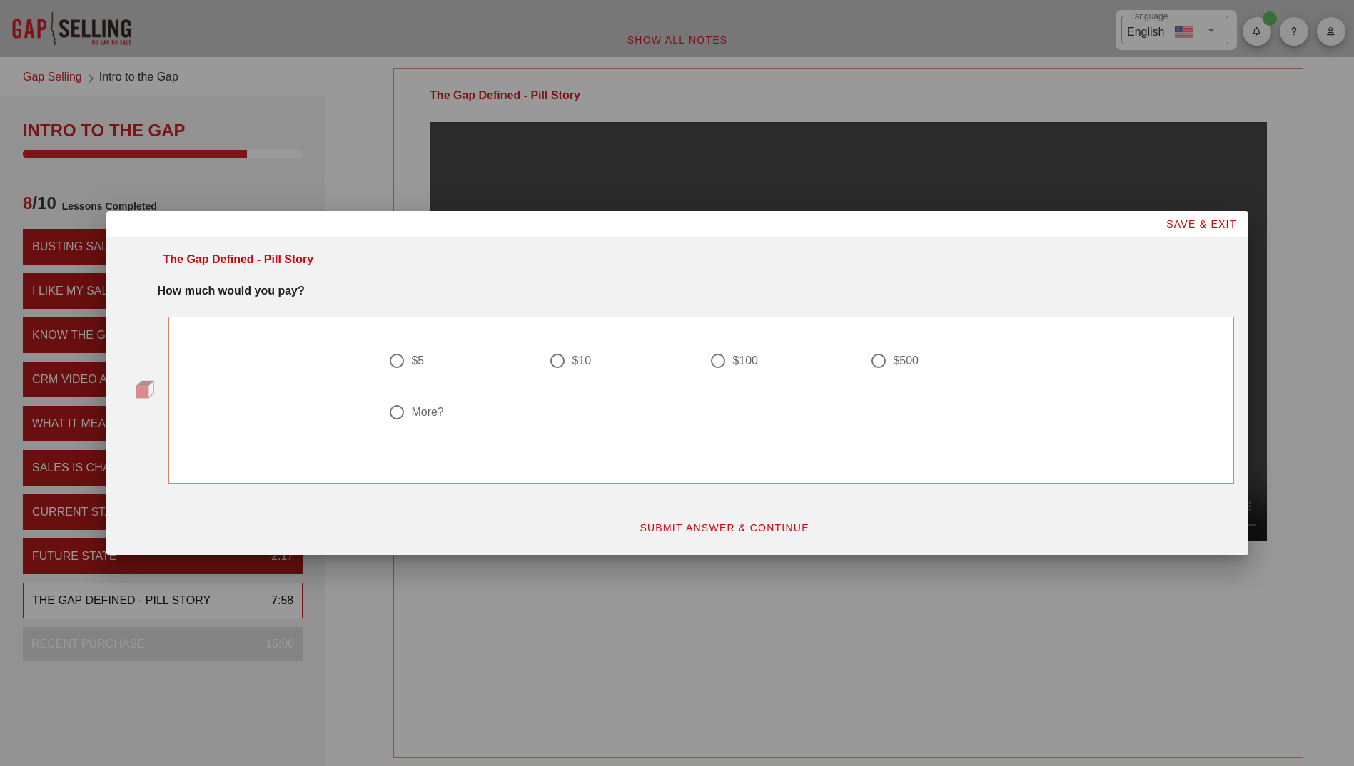
click at [396, 417] on div at bounding box center [397, 412] width 24 height 24
radio input "true"
click at [682, 529] on span "SUBMIT ANSWER & CONTINUE" at bounding box center [724, 527] width 171 height 11
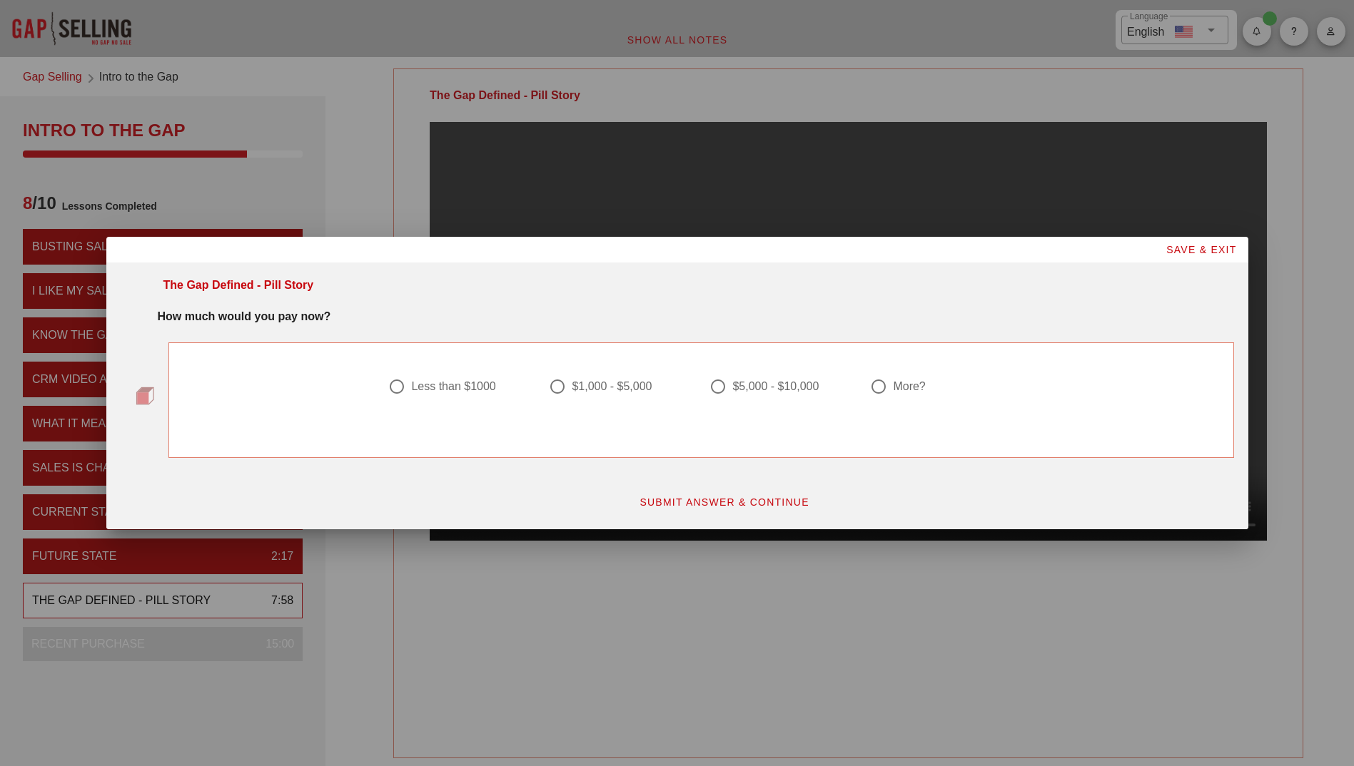
click at [881, 392] on div at bounding box center [878, 387] width 24 height 24
radio input "true"
click at [749, 504] on span "SUBMIT ANSWER & CONTINUE" at bounding box center [724, 502] width 171 height 11
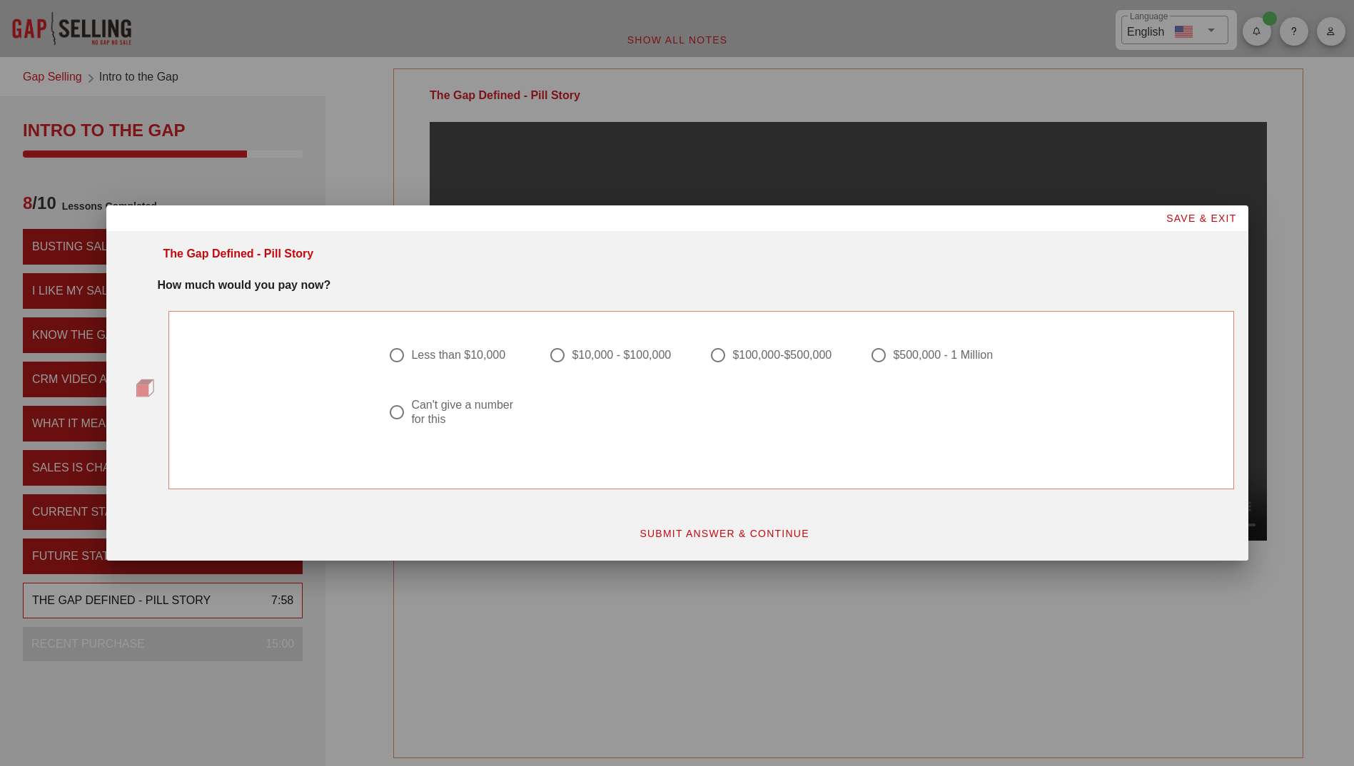
click at [395, 415] on div at bounding box center [397, 412] width 24 height 24
radio input "true"
click at [698, 529] on span "SUBMIT ANSWER & CONTINUE" at bounding box center [724, 533] width 171 height 11
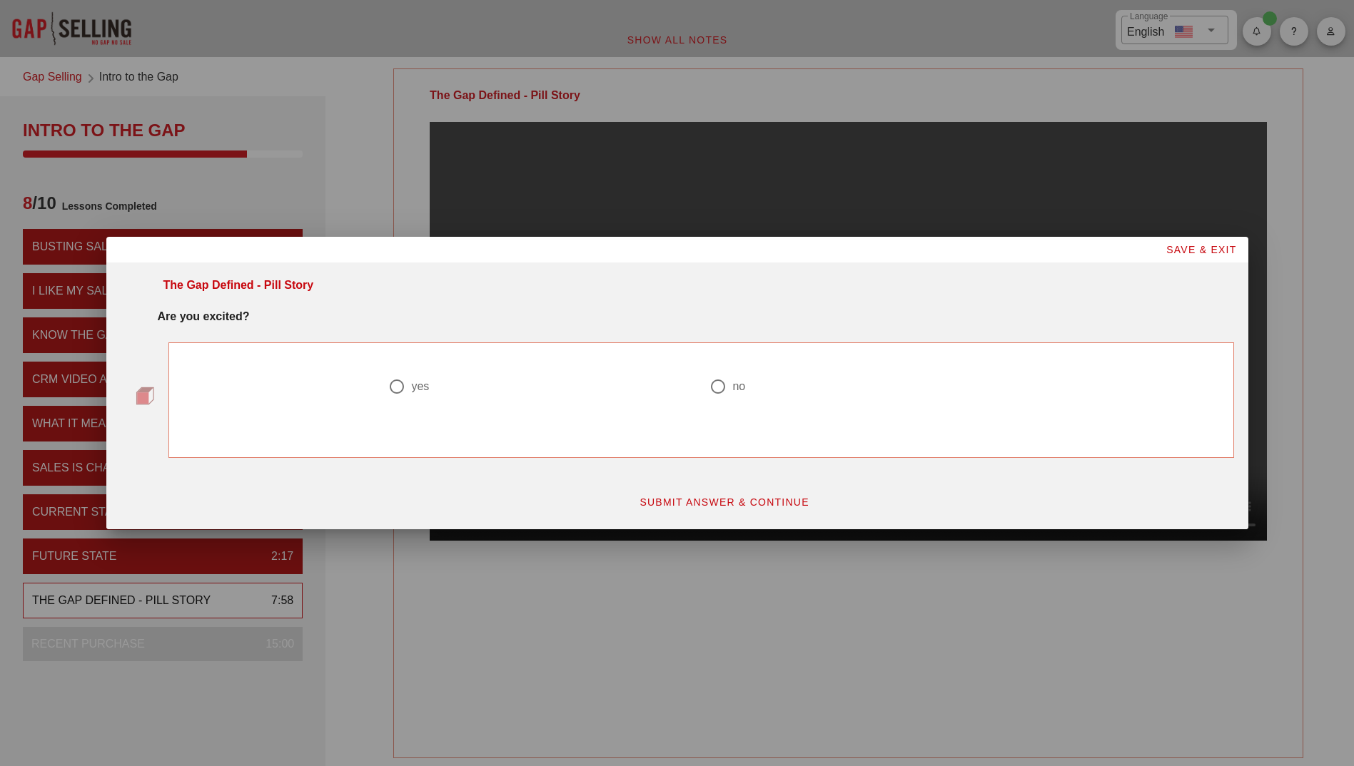
click at [399, 390] on div at bounding box center [397, 387] width 24 height 24
radio input "true"
click at [716, 501] on span "SUBMIT ANSWER & CONTINUE" at bounding box center [724, 502] width 171 height 11
click at [878, 387] on div at bounding box center [878, 387] width 24 height 24
radio input "true"
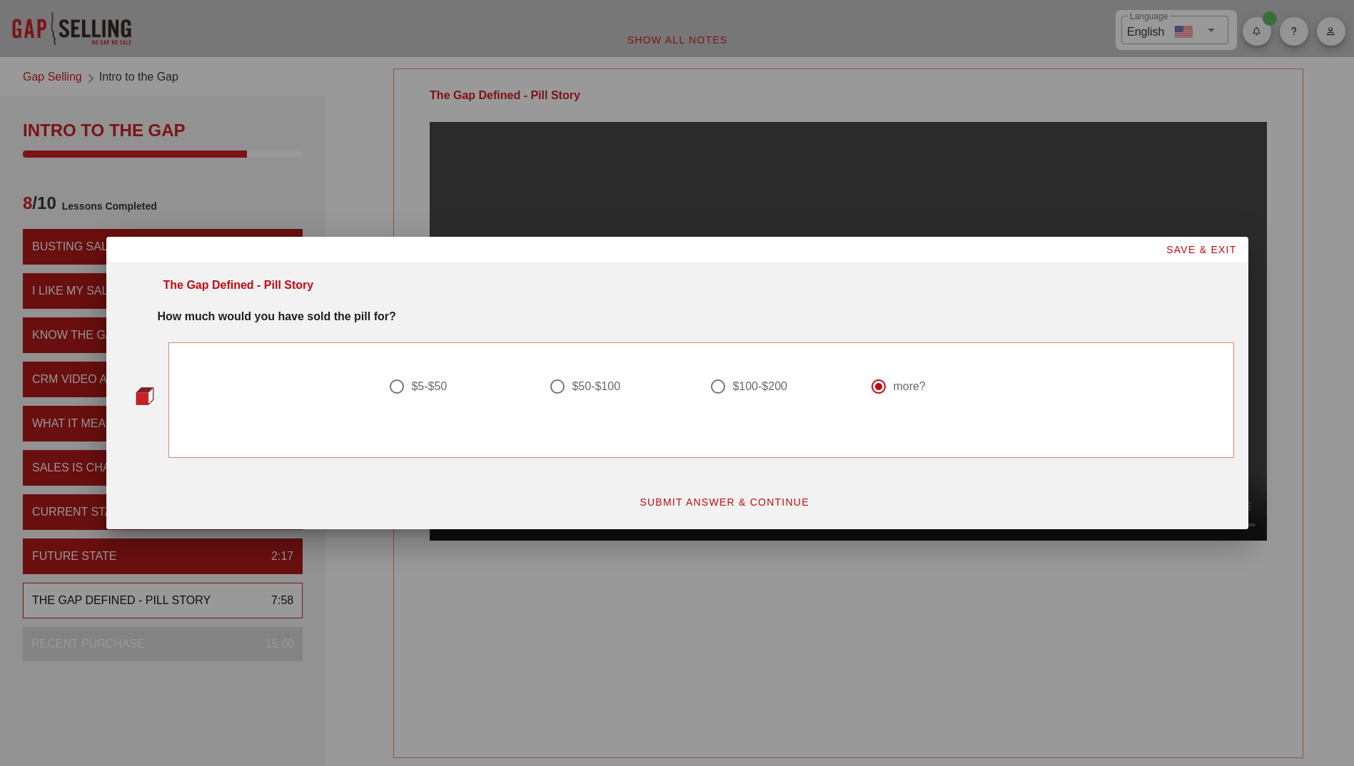
click at [731, 501] on span "SUBMIT ANSWER & CONTINUE" at bounding box center [724, 502] width 171 height 11
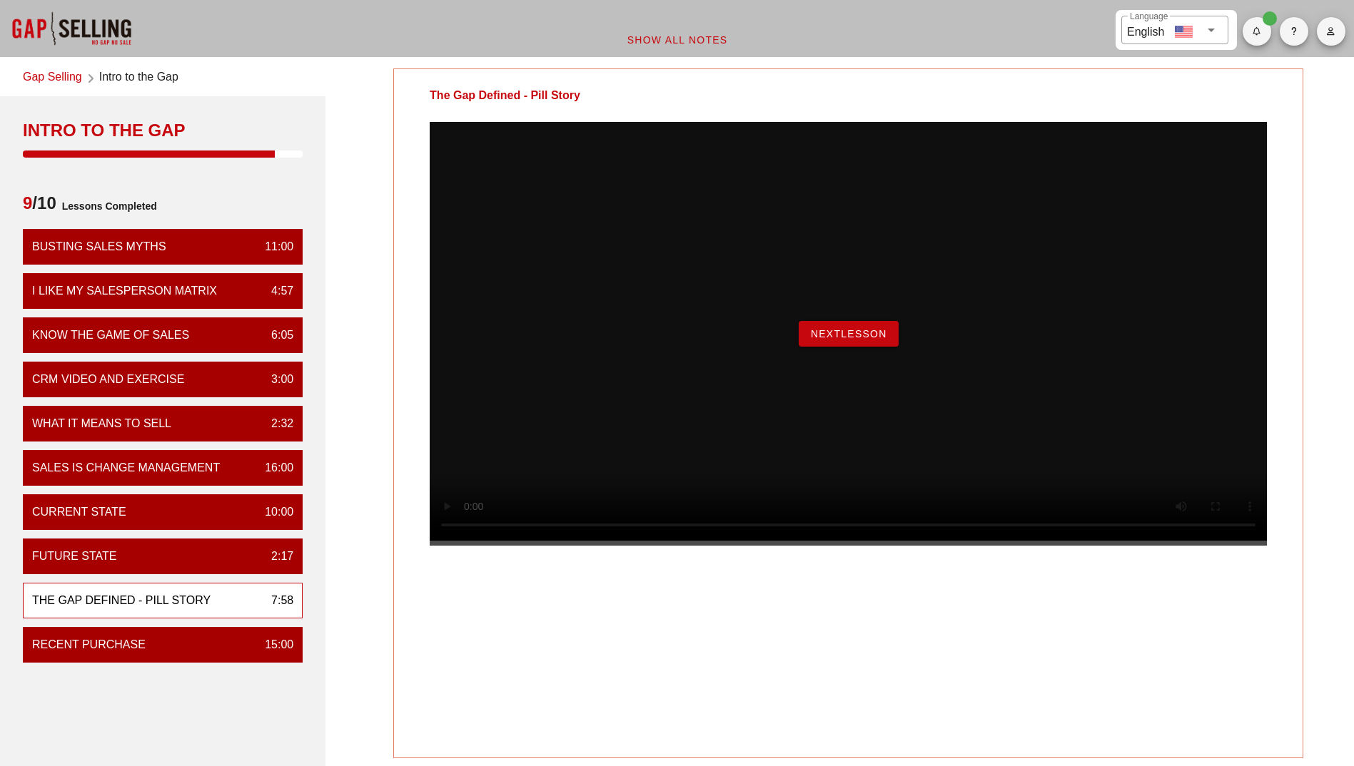
click at [851, 340] on span "NextLesson" at bounding box center [848, 333] width 77 height 11
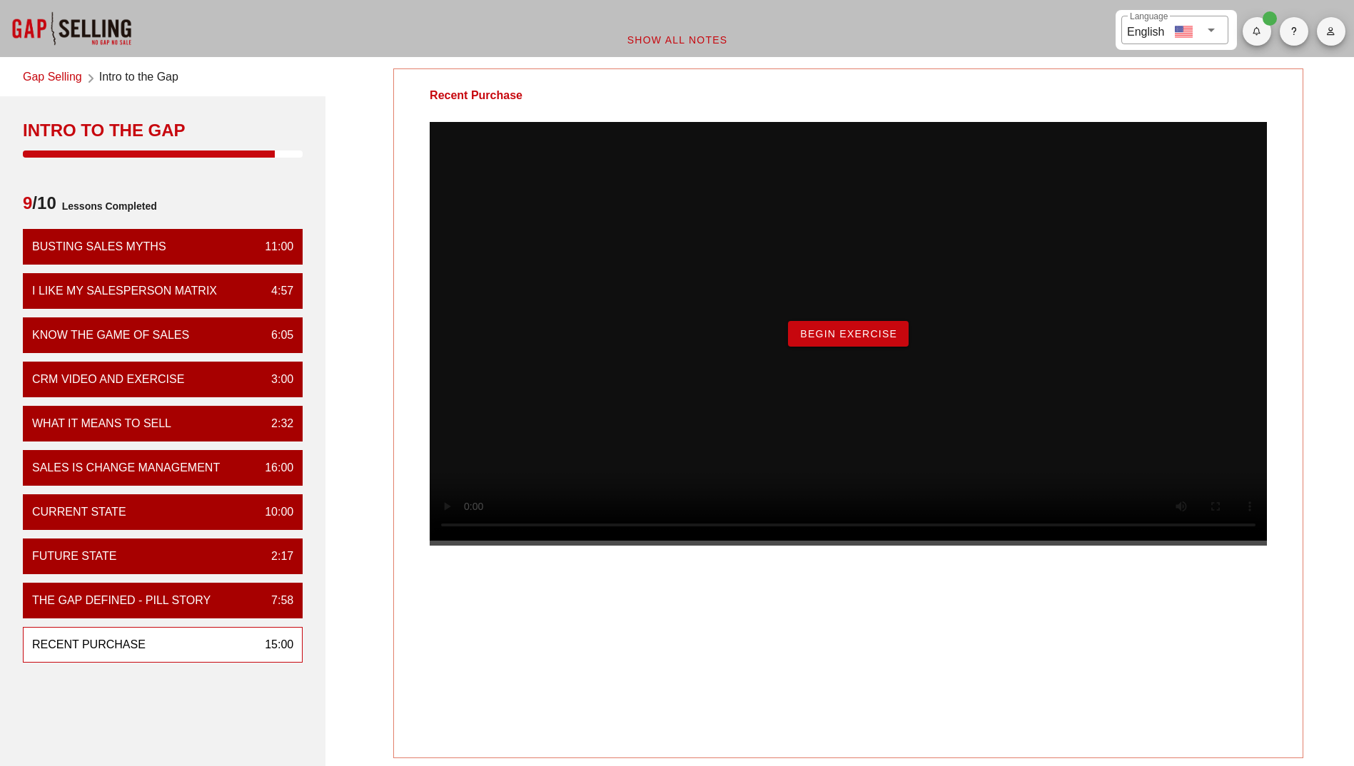
click at [851, 340] on span "Begin Exercise" at bounding box center [848, 333] width 98 height 11
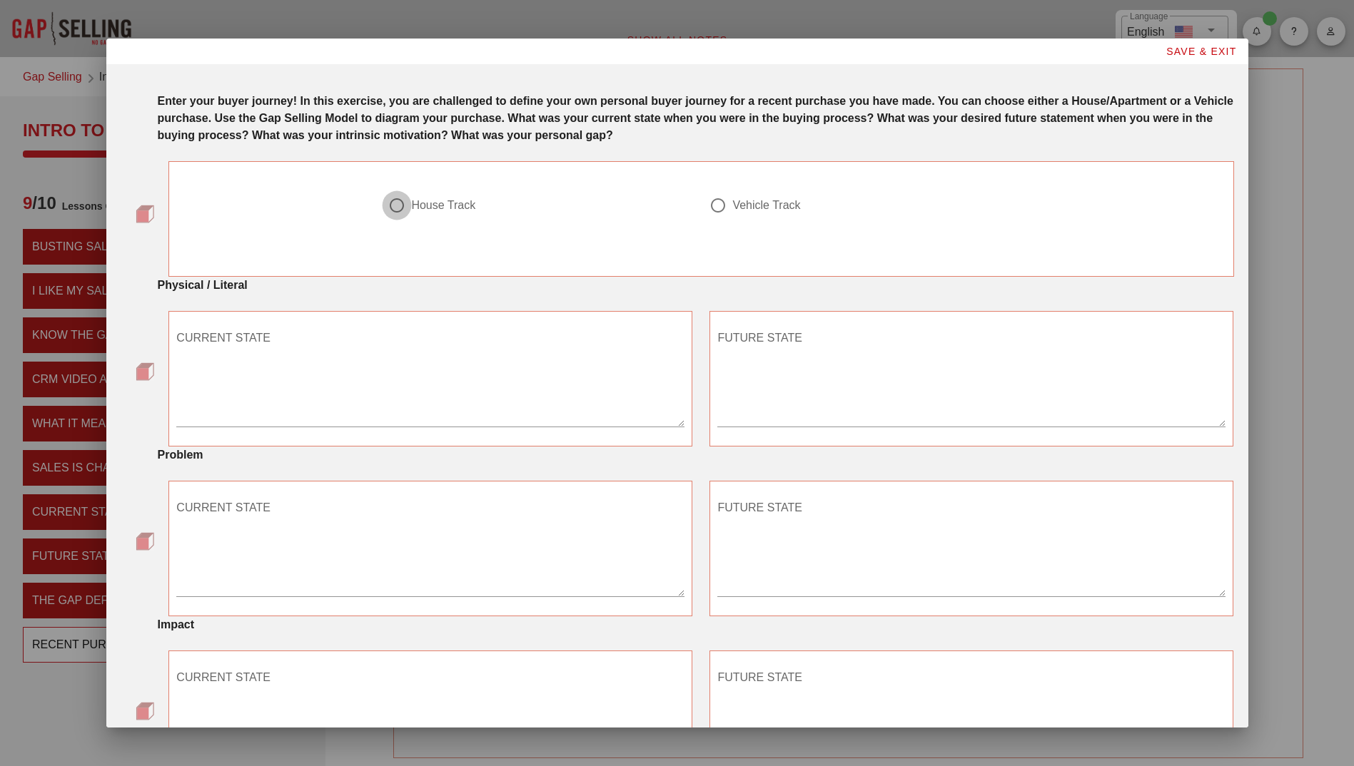
click at [391, 204] on div at bounding box center [397, 205] width 24 height 24
radio input "true"
click at [338, 346] on textarea "CURRENT STATE" at bounding box center [430, 377] width 508 height 100
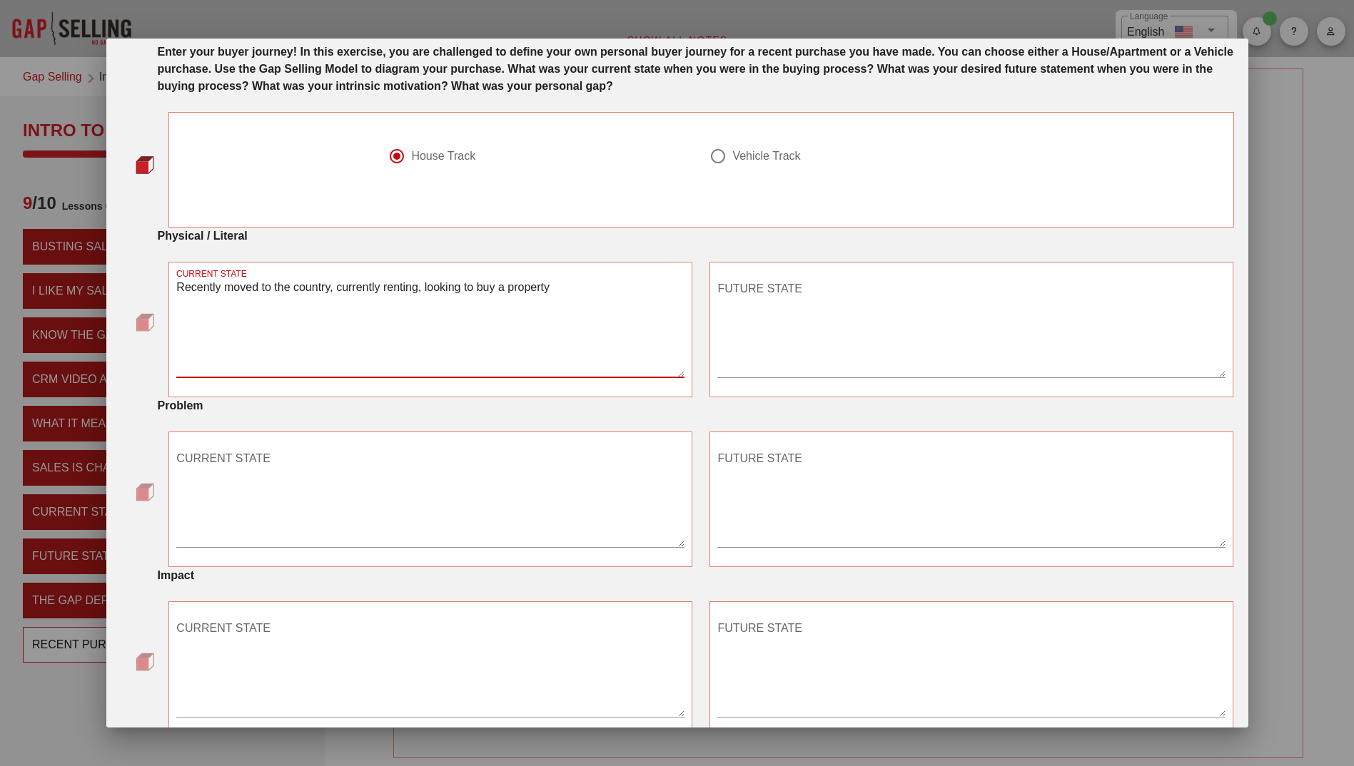
scroll to position [71, 0]
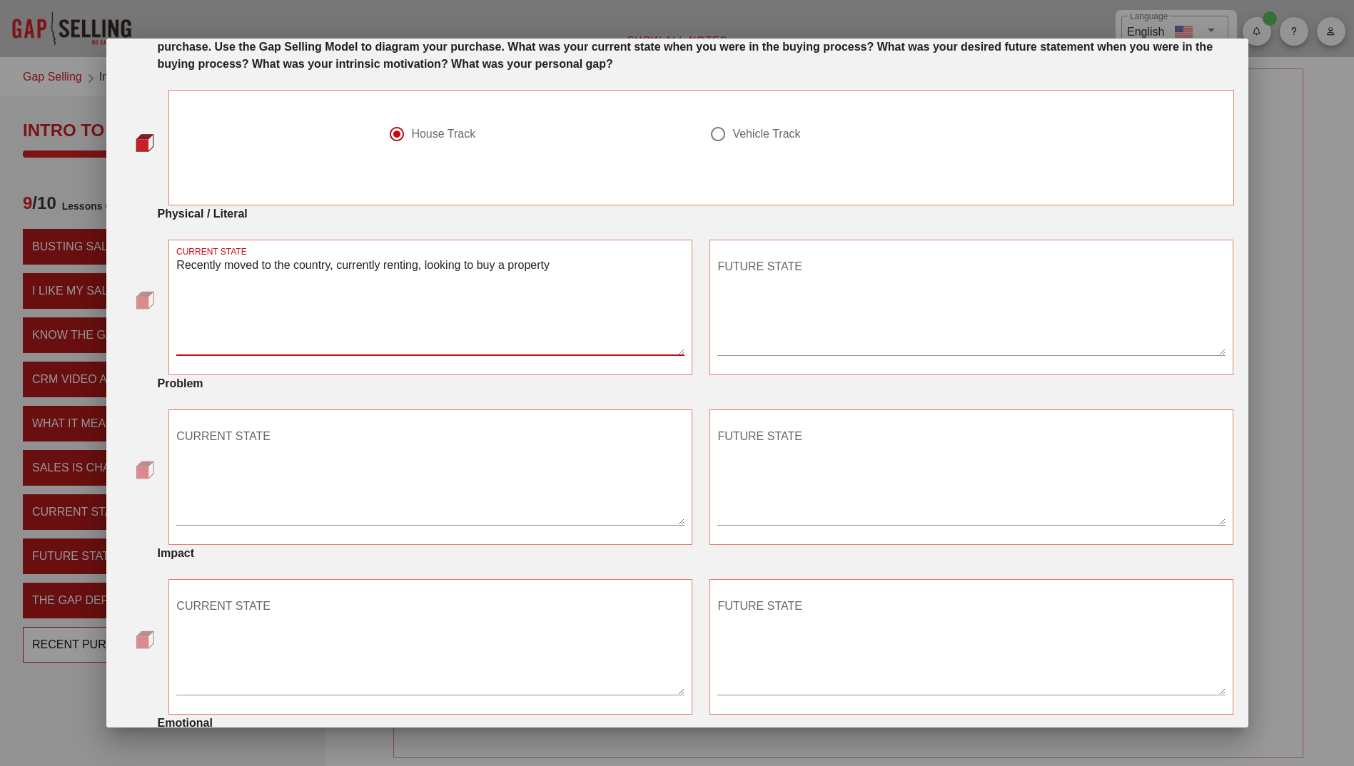
click at [604, 287] on textarea "Recently moved to the country, currently renting, looking to buy a property" at bounding box center [430, 305] width 508 height 100
type textarea "Recently moved to the country, currently renting, looking to buy a property"
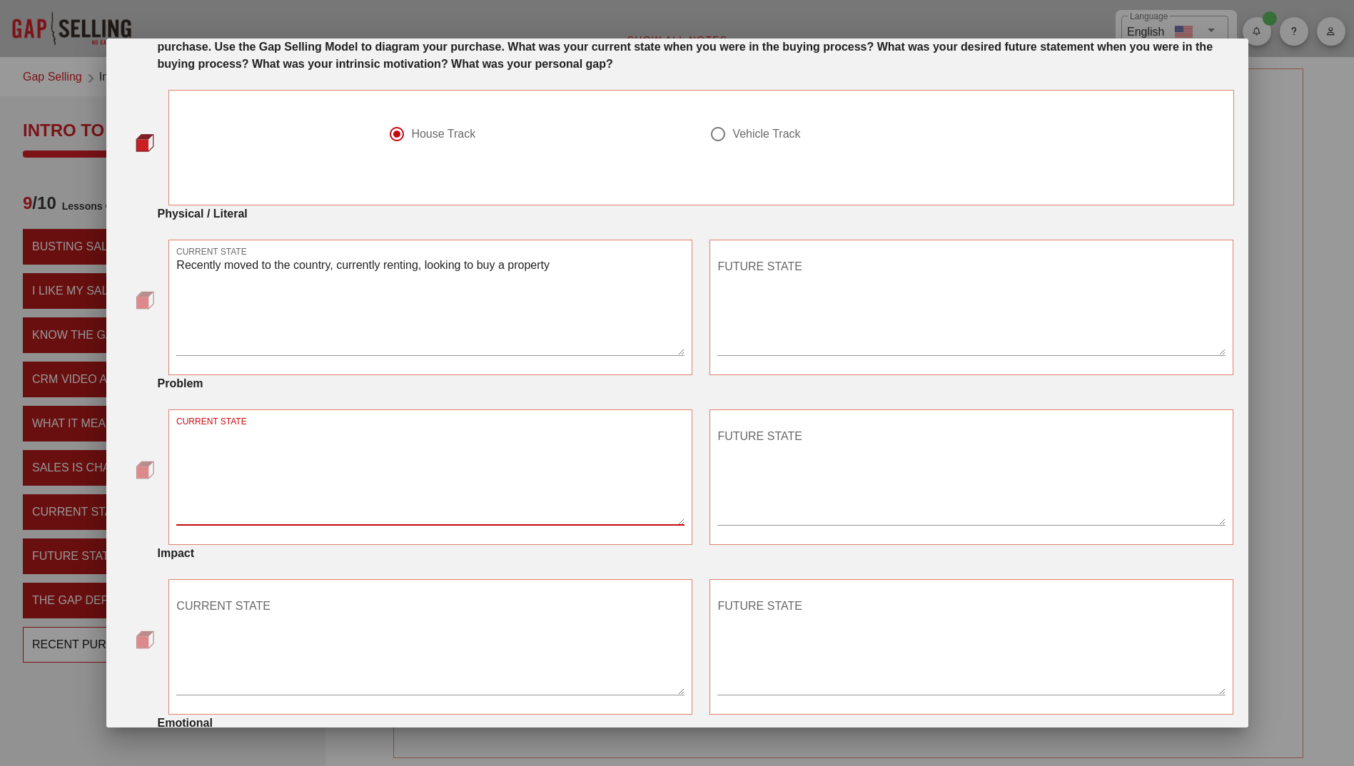
click at [371, 440] on textarea "CURRENT STATE" at bounding box center [430, 475] width 508 height 100
click at [186, 362] on div at bounding box center [430, 366] width 508 height 10
click at [558, 270] on textarea "Recently moved to the country, currently renting, looking to buy a property" at bounding box center [430, 305] width 508 height 100
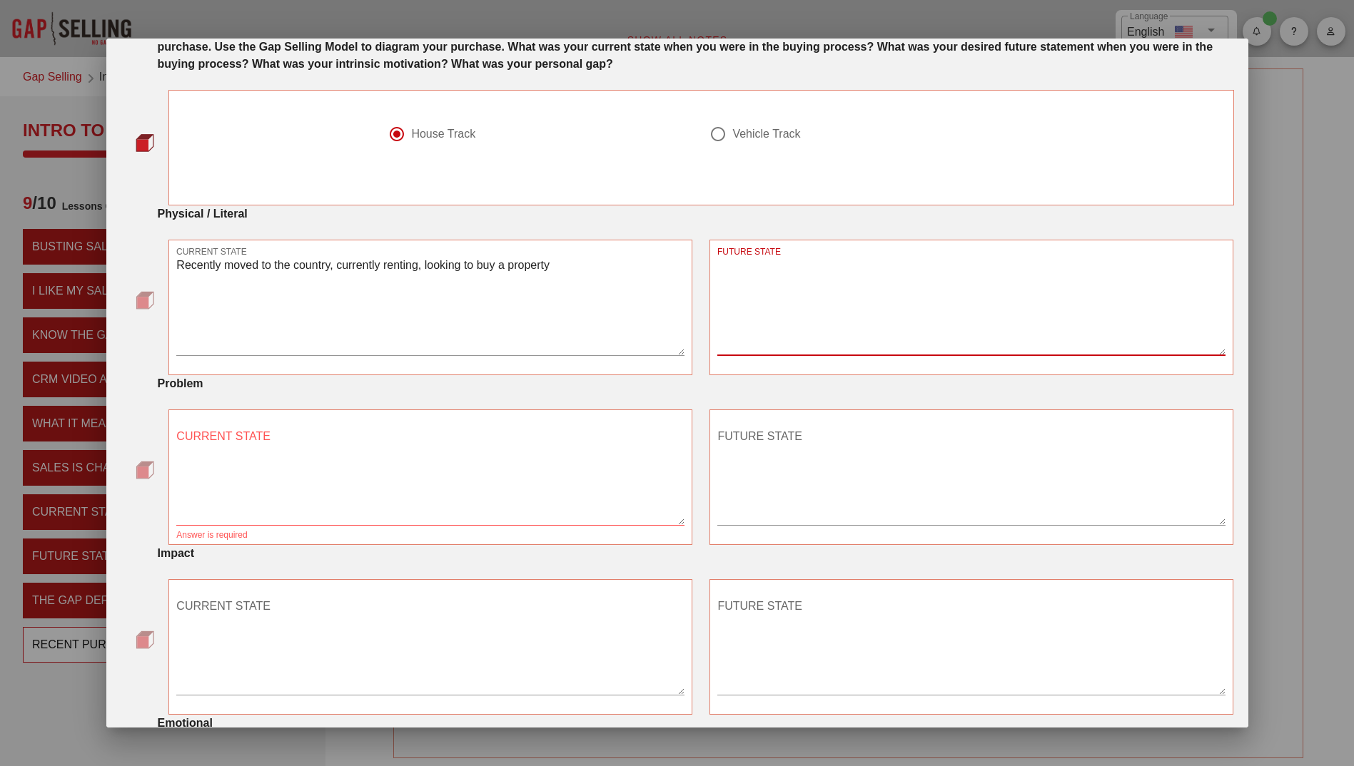
click at [811, 265] on textarea "FUTURE STATE" at bounding box center [971, 305] width 508 height 100
type textarea "Buy the house of our dreams"
click at [297, 437] on textarea "CURRENT STATE" at bounding box center [430, 475] width 508 height 100
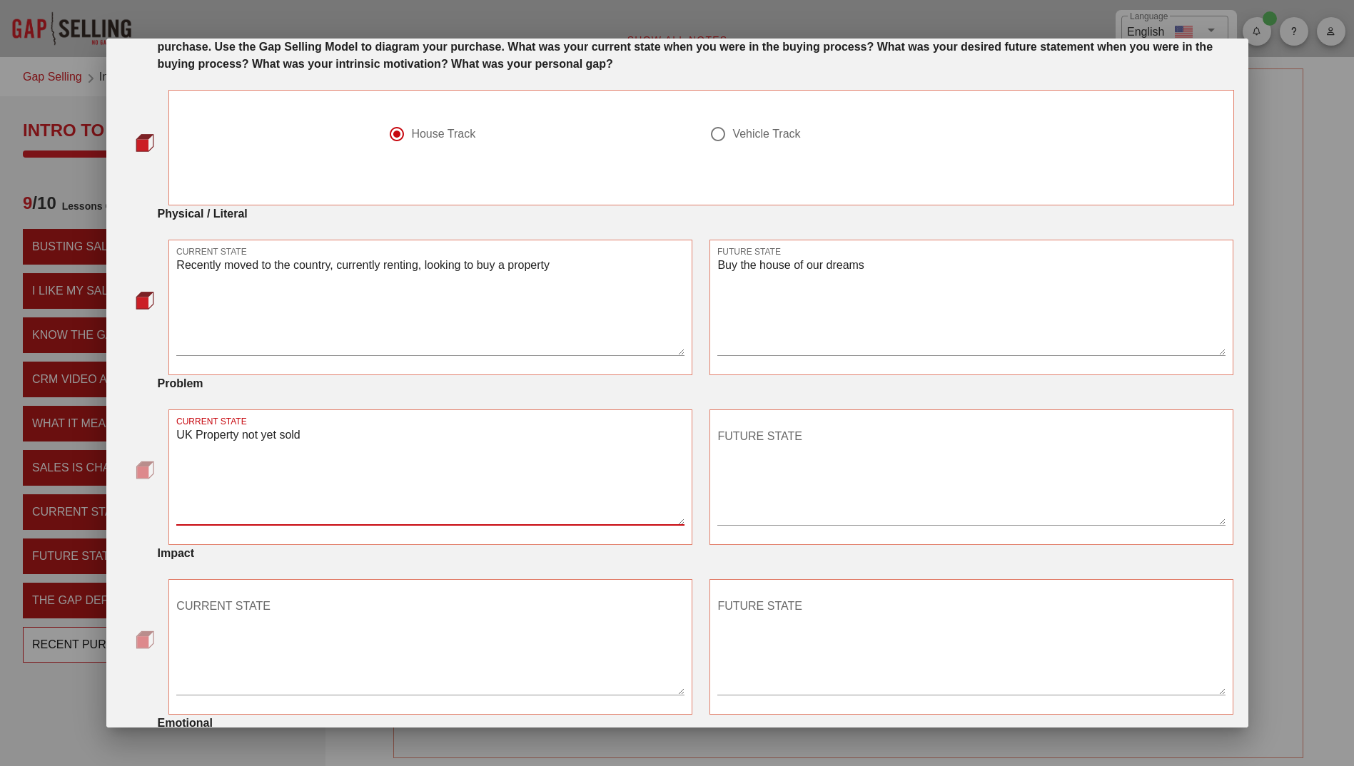
type textarea "UK Property not yet sold"
click at [810, 430] on textarea "FUTURE STATE" at bounding box center [971, 475] width 508 height 100
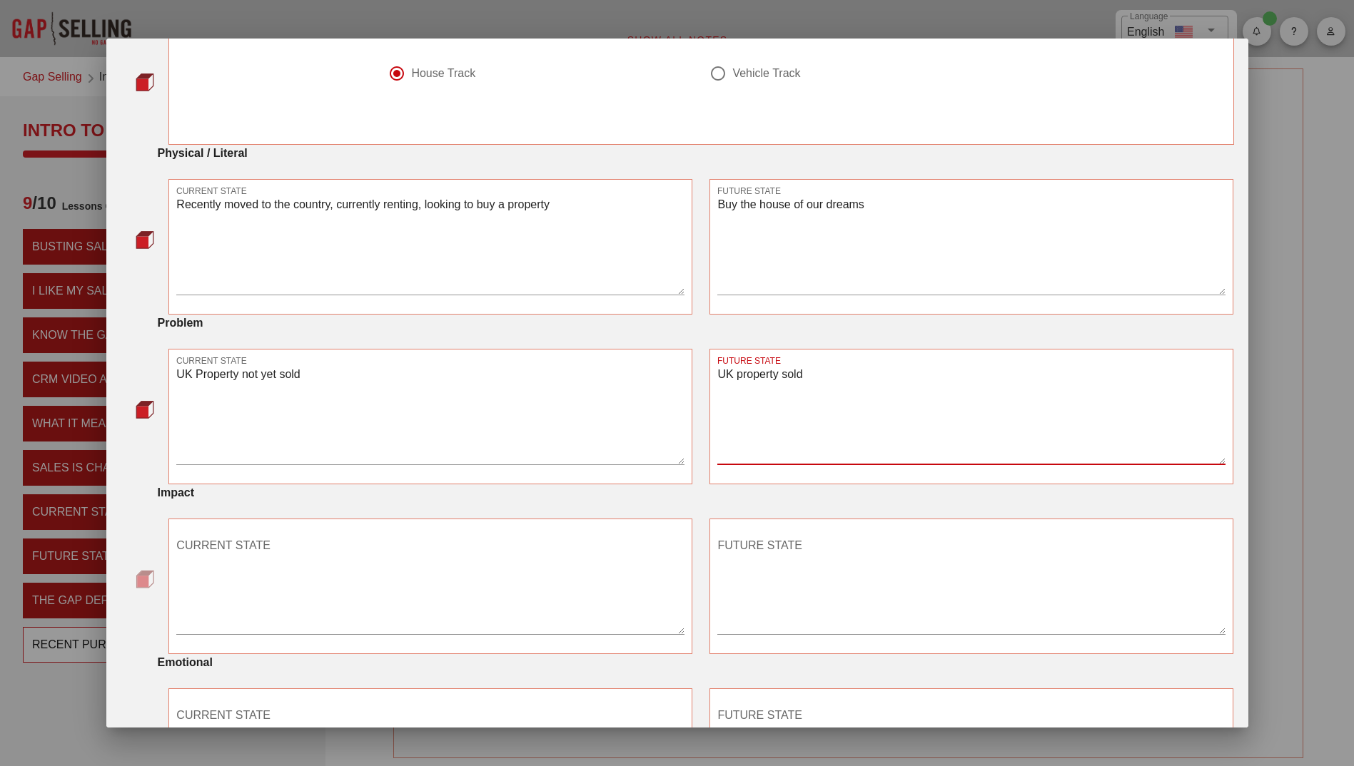
scroll to position [214, 0]
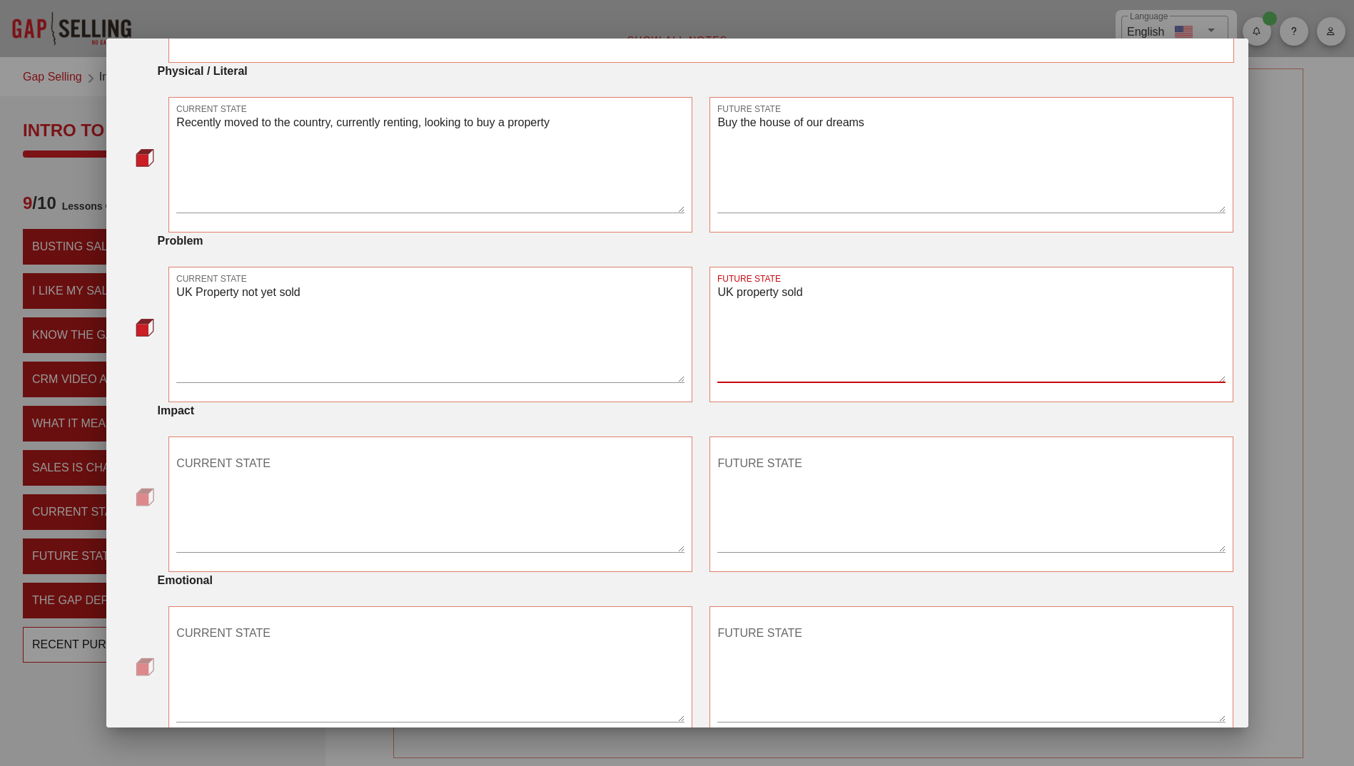
type textarea "UK property sold"
click at [353, 463] on textarea "CURRENT STATE" at bounding box center [430, 502] width 508 height 100
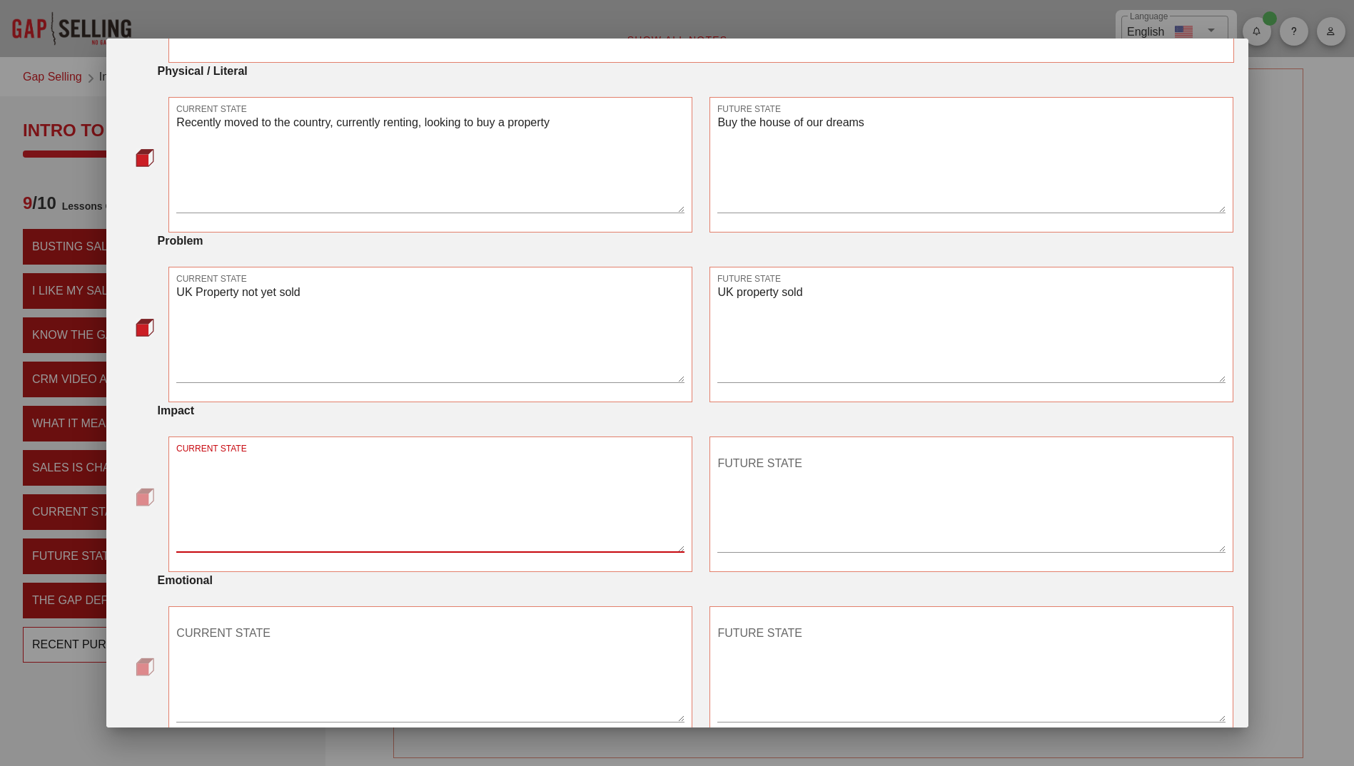
type textarea "C"
type textarea "Until property sold, we are restricted on the amount we can afford to buy"
click at [801, 470] on textarea "FUTURE STATE" at bounding box center [971, 502] width 508 height 100
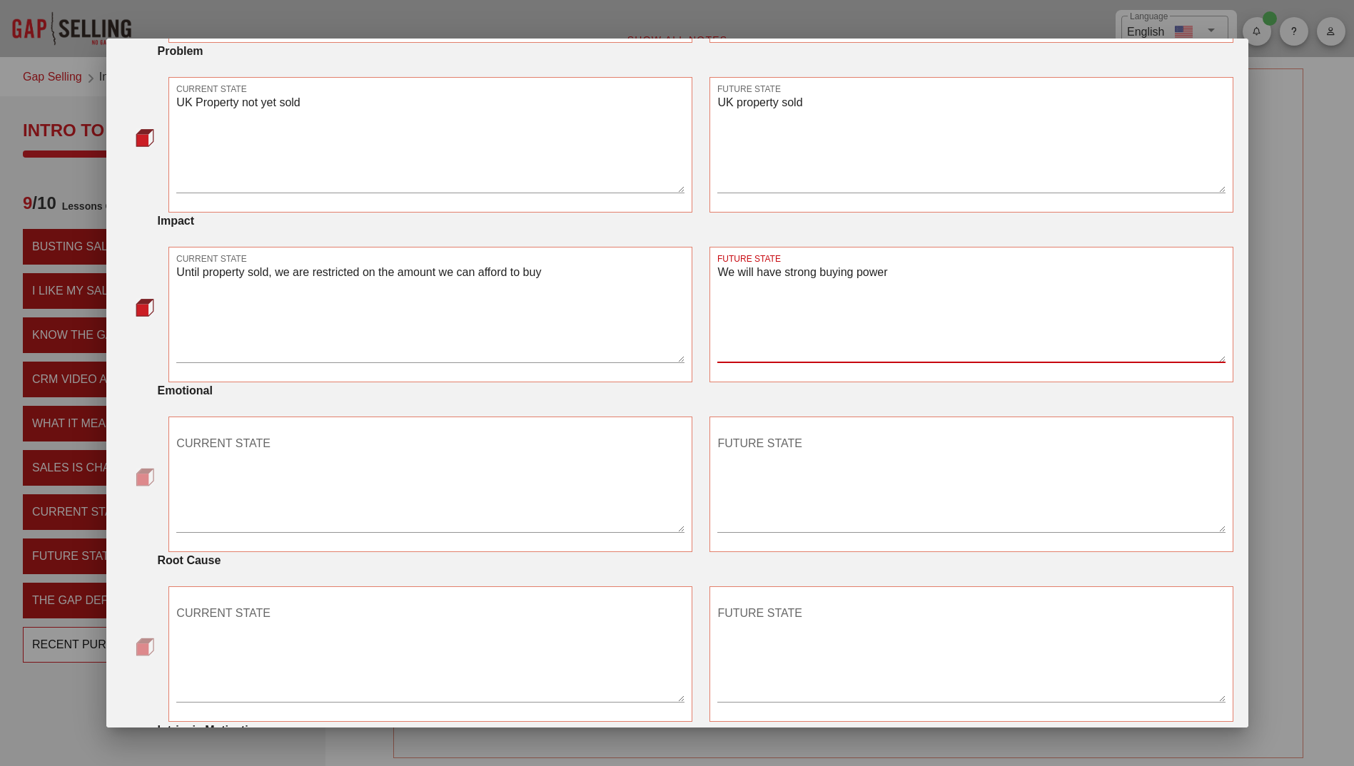
scroll to position [428, 0]
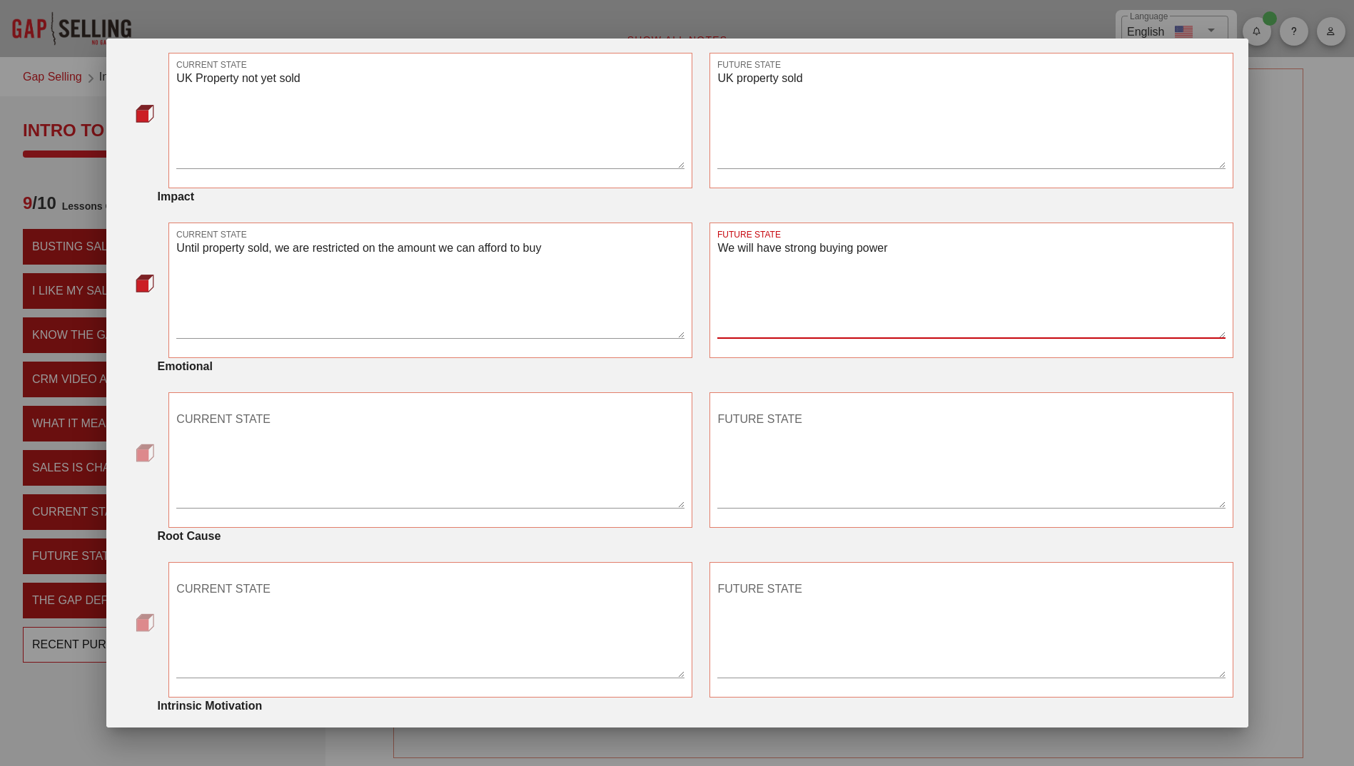
type textarea "We will have strong buying power"
click at [299, 425] on textarea "CURRENT STATE" at bounding box center [430, 458] width 508 height 100
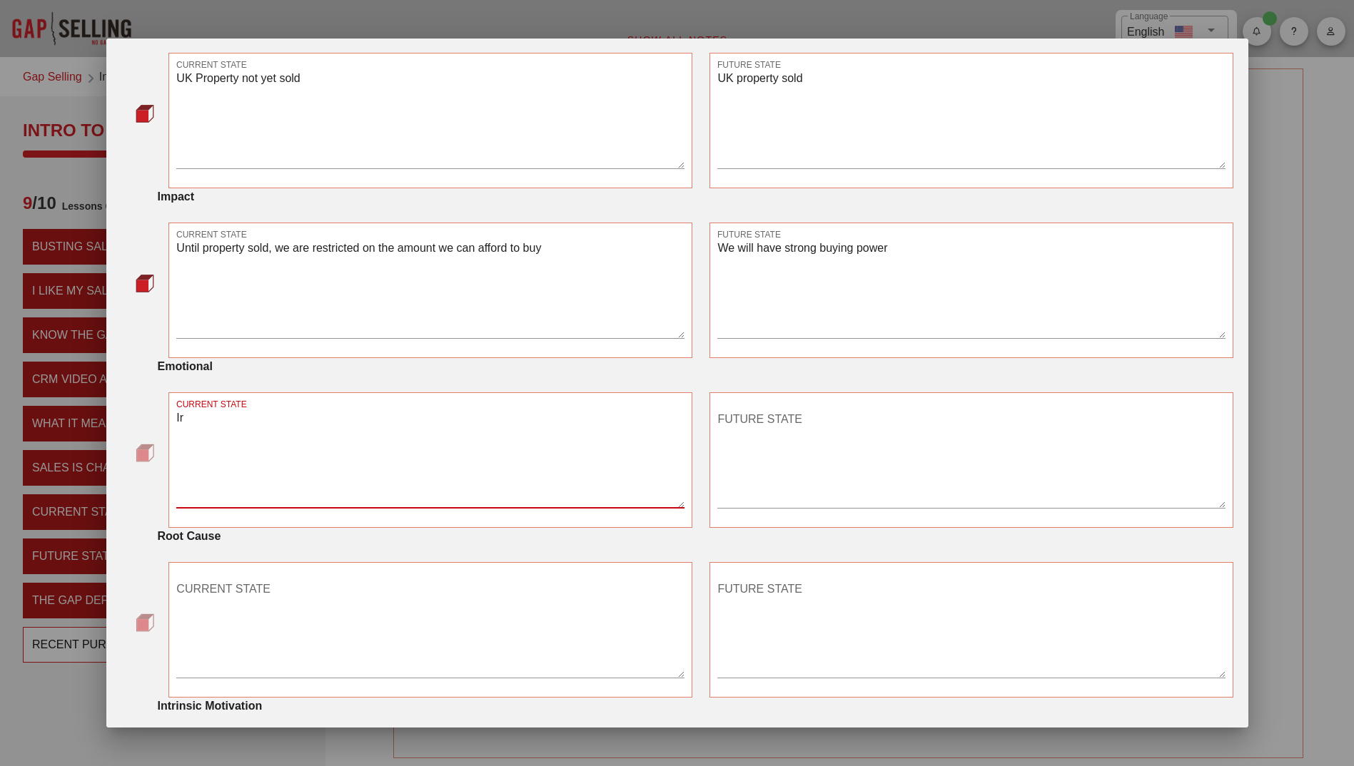
type textarea "I"
type textarea "Frustration of having to pay rent (dead money)"
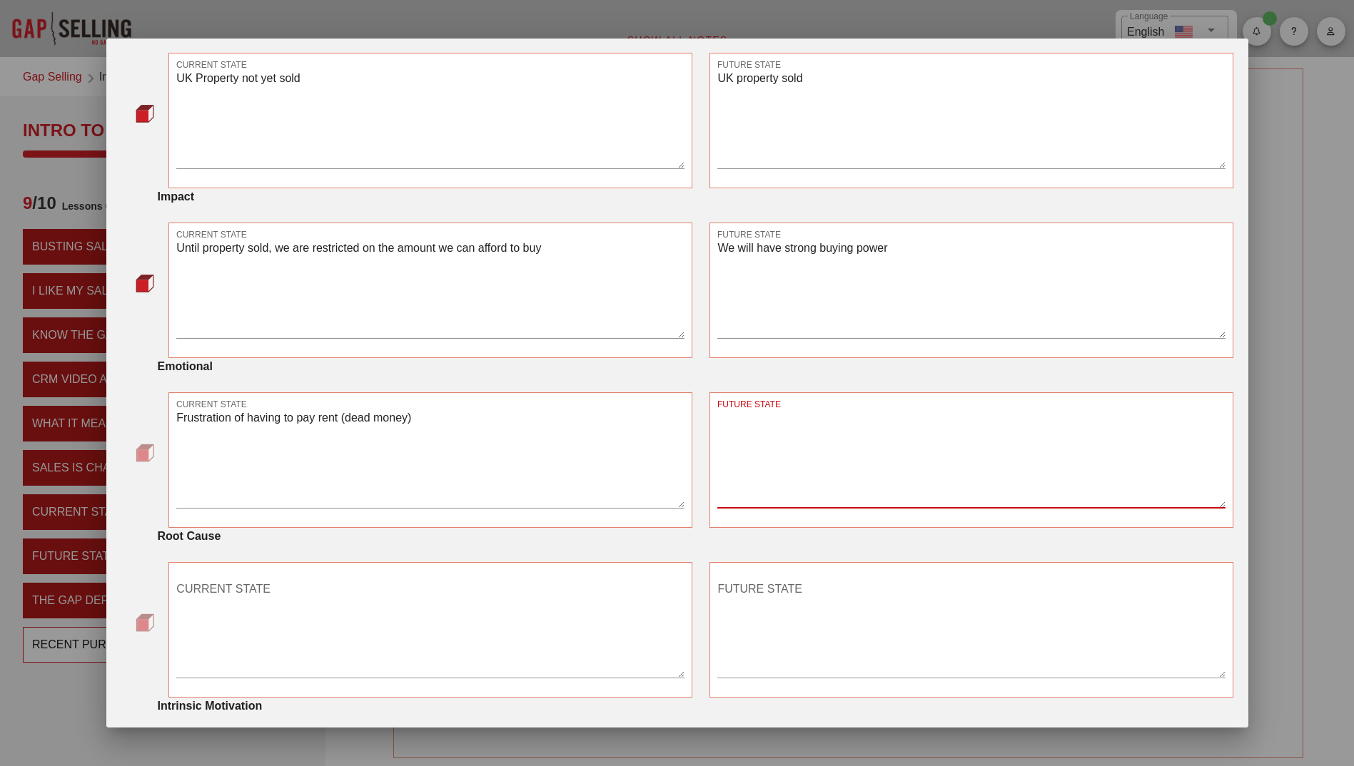
click at [801, 414] on textarea "FUTURE STATE" at bounding box center [971, 458] width 508 height 100
click at [735, 417] on textarea "Fully in control and ownership of appreciating asset" at bounding box center [971, 458] width 508 height 100
click at [847, 418] on textarea "Relaxed and in control and ownership of appreciating asset" at bounding box center [971, 458] width 508 height 100
type textarea "Relaxed and in control of ownership of appreciating asset"
click at [292, 594] on textarea "CURRENT STATE" at bounding box center [430, 628] width 508 height 100
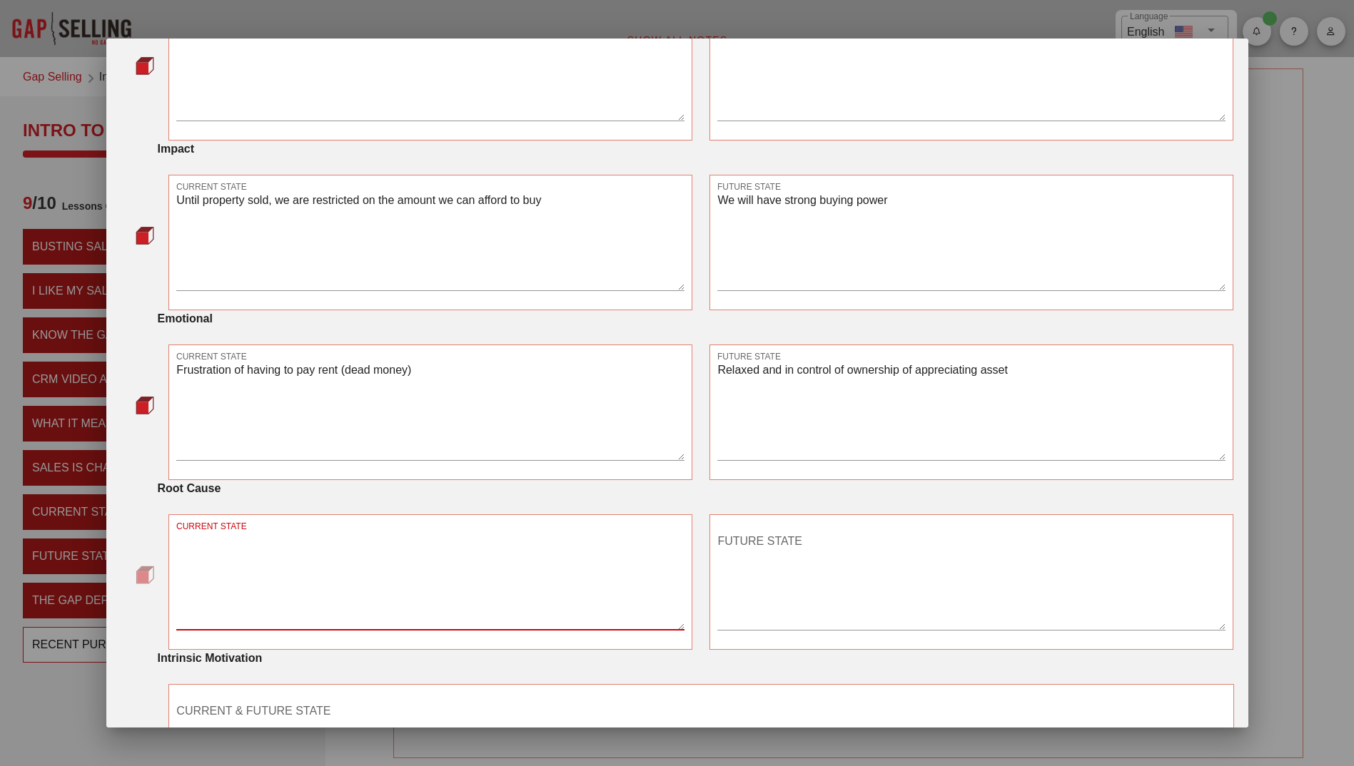
scroll to position [499, 0]
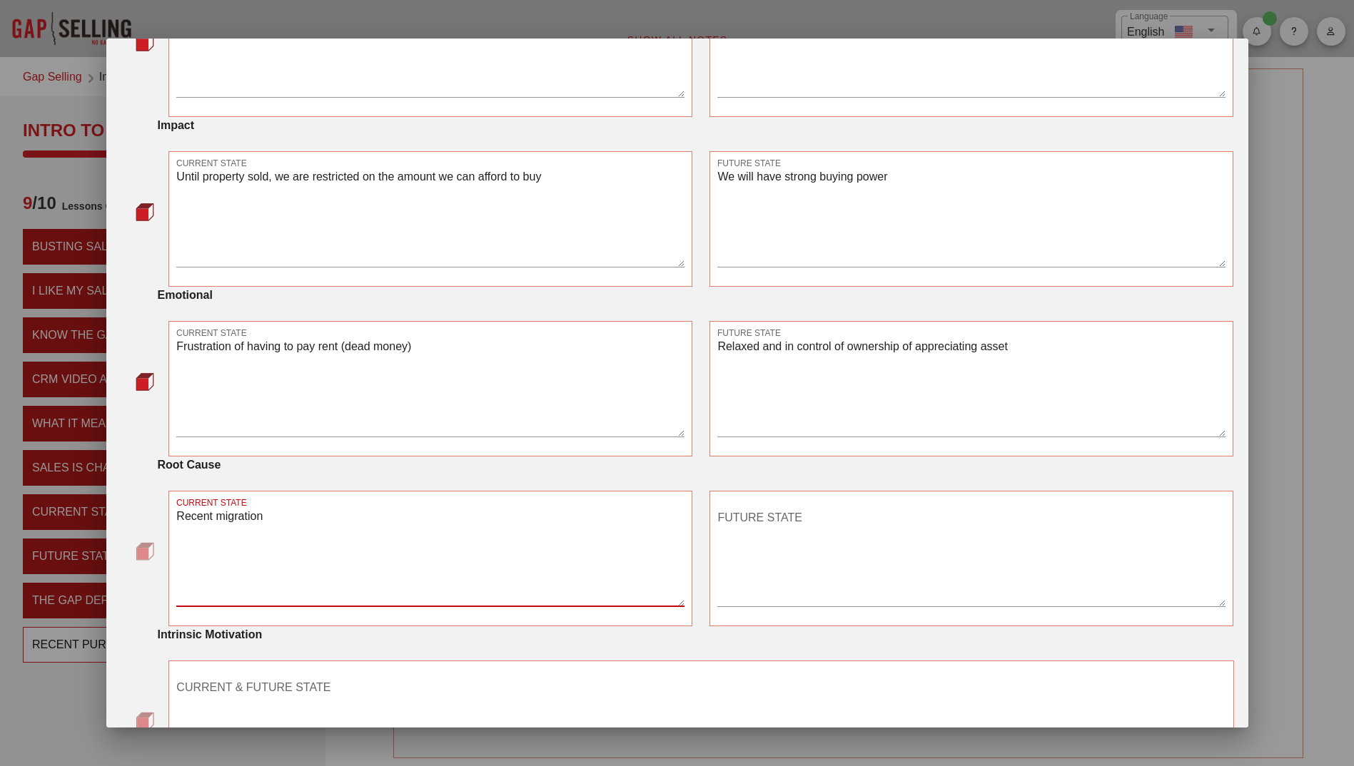
type textarea "Recent migration"
click at [848, 522] on textarea "FUTURE STATE" at bounding box center [971, 557] width 508 height 100
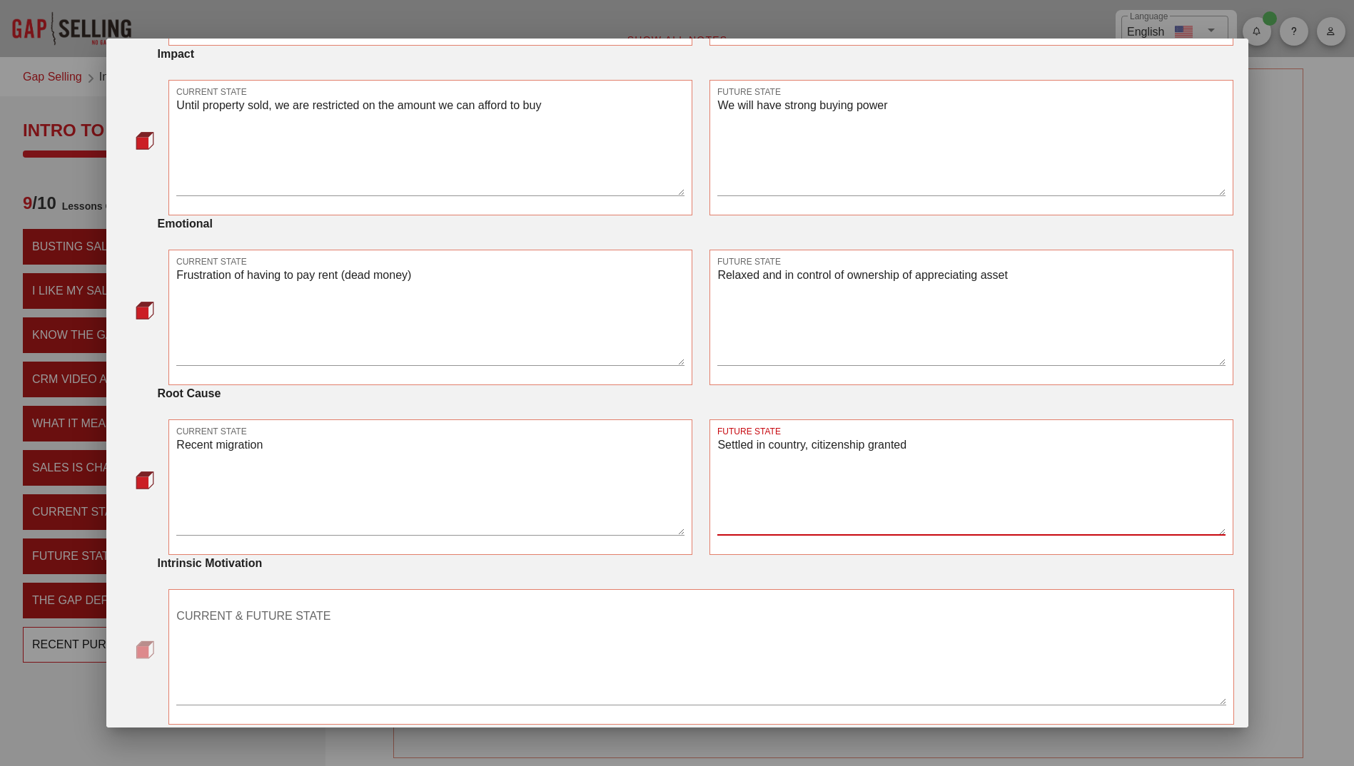
scroll to position [639, 0]
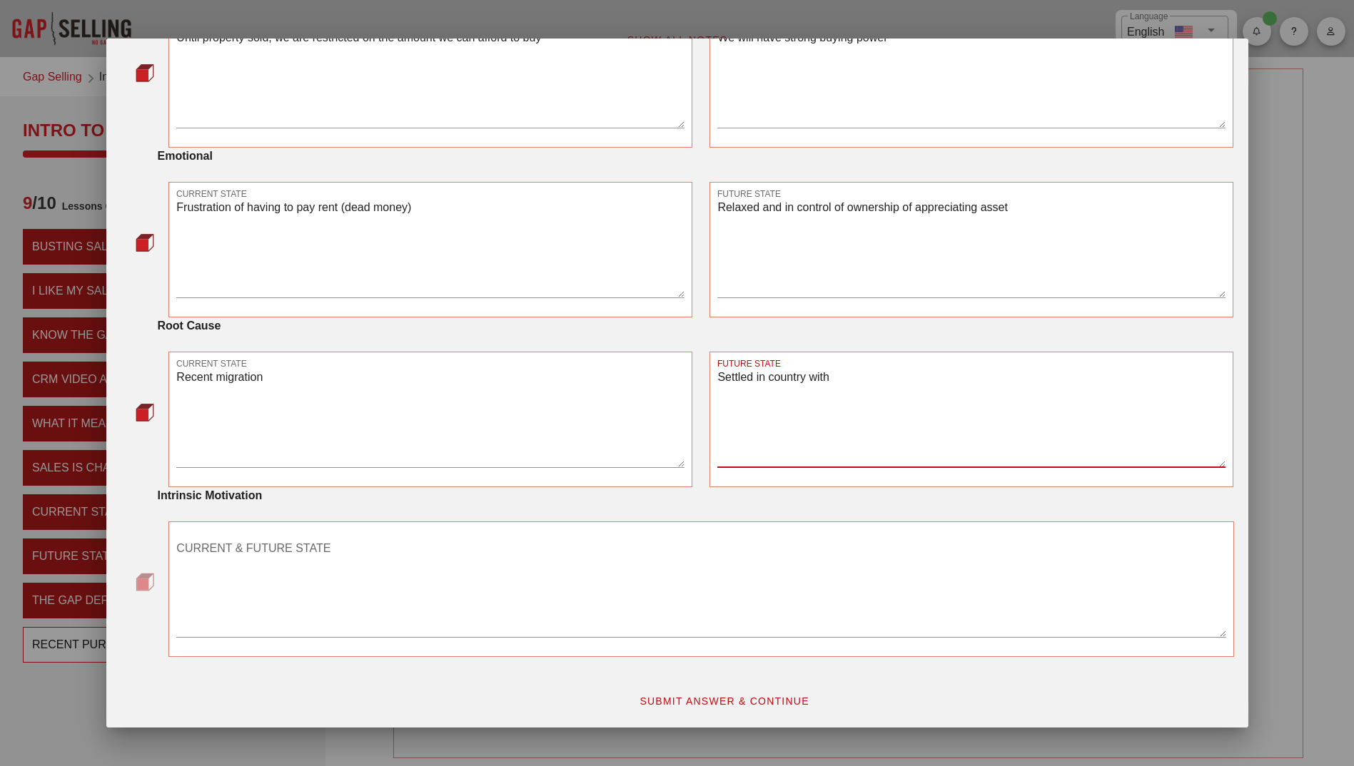
type textarea "Settled in country with"
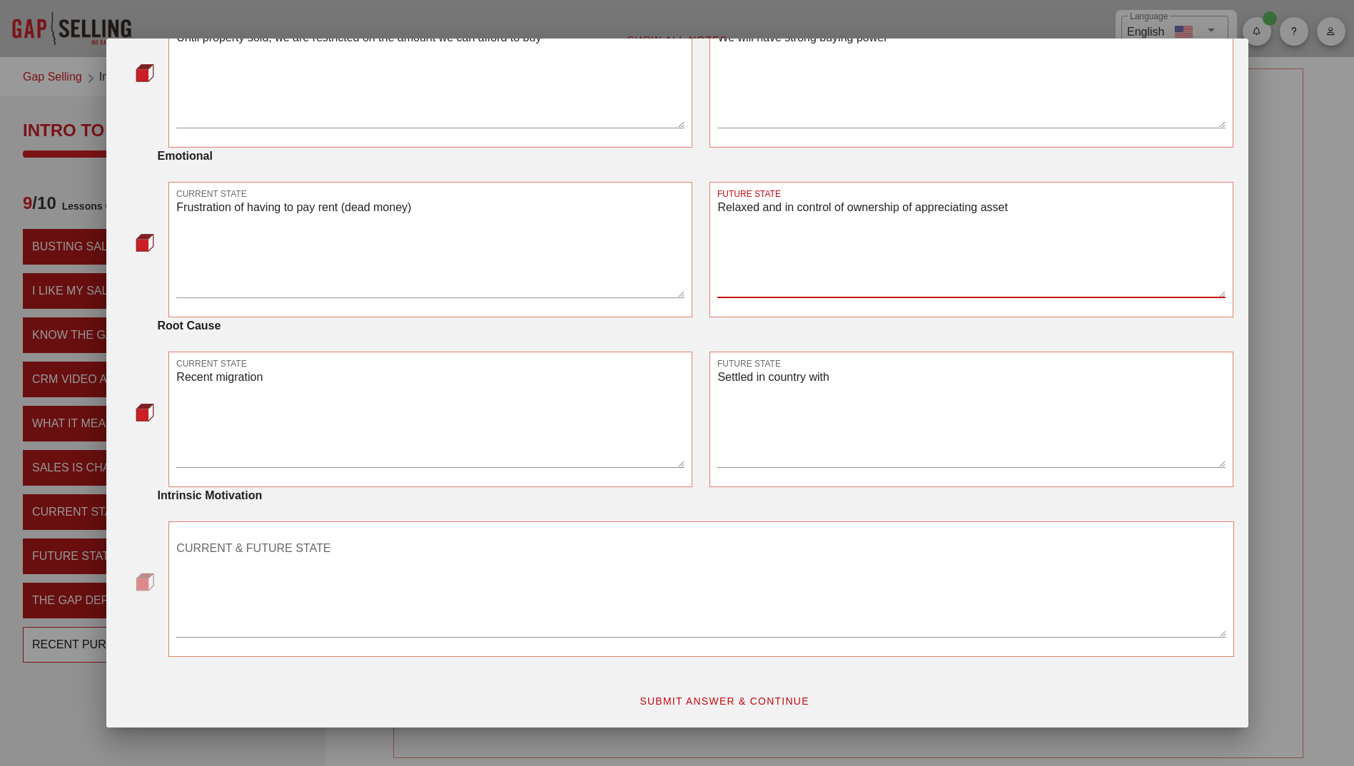
drag, startPoint x: 1006, startPoint y: 210, endPoint x: 843, endPoint y: 206, distance: 162.7
click at [843, 206] on textarea "Relaxed and in control of ownership of appreciating asset" at bounding box center [971, 248] width 508 height 100
type textarea "Relaxed and in control of"
click at [241, 557] on textarea "CURRENT & FUTURE STATE" at bounding box center [700, 587] width 1049 height 100
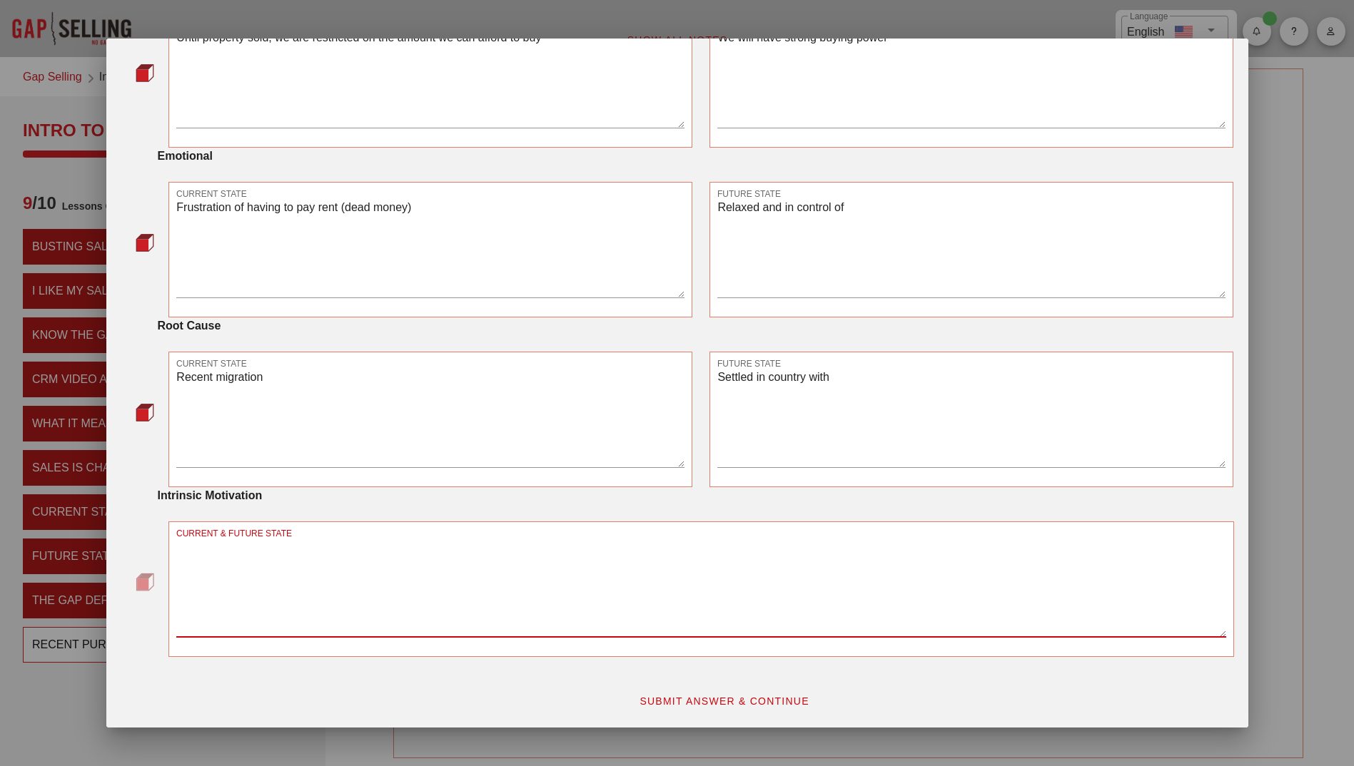
paste textarea "ownership of appreciating asset"
type textarea "ownership of appreciating asset"
click at [846, 201] on textarea "Relaxed and in control of" at bounding box center [971, 248] width 508 height 100
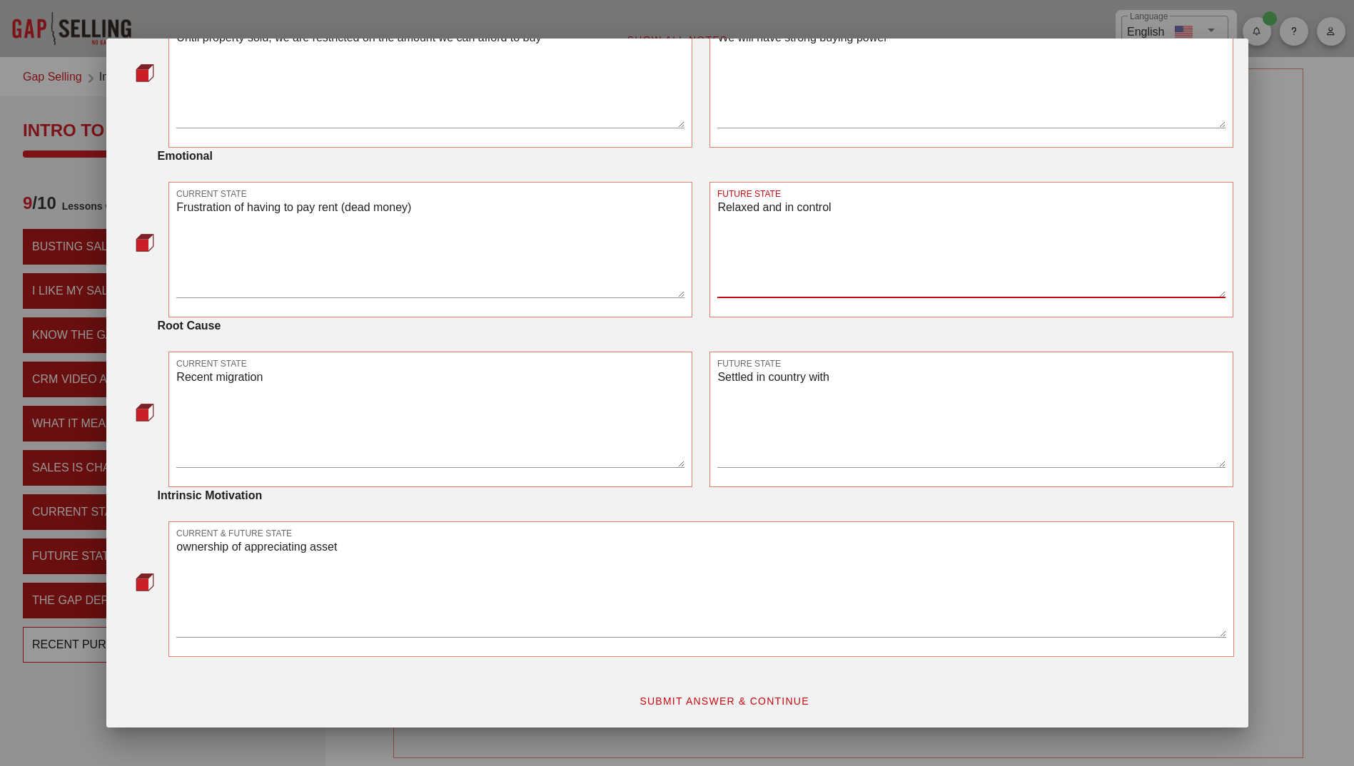
type textarea "Relaxed and in control"
click at [829, 379] on textarea "Settled in country with" at bounding box center [971, 417] width 508 height 100
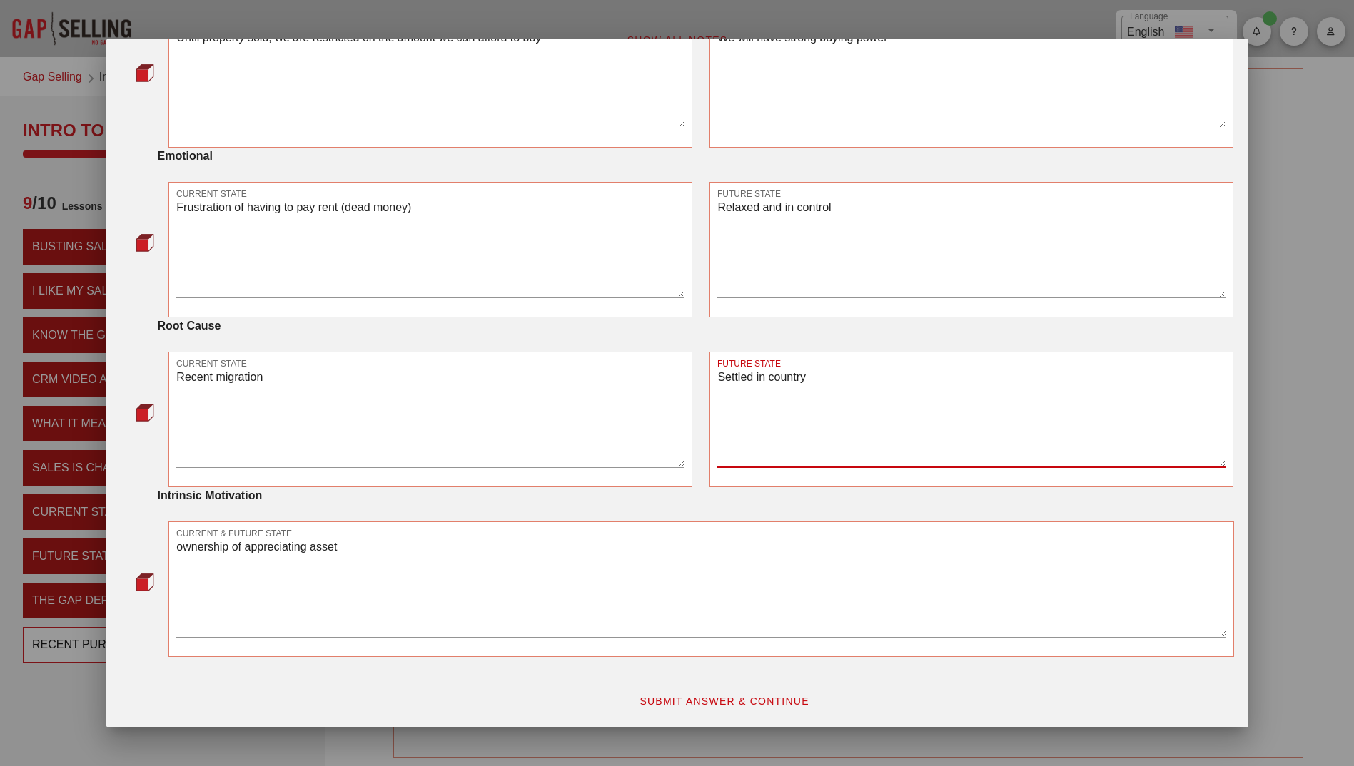
type textarea "Settled in country"
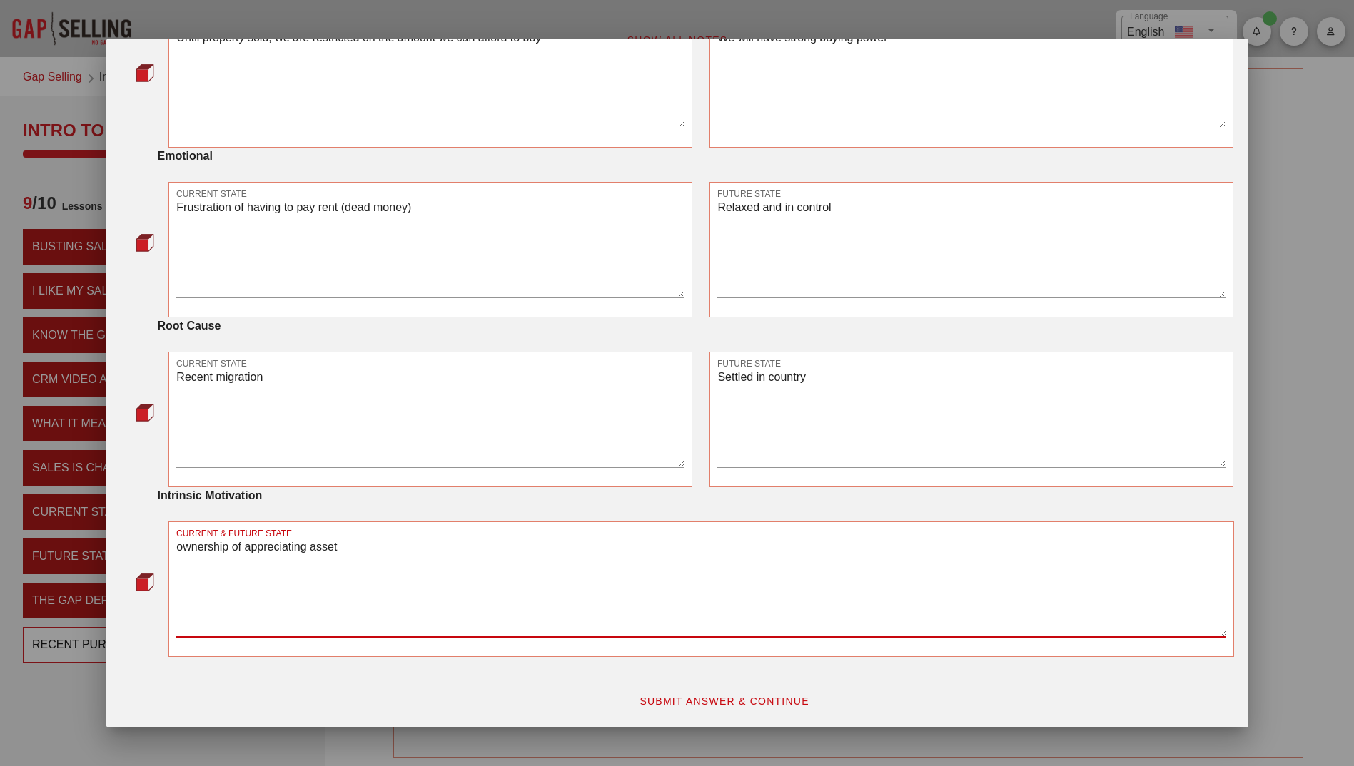
click at [345, 544] on textarea "ownership of appreciating asset" at bounding box center [700, 587] width 1049 height 100
click at [706, 553] on textarea "ownership of appreciating asset, citizenship, property portfolio increasing, re…" at bounding box center [700, 587] width 1049 height 100
click at [180, 547] on textarea "ownership of appreciating asset, citizenship, property portfolio increasing, re…" at bounding box center [700, 587] width 1049 height 100
type textarea "Ownership of appreciating asset, citizenship, property portfolio increasing, re…"
click at [736, 700] on span "SUBMIT ANSWER & CONTINUE" at bounding box center [724, 701] width 171 height 11
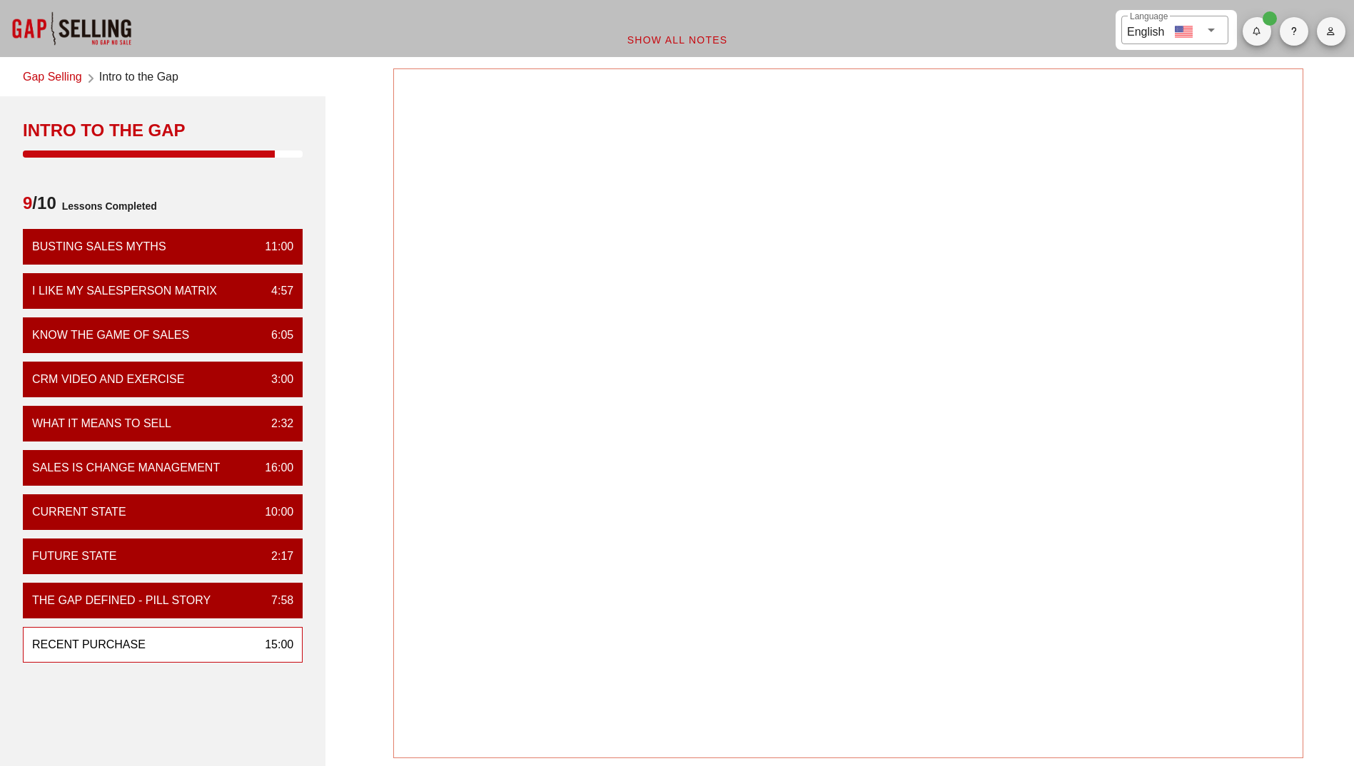
scroll to position [0, 0]
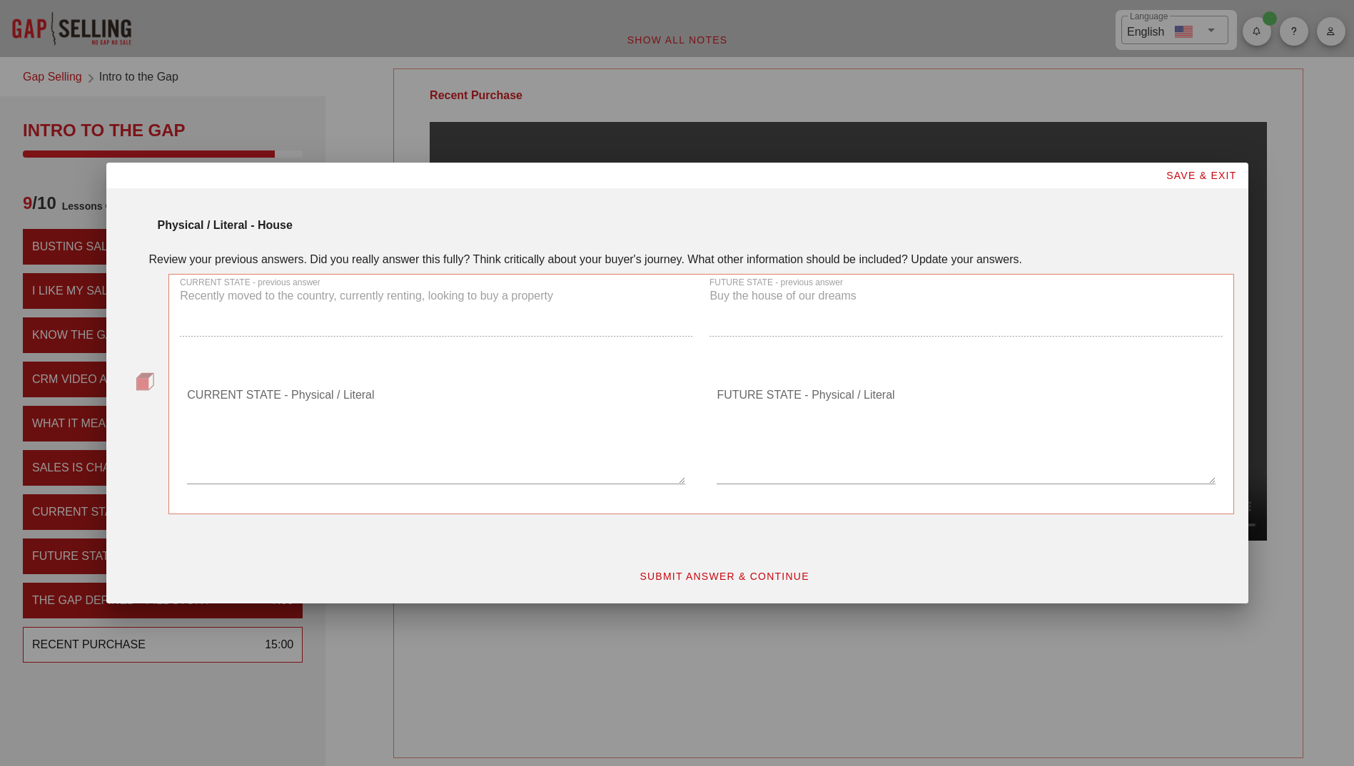
drag, startPoint x: 703, startPoint y: 577, endPoint x: 635, endPoint y: 512, distance: 93.4
click at [703, 577] on span "SUBMIT ANSWER & CONTINUE" at bounding box center [724, 576] width 171 height 11
click at [219, 452] on textarea "CURRENT STATE - Physical / Literal" at bounding box center [436, 434] width 498 height 100
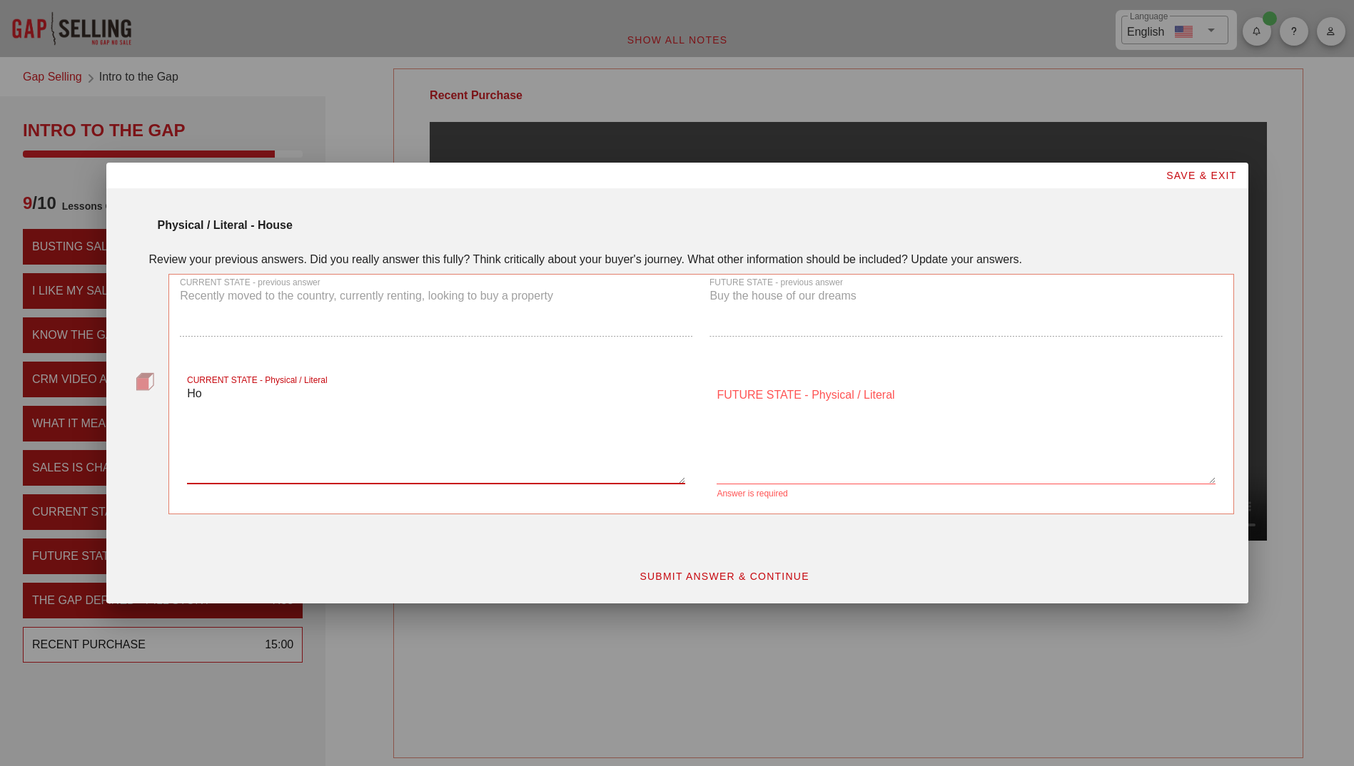
type textarea "H"
type textarea "N"
type textarea "Stand by previous answer"
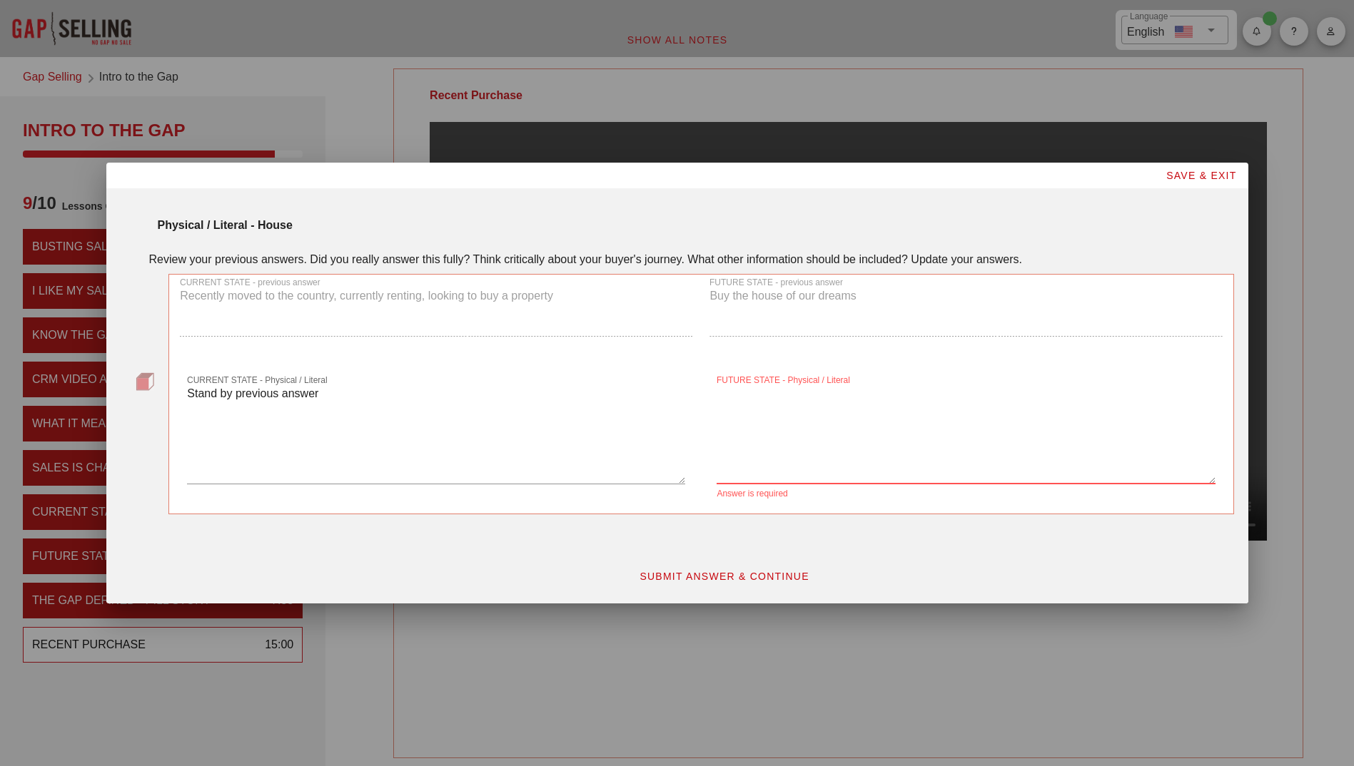
click at [764, 424] on textarea "FUTURE STATE - Physical / Literal" at bounding box center [965, 434] width 498 height 100
type textarea "L"
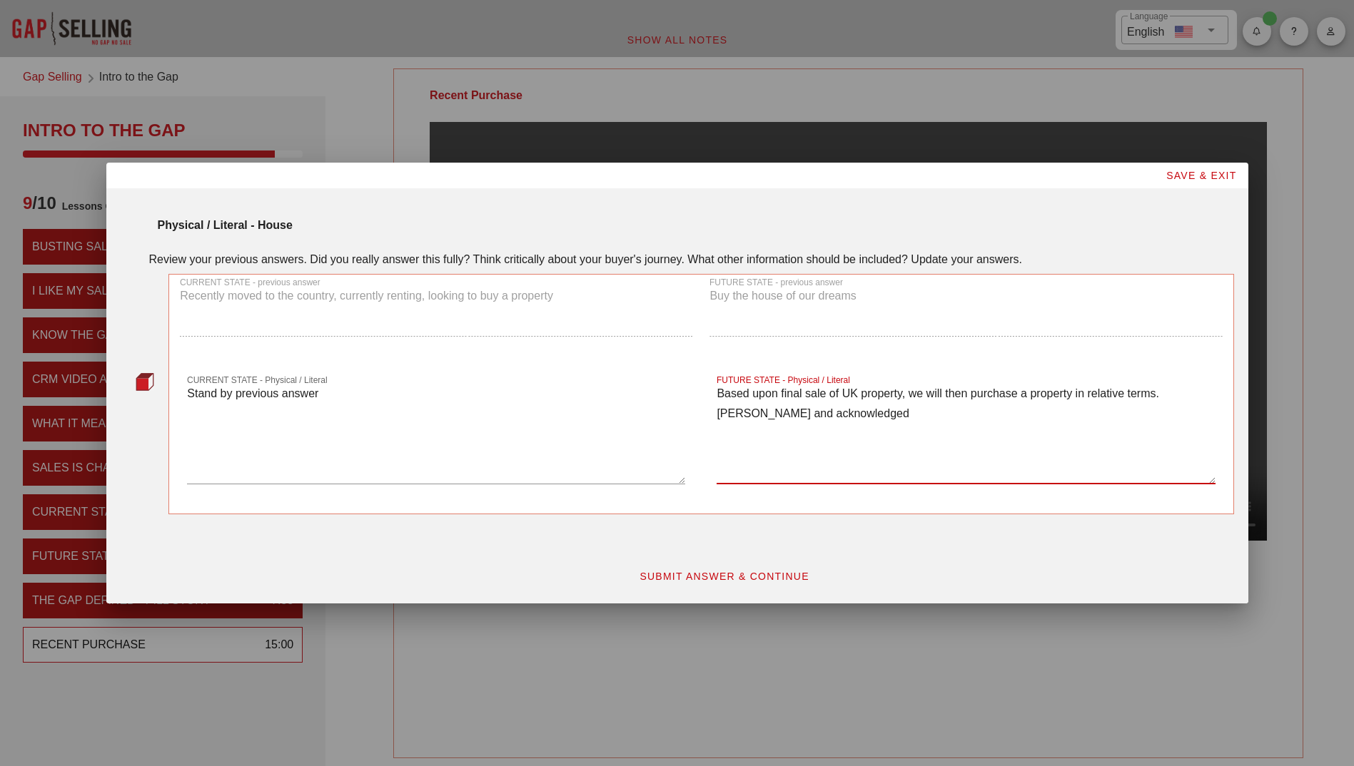
click at [898, 417] on textarea "Based upon final sale of UK property, we will then purchase a property in relat…" at bounding box center [965, 434] width 498 height 100
type textarea "Based upon final sale of UK property, we will then purchase a property in relat…"
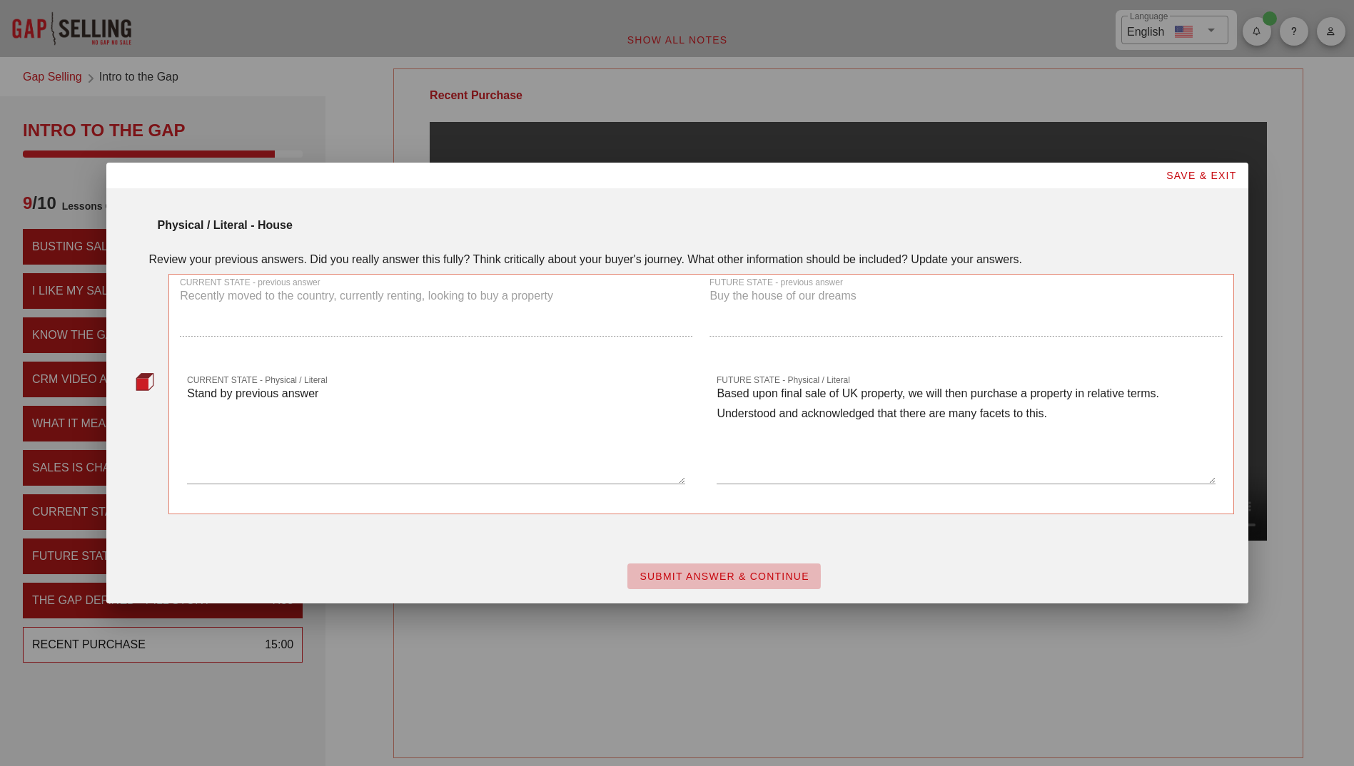
click at [727, 579] on span "SUBMIT ANSWER & CONTINUE" at bounding box center [724, 576] width 171 height 11
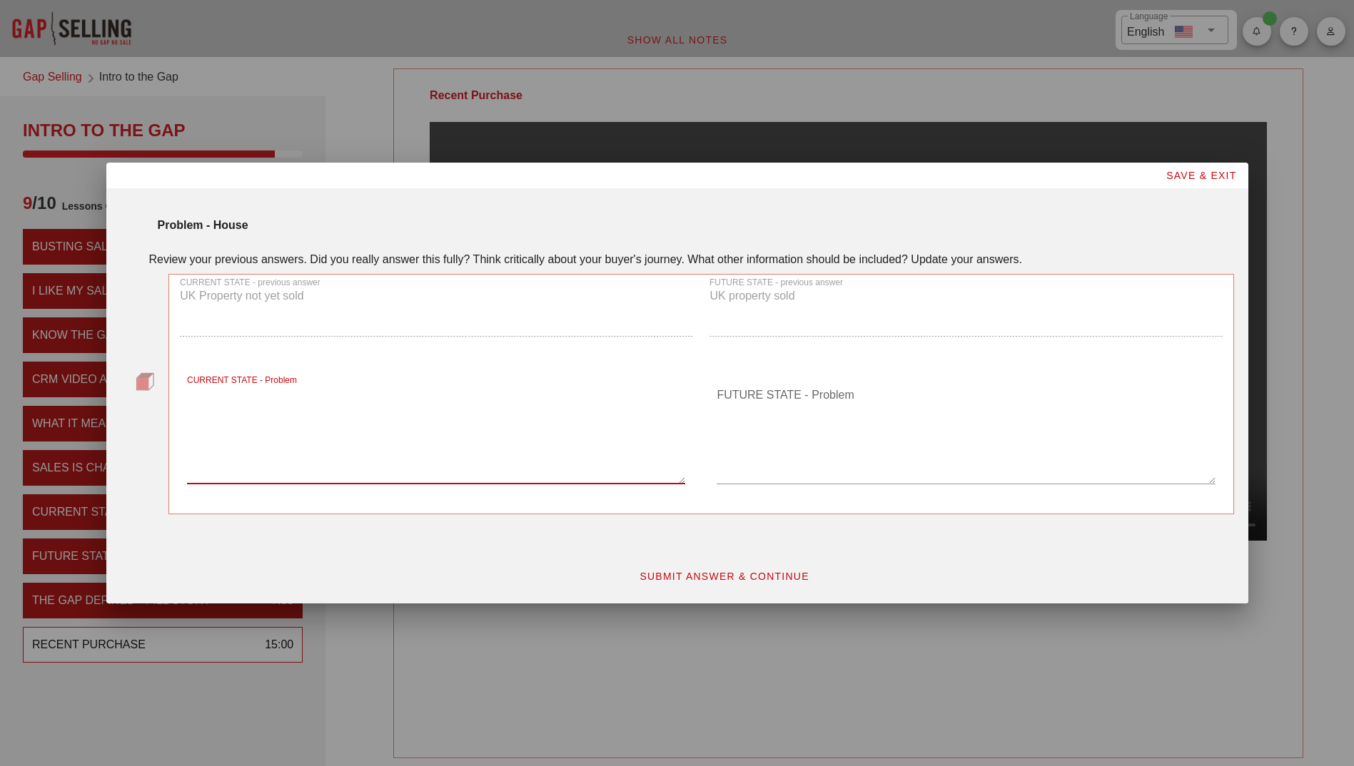
click at [275, 445] on textarea "CURRENT STATE - Problem" at bounding box center [436, 434] width 498 height 100
type textarea "T"
type textarea "As above"
click at [816, 428] on textarea "FUTURE STATE - Problem" at bounding box center [965, 434] width 498 height 100
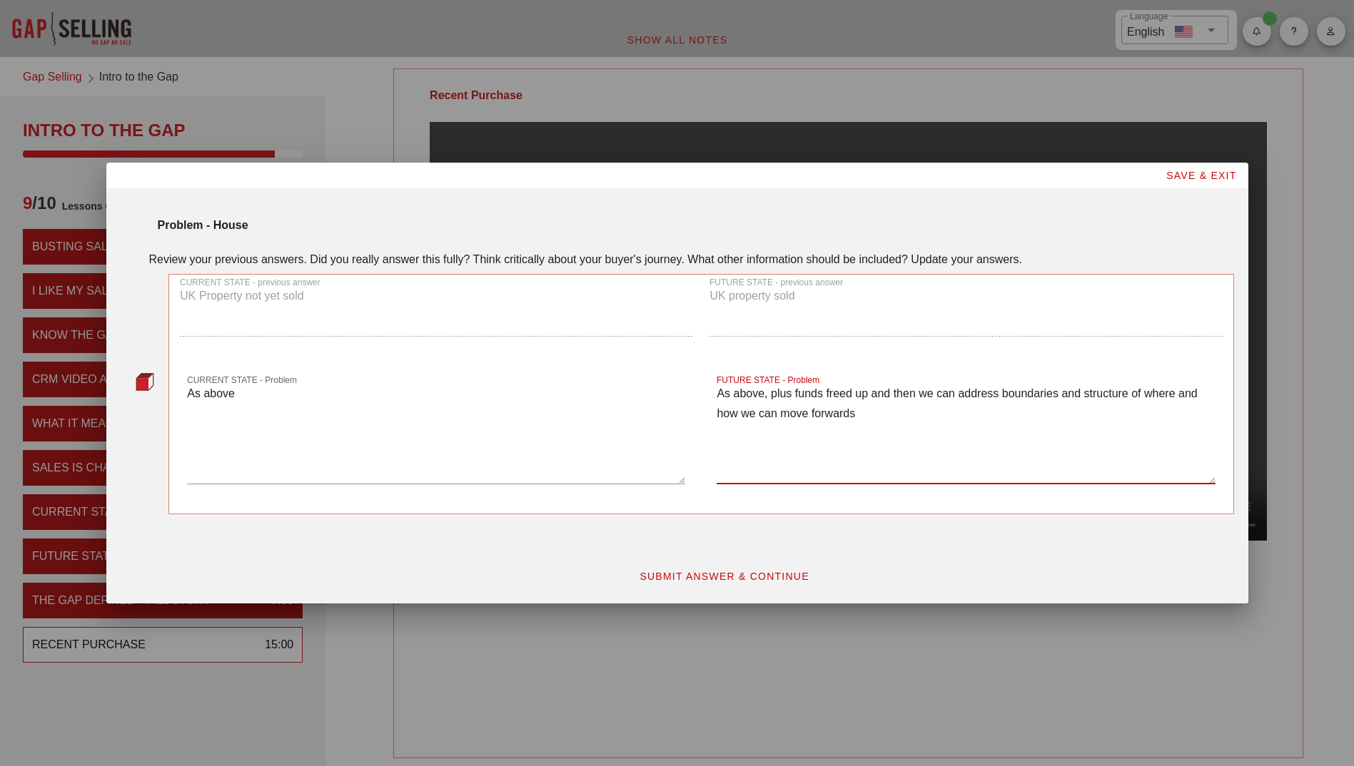
type textarea "As above, plus funds freed up and then we can address boundaries and structure …"
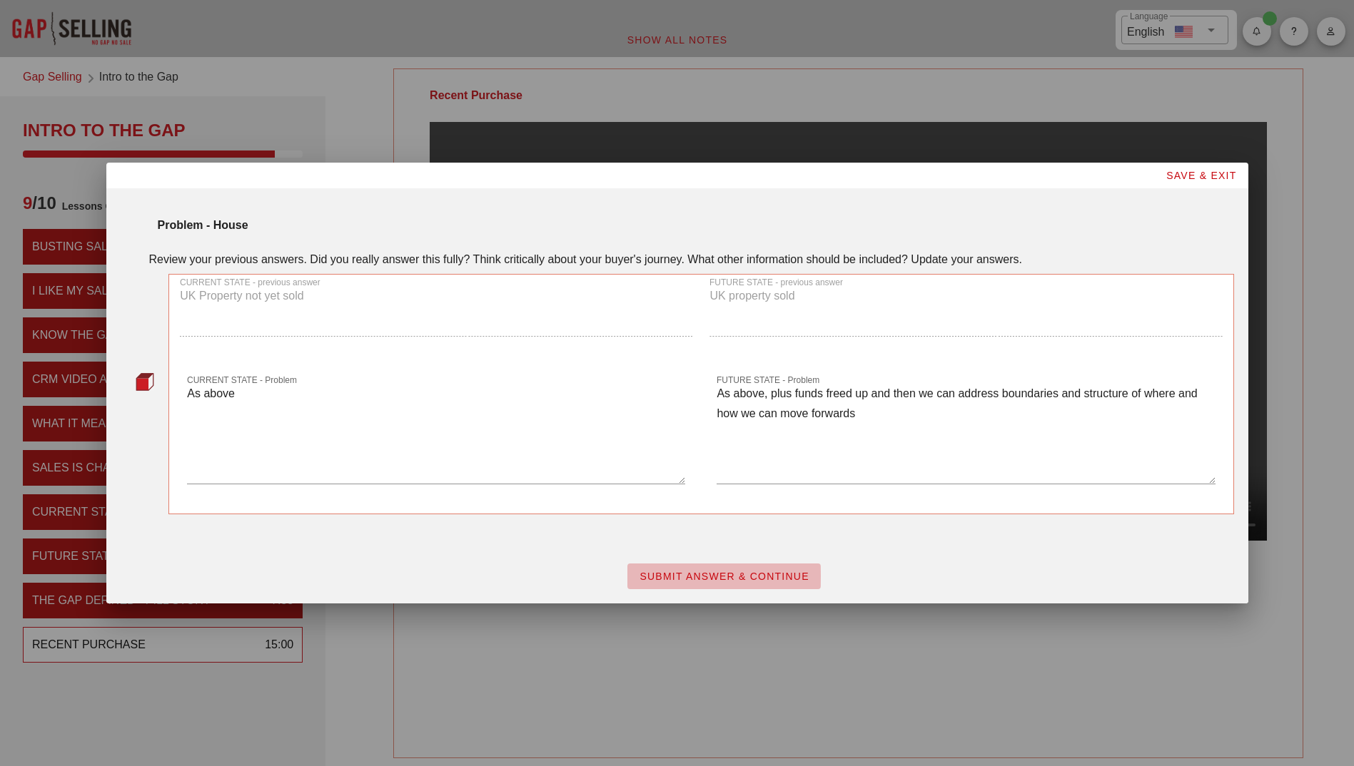
click at [686, 572] on span "SUBMIT ANSWER & CONTINUE" at bounding box center [724, 576] width 171 height 11
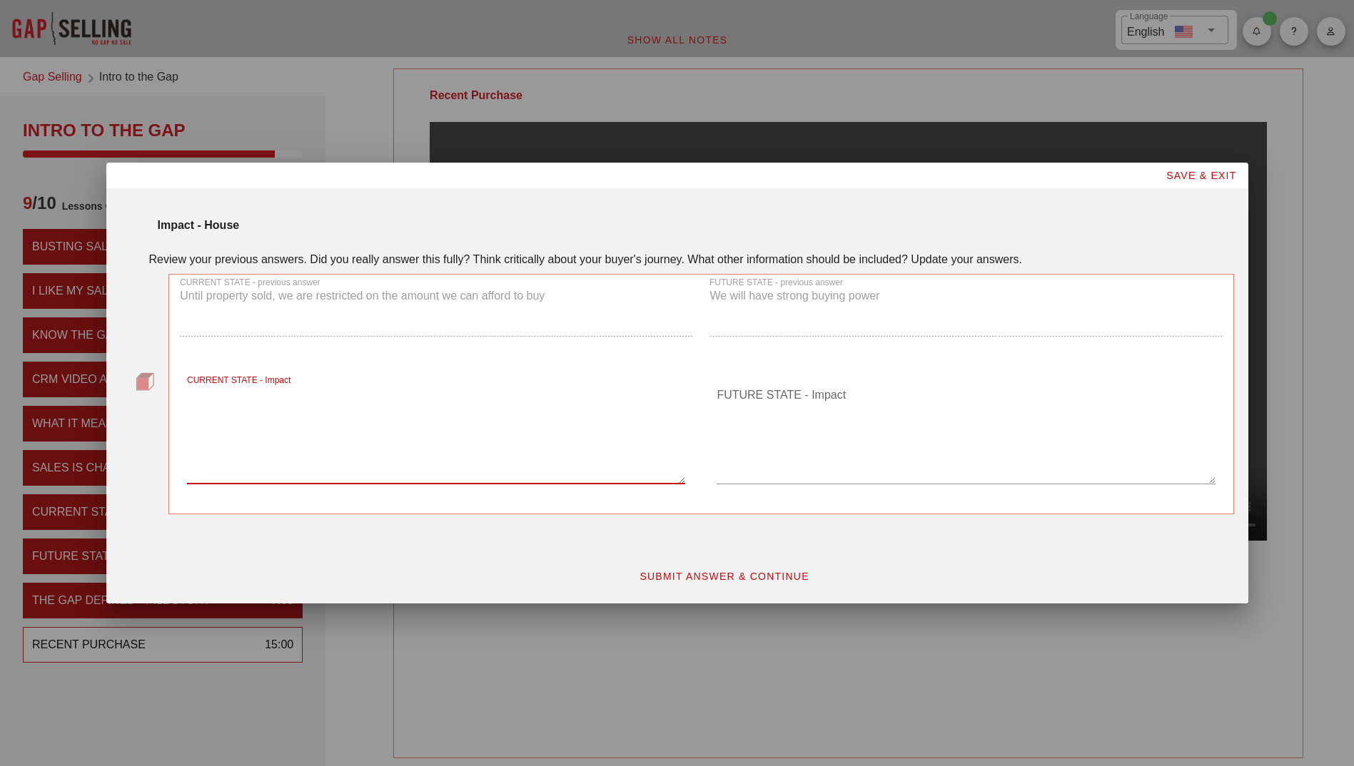
click at [350, 431] on textarea "CURRENT STATE - Impact" at bounding box center [436, 434] width 498 height 100
type textarea "Aligned"
click at [770, 421] on textarea "FUTURE STATE - Impact" at bounding box center [965, 434] width 498 height 100
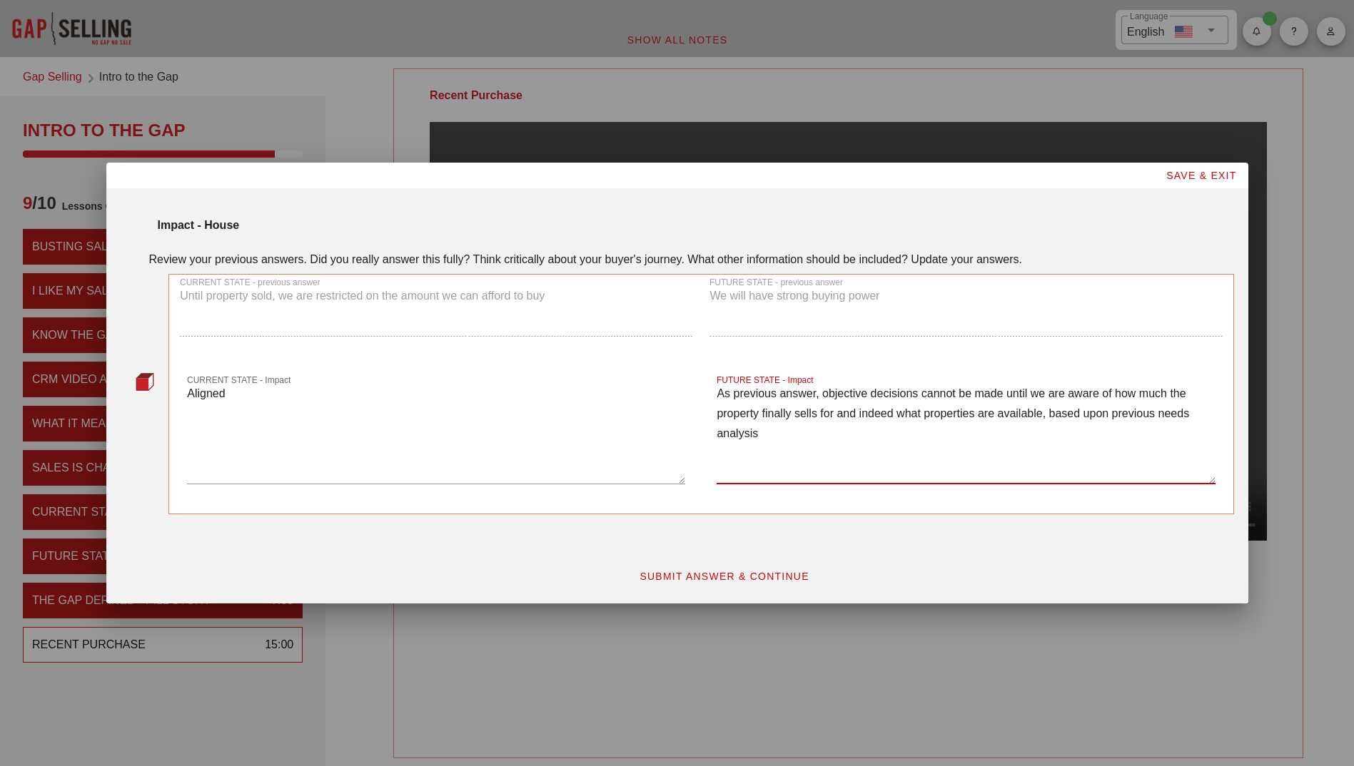
type textarea "As previous answer, objective decisions cannot be made until we are aware of ho…"
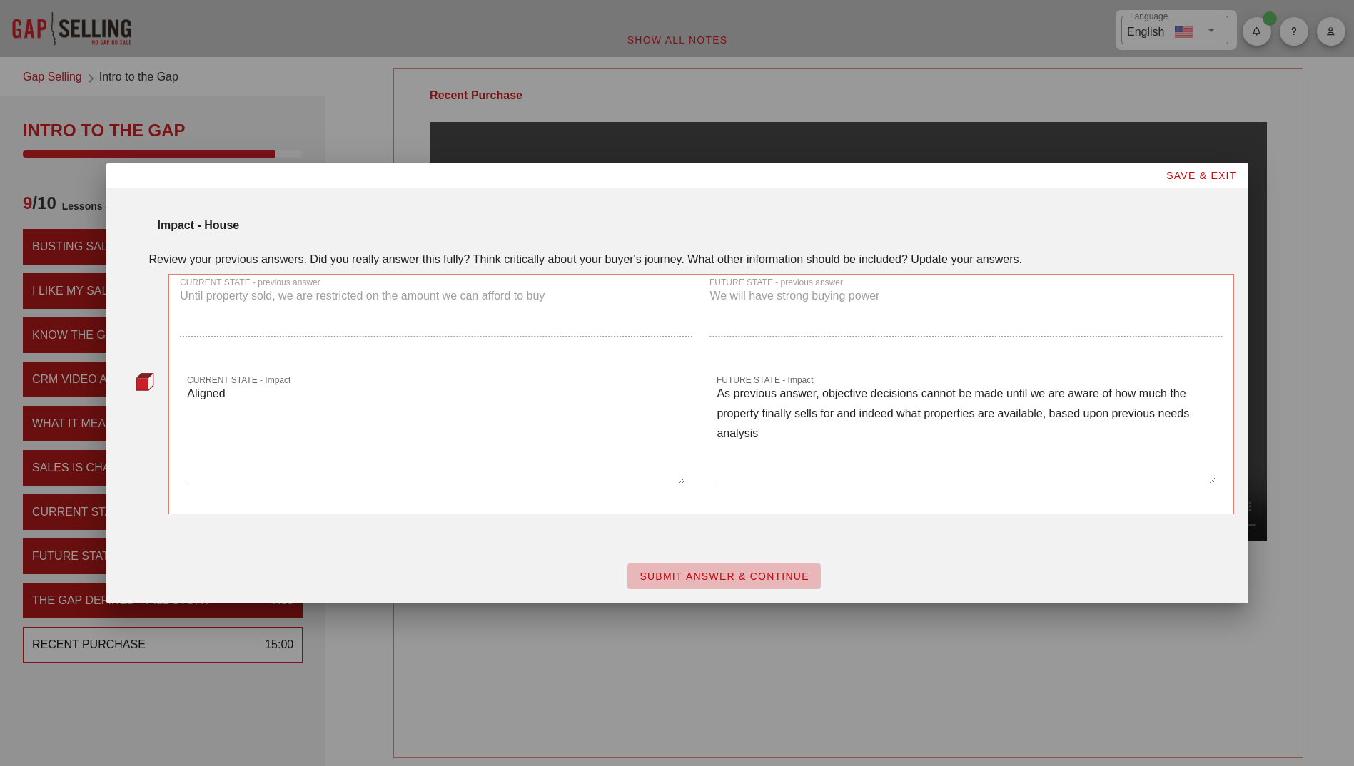
click at [655, 578] on span "SUBMIT ANSWER & CONTINUE" at bounding box center [724, 576] width 171 height 11
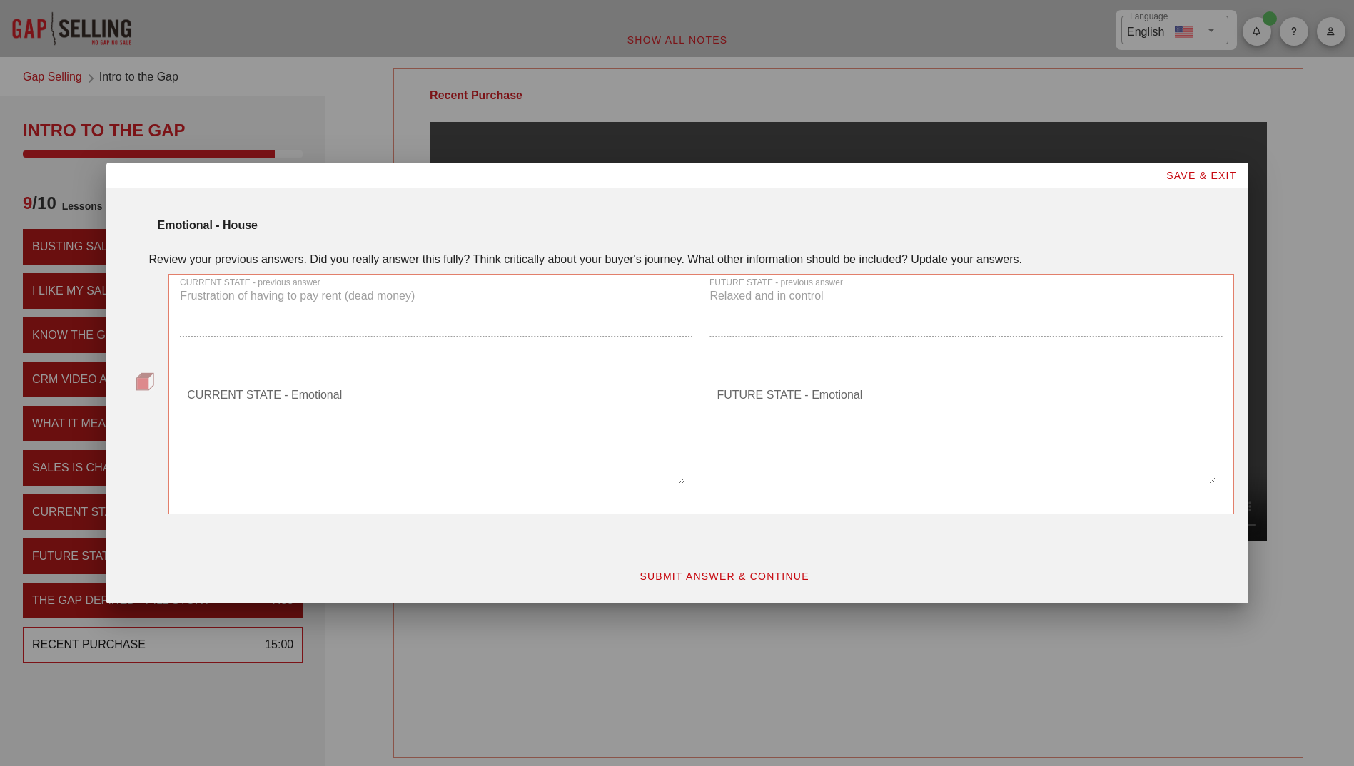
click at [381, 399] on textarea "CURRENT STATE - Emotional" at bounding box center [436, 434] width 498 height 100
click at [845, 412] on textarea "FUTURE STATE - Emotional" at bounding box center [965, 434] width 498 height 100
click at [320, 403] on textarea "Aligned" at bounding box center [436, 434] width 498 height 100
type textarea "Aligned with above"
click at [740, 410] on textarea "FUTURE STATE - Emotional" at bounding box center [965, 434] width 498 height 100
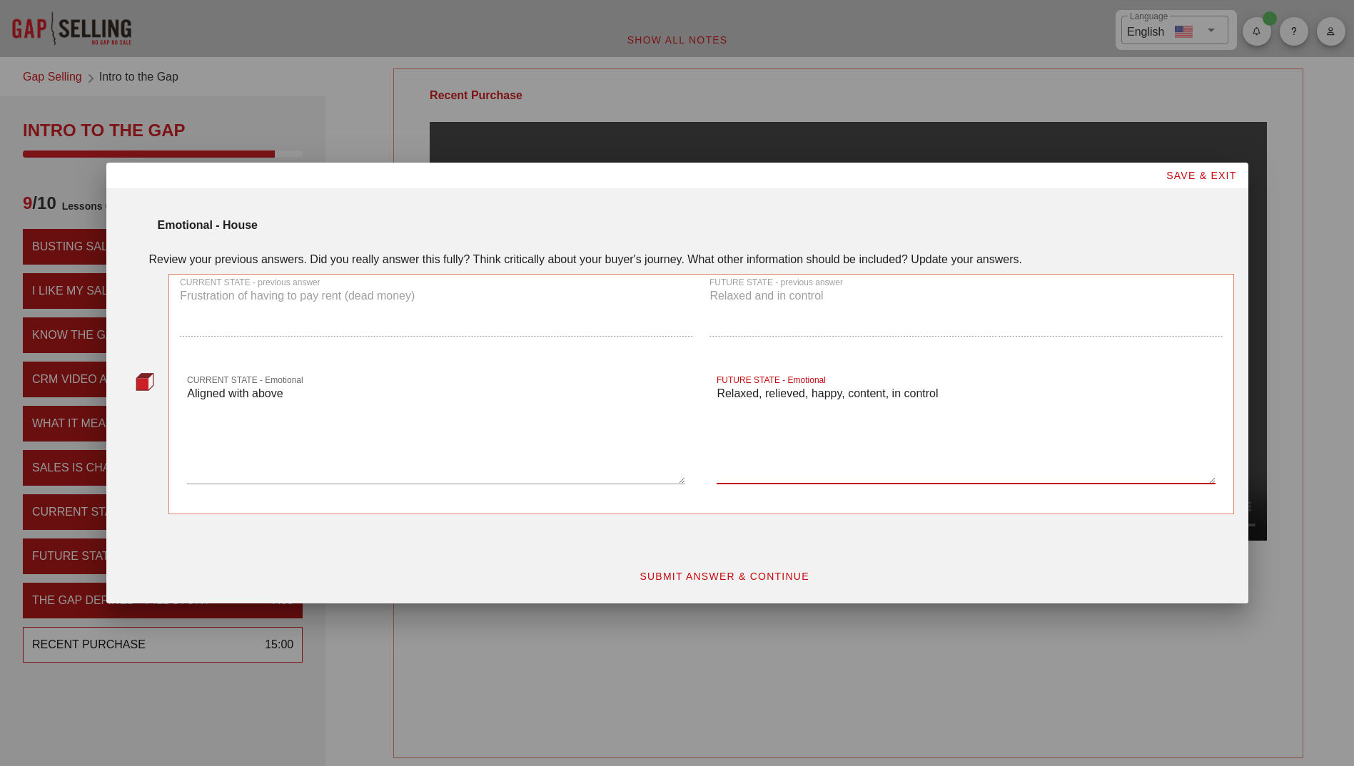
type textarea "Relaxed, relieved, happy, content, in control"
click at [706, 577] on span "SUBMIT ANSWER & CONTINUE" at bounding box center [724, 576] width 171 height 11
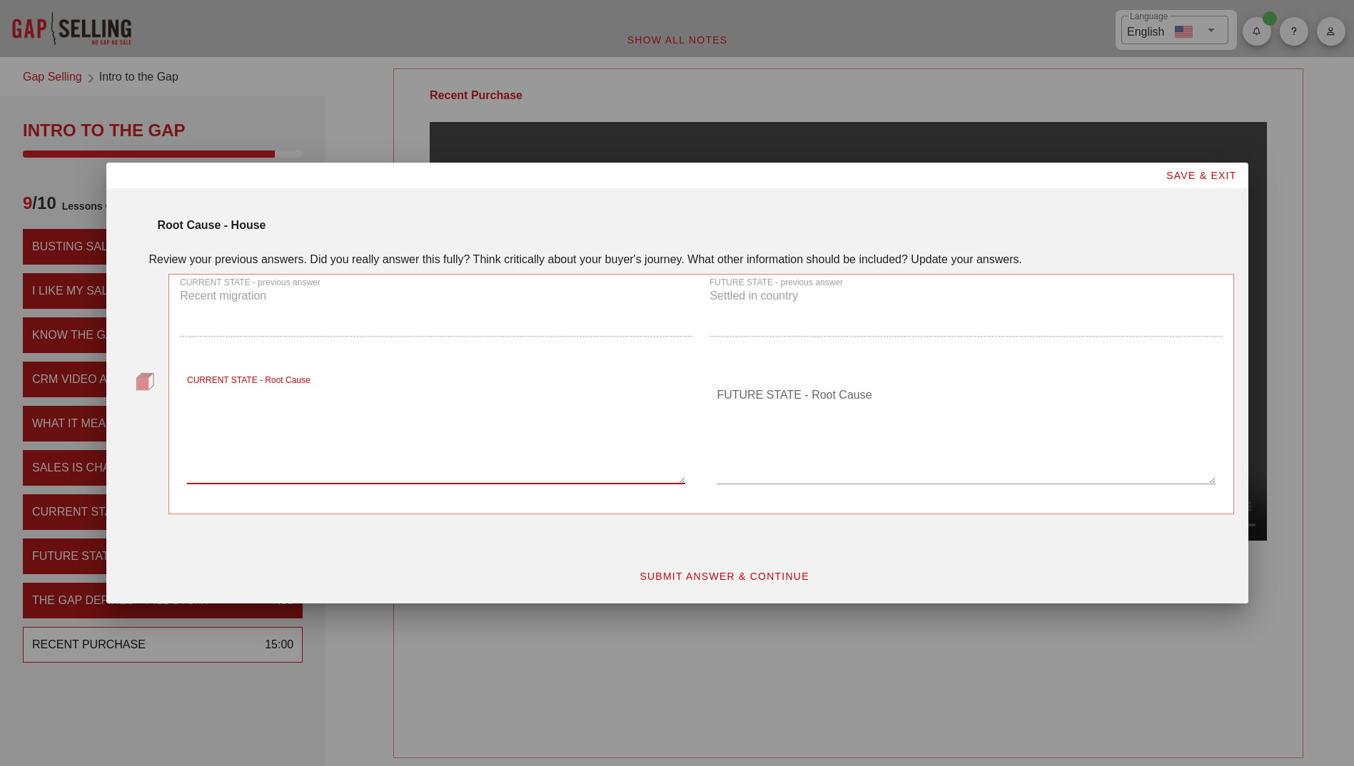
click at [392, 400] on textarea "CURRENT STATE - Root Cause" at bounding box center [436, 434] width 498 height 100
type textarea "Recent migration for new job after deciding to move back to [GEOGRAPHIC_DATA]"
click at [799, 422] on textarea "FUTURE STATE - Root Cause" at bounding box center [965, 434] width 498 height 100
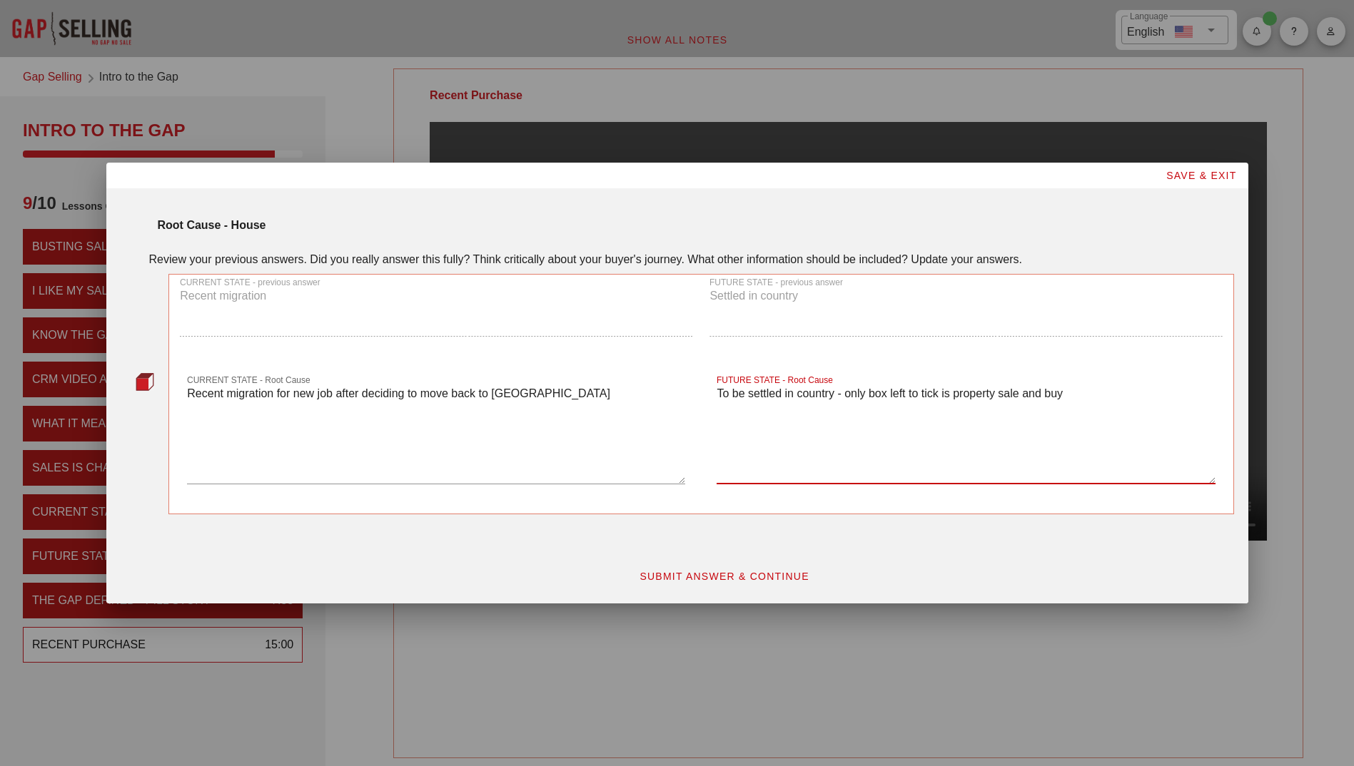
type textarea "To be settled in country - only box left to tick is property sale and buy"
click at [721, 580] on span "SUBMIT ANSWER & CONTINUE" at bounding box center [724, 576] width 171 height 11
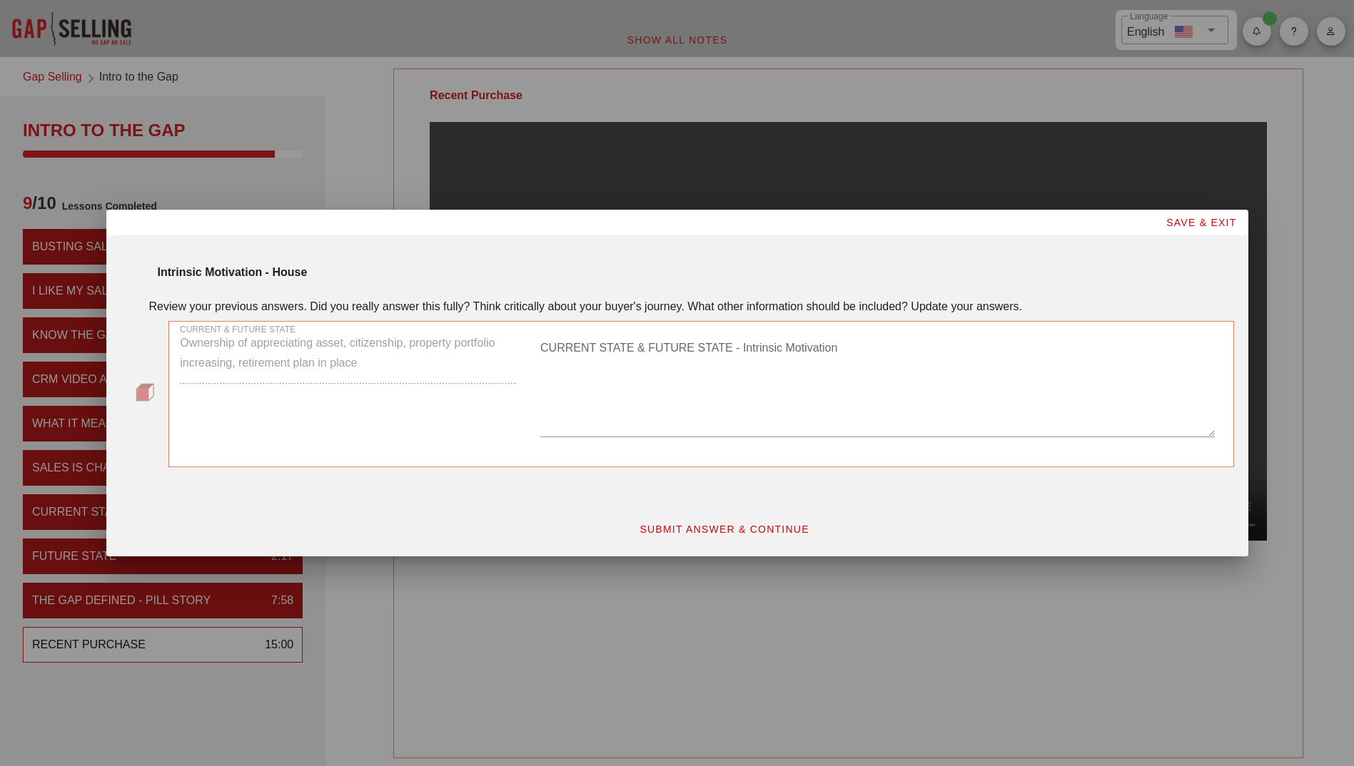
click at [610, 396] on textarea "CURRENT STATE & FUTURE STATE - Intrinsic Motivation" at bounding box center [877, 387] width 674 height 100
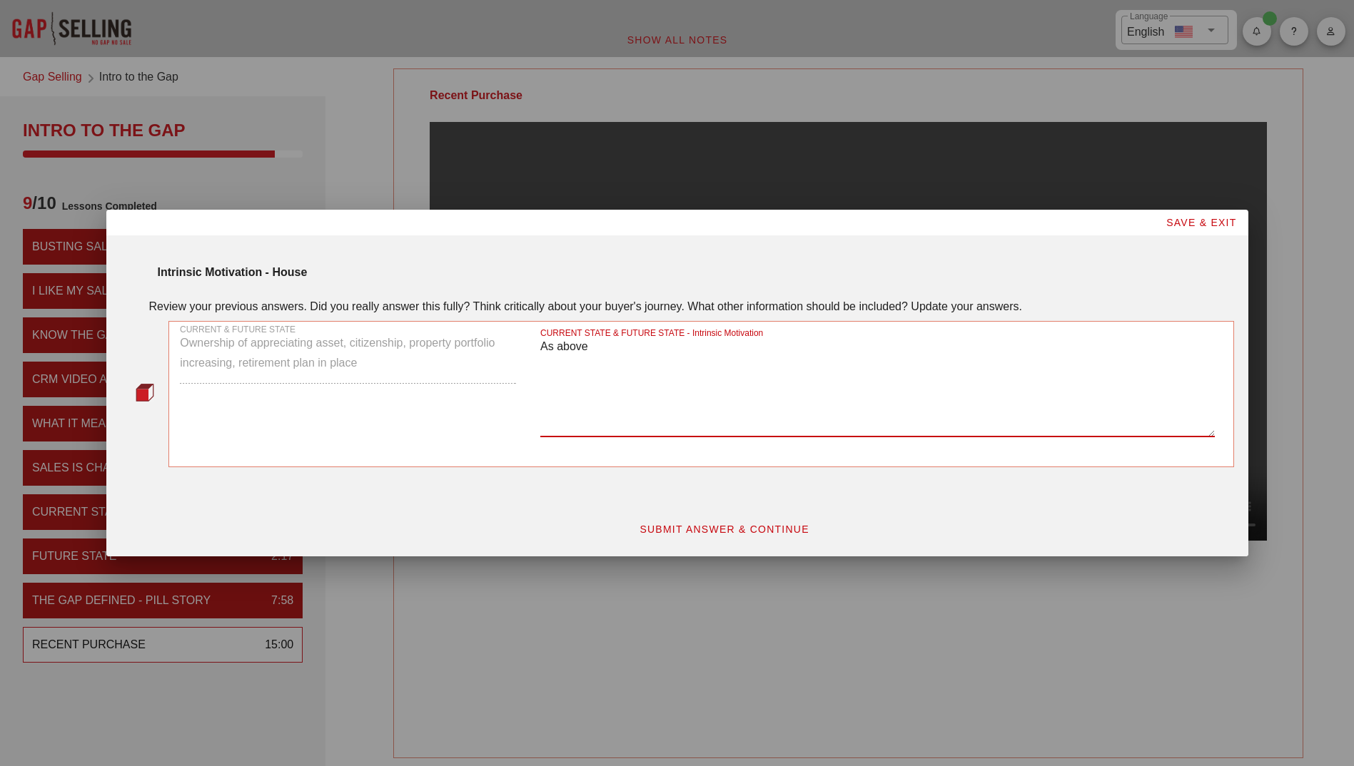
type textarea "As above"
click at [714, 527] on span "SUBMIT ANSWER & CONTINUE" at bounding box center [724, 529] width 171 height 11
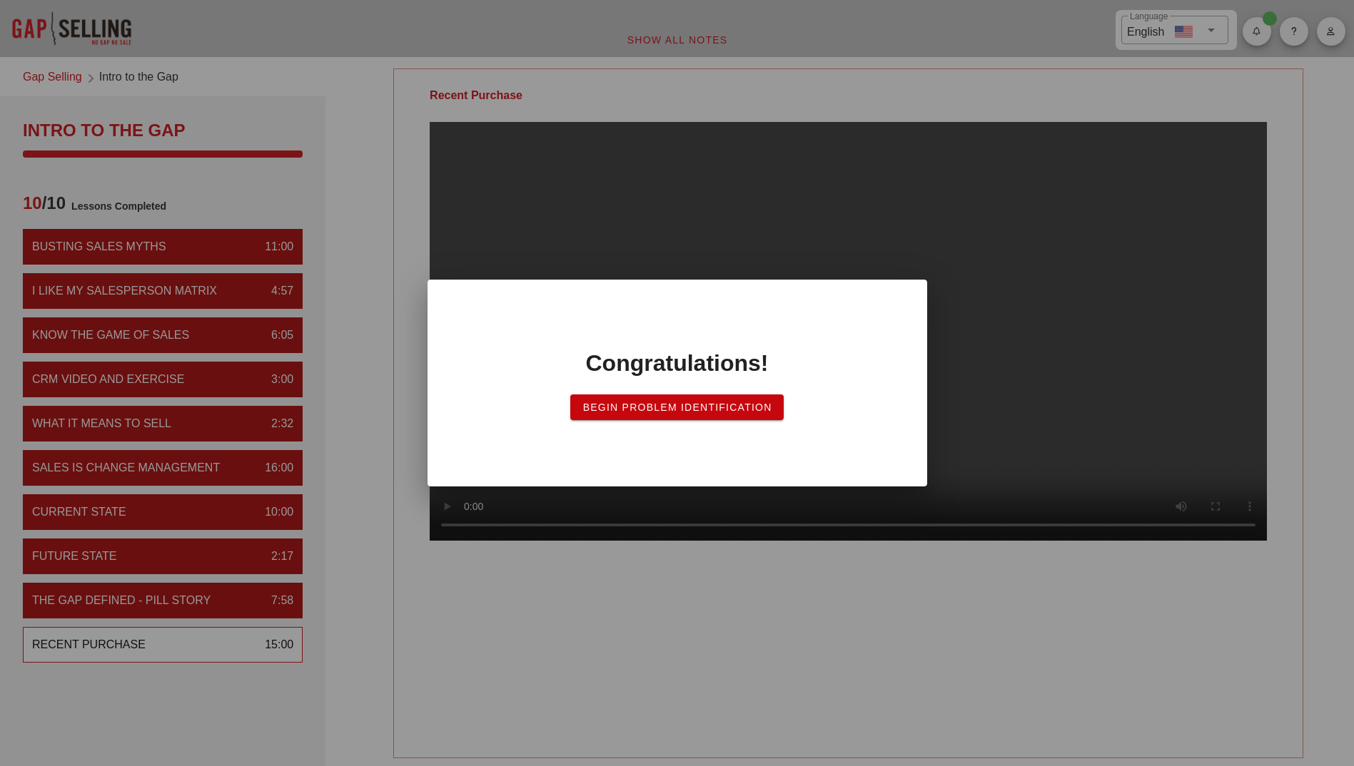
click at [684, 410] on span "Begin Problem Identification" at bounding box center [677, 407] width 190 height 11
